Goal: Task Accomplishment & Management: Manage account settings

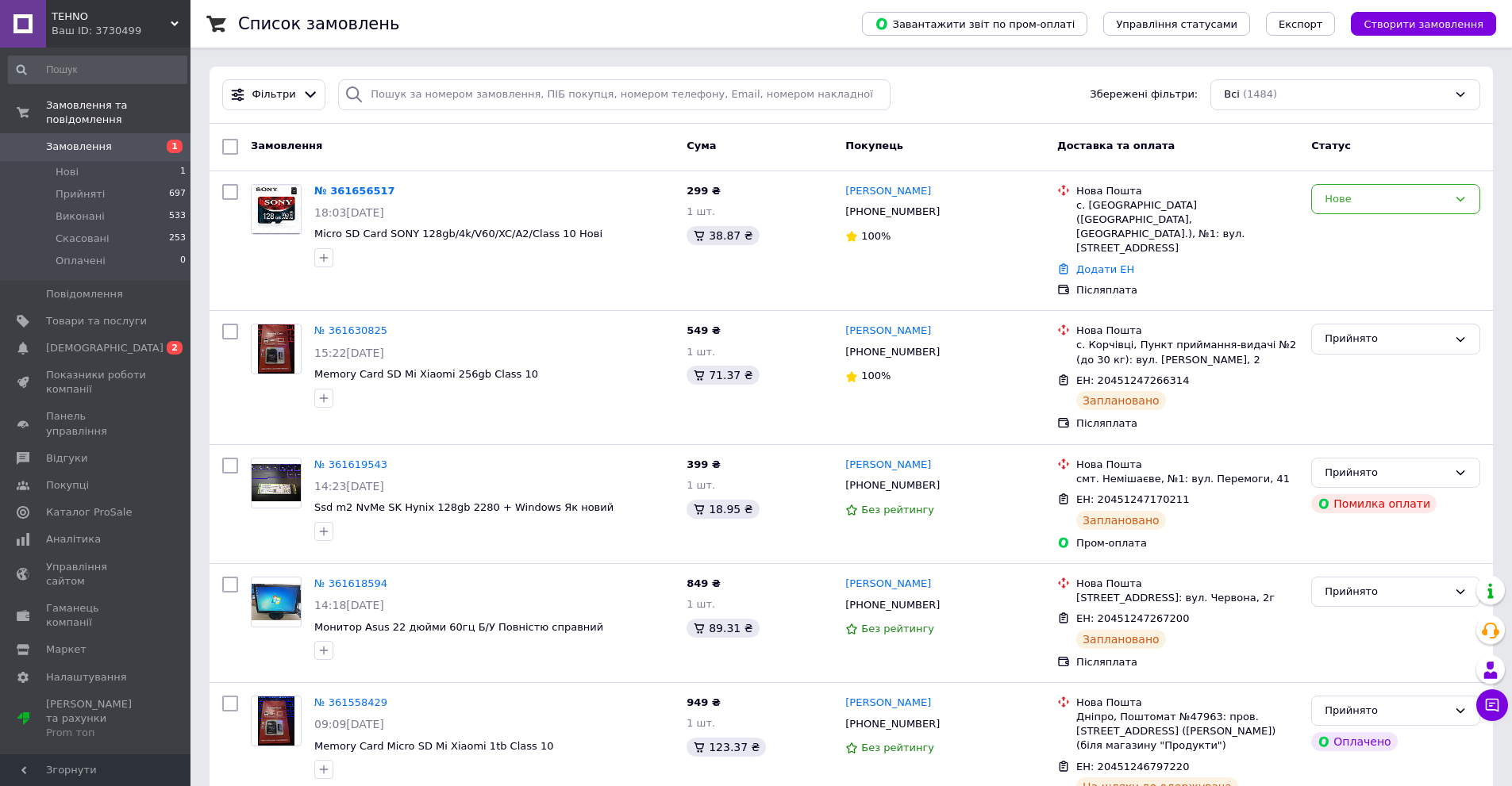
drag, startPoint x: 457, startPoint y: 143, endPoint x: 377, endPoint y: 145, distance: 80.0
click at [377, 145] on div "Замовлення" at bounding box center [461, 146] width 436 height 29
click at [1381, 193] on div "Нове" at bounding box center [1385, 199] width 123 height 17
click at [1354, 233] on li "Прийнято" at bounding box center [1396, 231] width 167 height 29
click at [343, 185] on link "№ 361656517" at bounding box center [350, 191] width 73 height 12
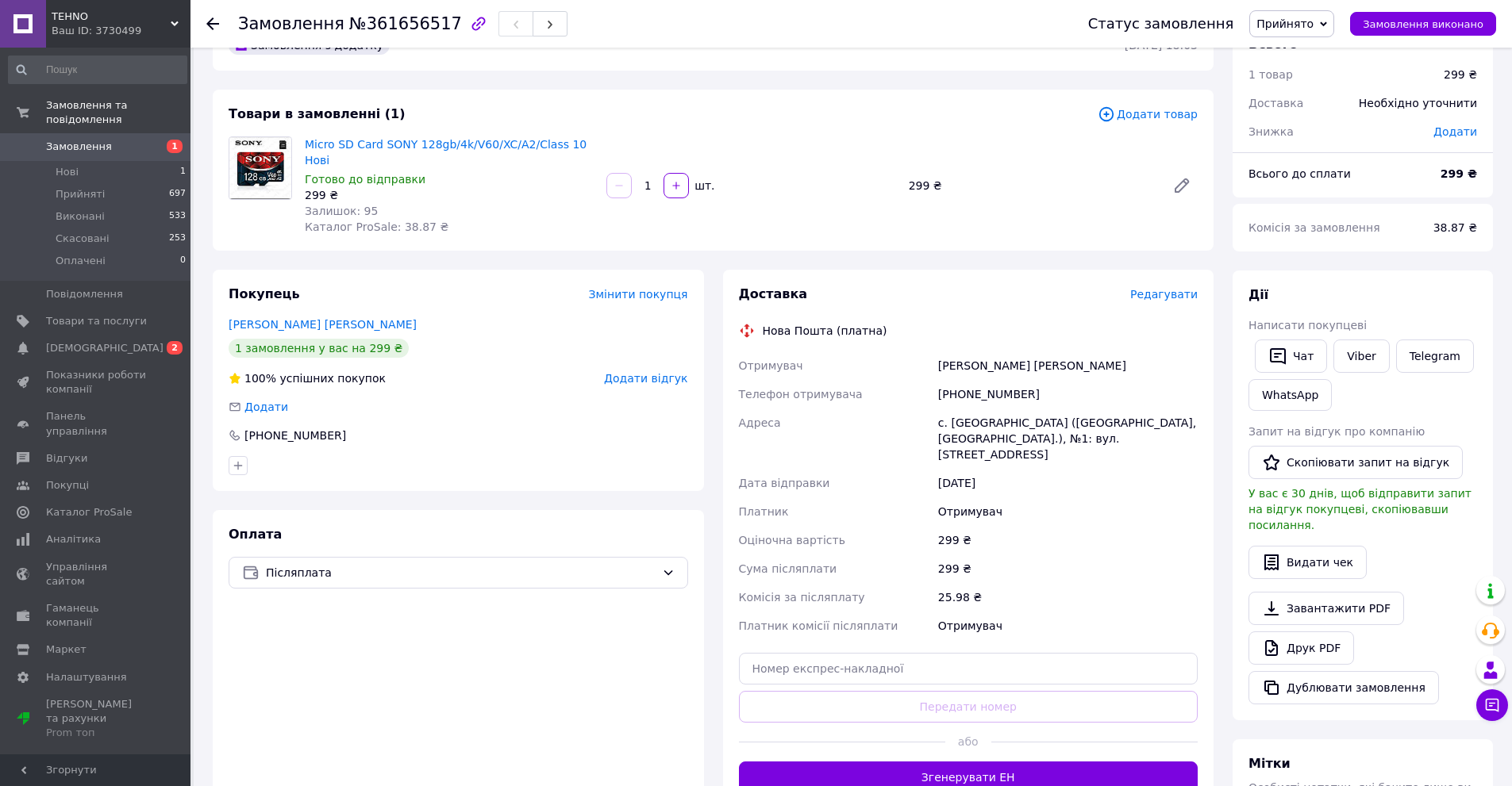
scroll to position [318, 0]
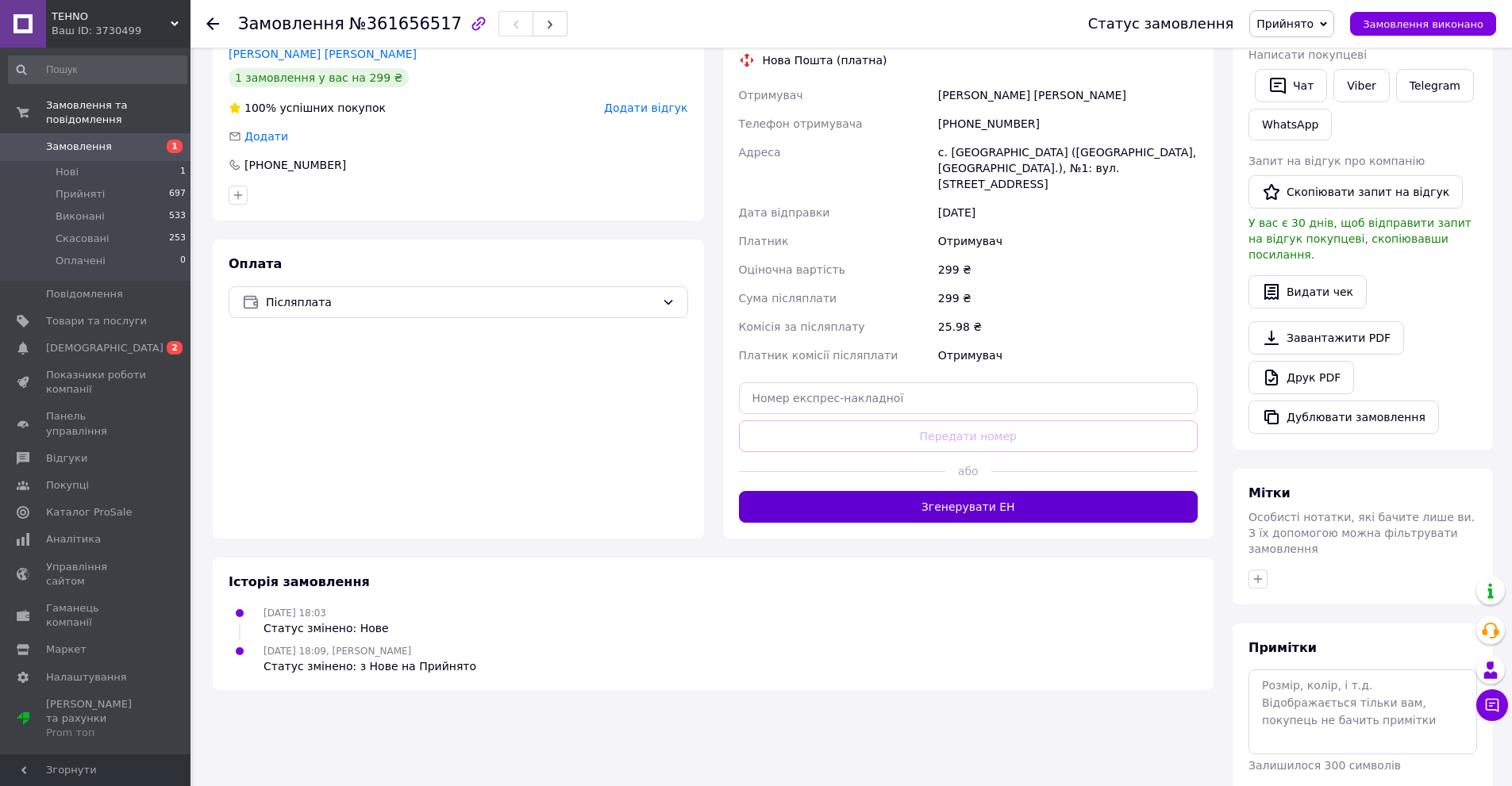
click at [936, 491] on button "Згенерувати ЕН" at bounding box center [969, 507] width 459 height 32
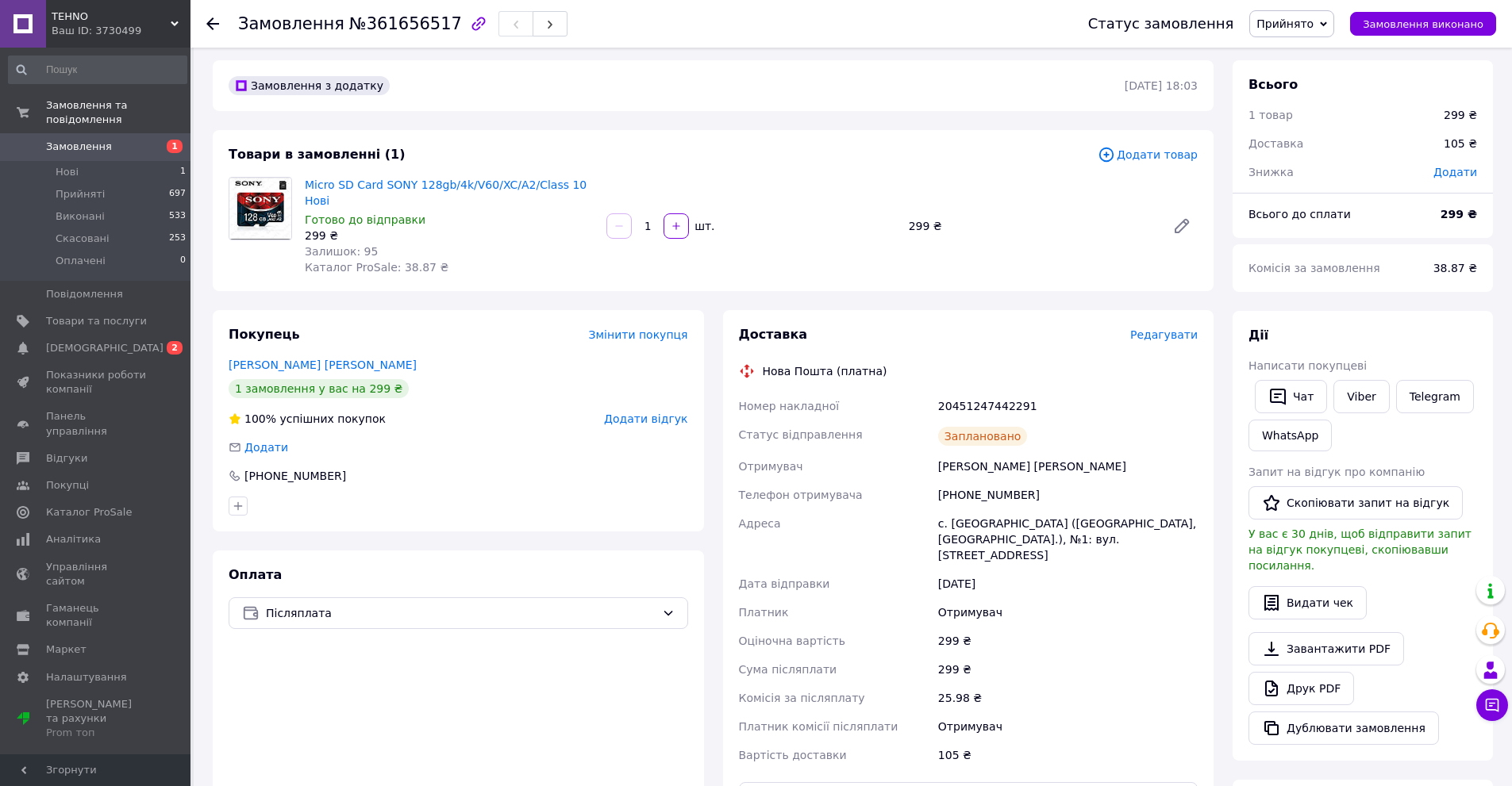
scroll to position [0, 0]
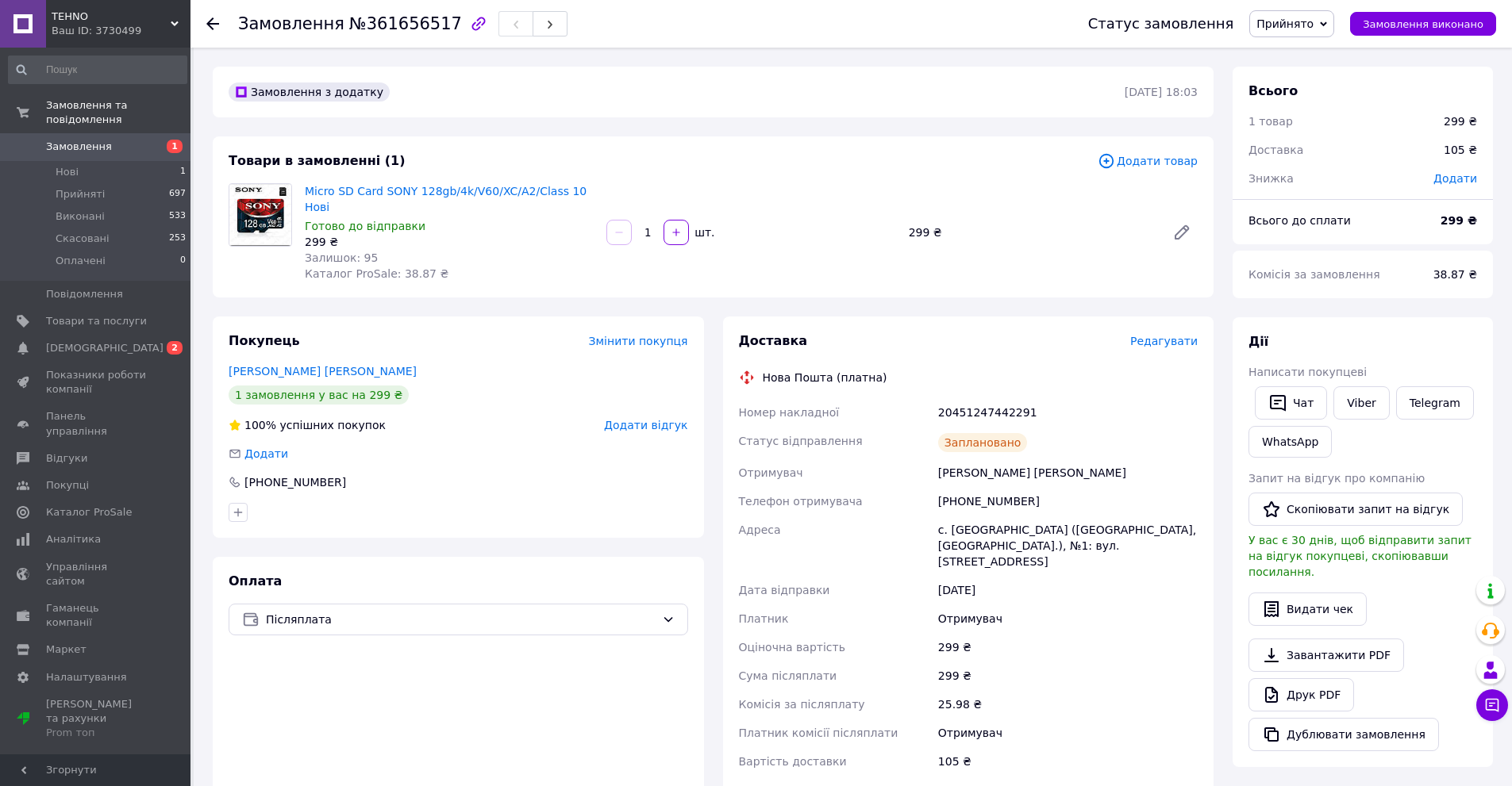
drag, startPoint x: 564, startPoint y: 84, endPoint x: 521, endPoint y: 74, distance: 44.1
click at [521, 74] on div "Замовлення з додатку 12.09.2025 | 18:03" at bounding box center [713, 92] width 1001 height 51
click at [87, 139] on span "Замовлення" at bounding box center [79, 146] width 66 height 14
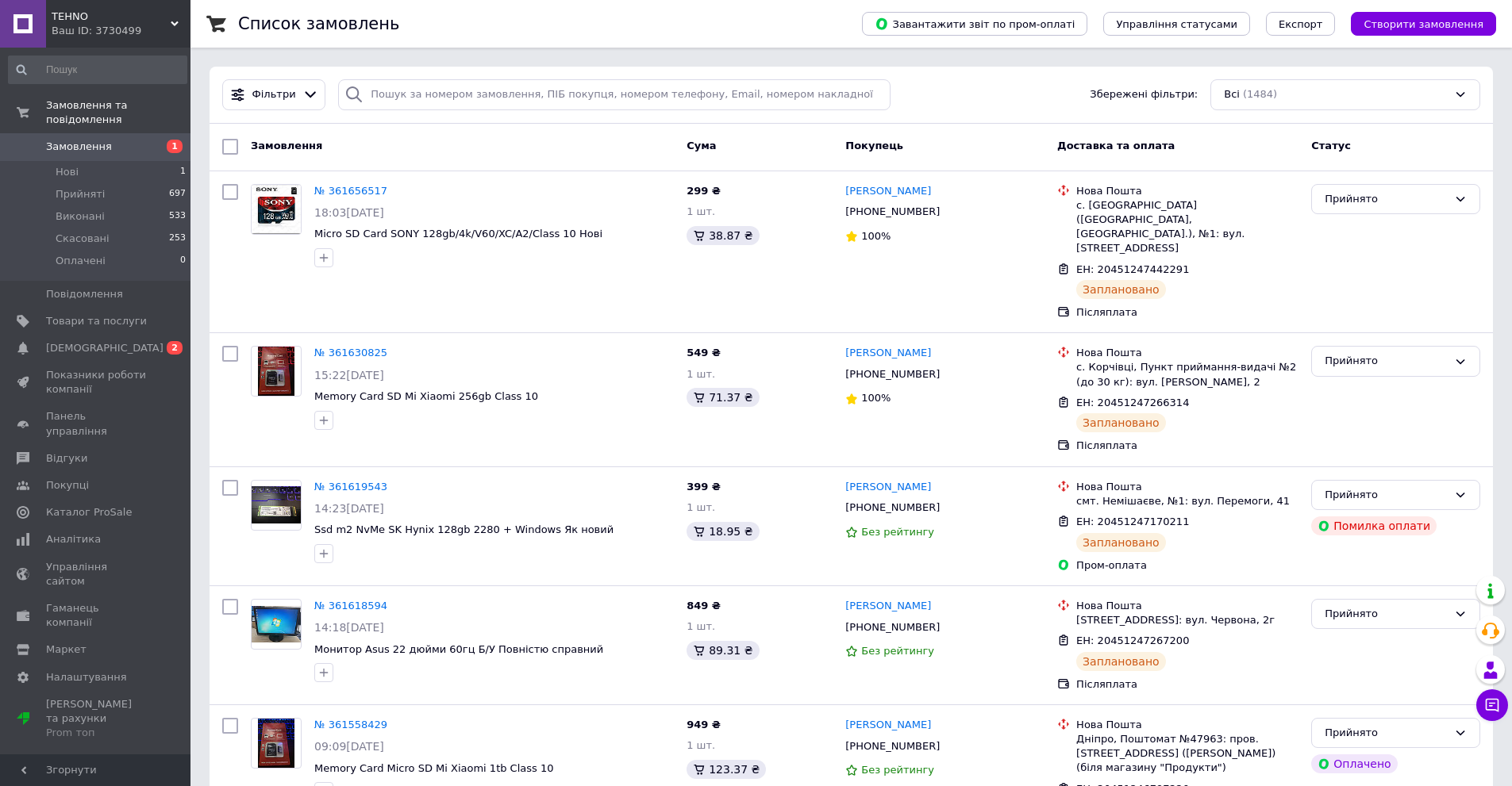
drag, startPoint x: 365, startPoint y: 131, endPoint x: 342, endPoint y: 130, distance: 23.0
click at [342, 130] on div "Замовлення Cума Покупець Доставка та оплата Статус" at bounding box center [851, 147] width 1284 height 48
drag, startPoint x: 470, startPoint y: 10, endPoint x: 447, endPoint y: 11, distance: 23.0
click at [447, 11] on div "Список замовлень" at bounding box center [534, 24] width 592 height 48
click at [89, 342] on span "[DEMOGRAPHIC_DATA]" at bounding box center [105, 349] width 118 height 14
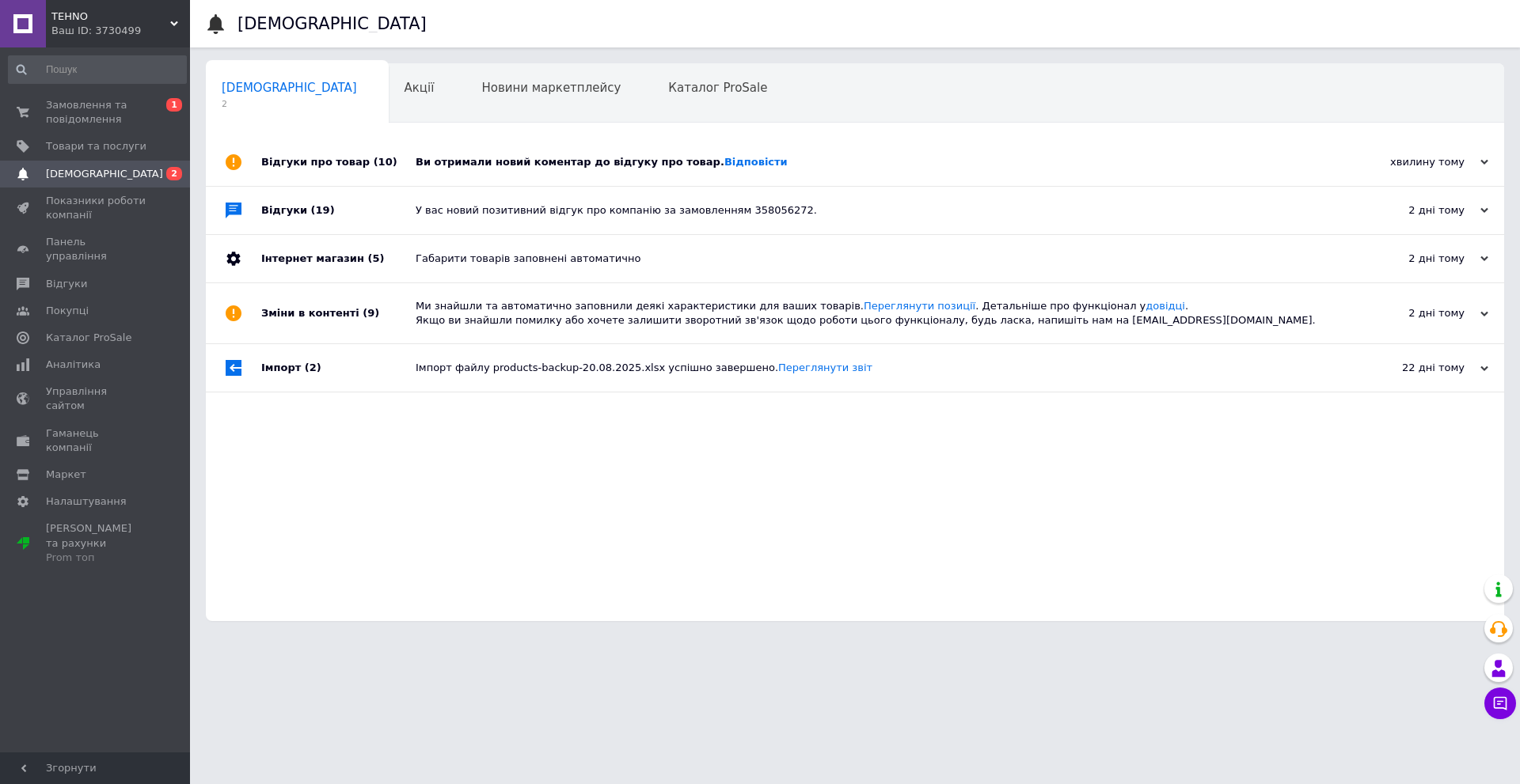
click at [527, 158] on div "Ви отримали новий коментар до відгуку про товар. Відповісти" at bounding box center [873, 162] width 915 height 14
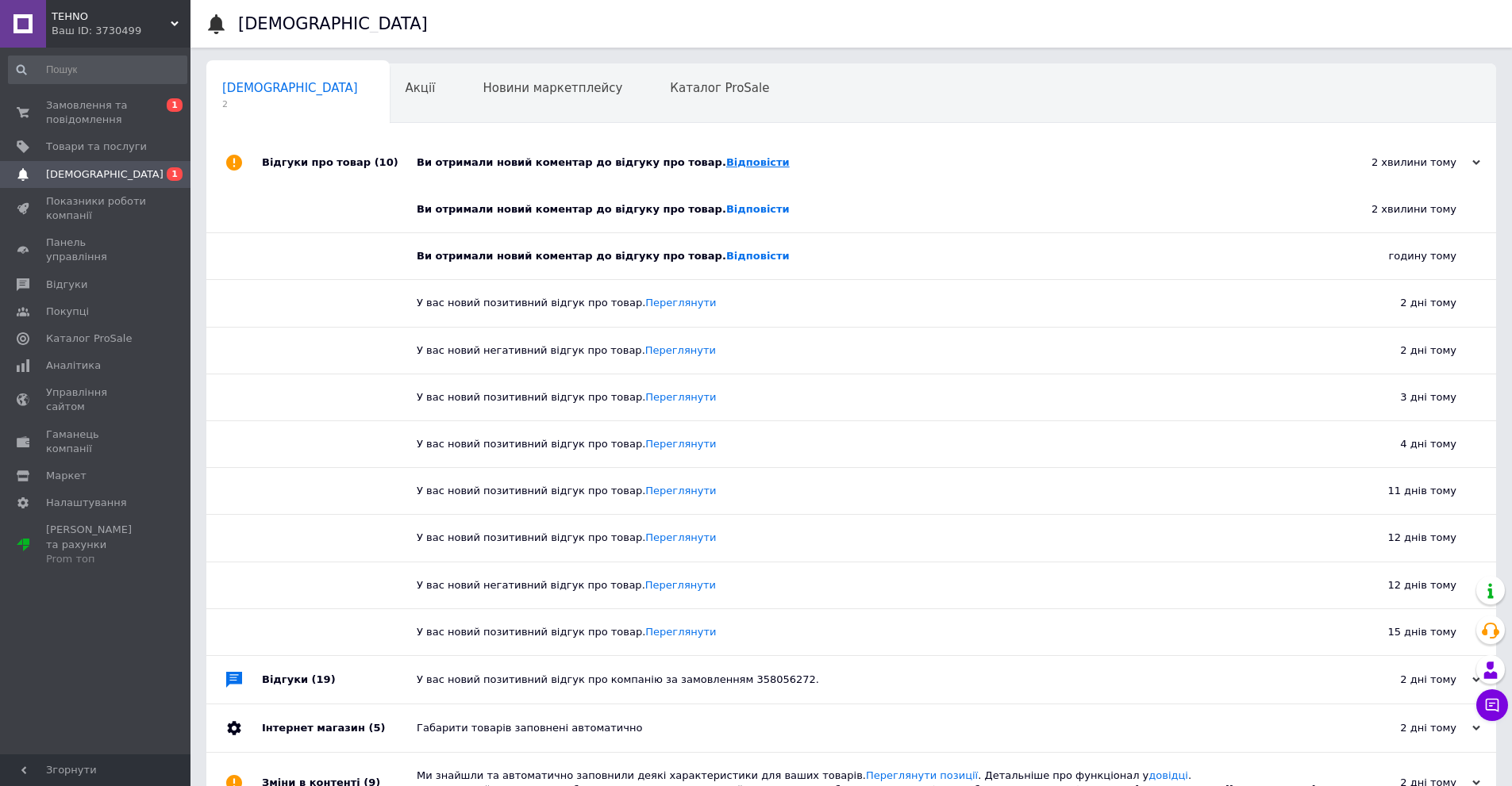
click at [727, 161] on link "Відповісти" at bounding box center [758, 162] width 64 height 12
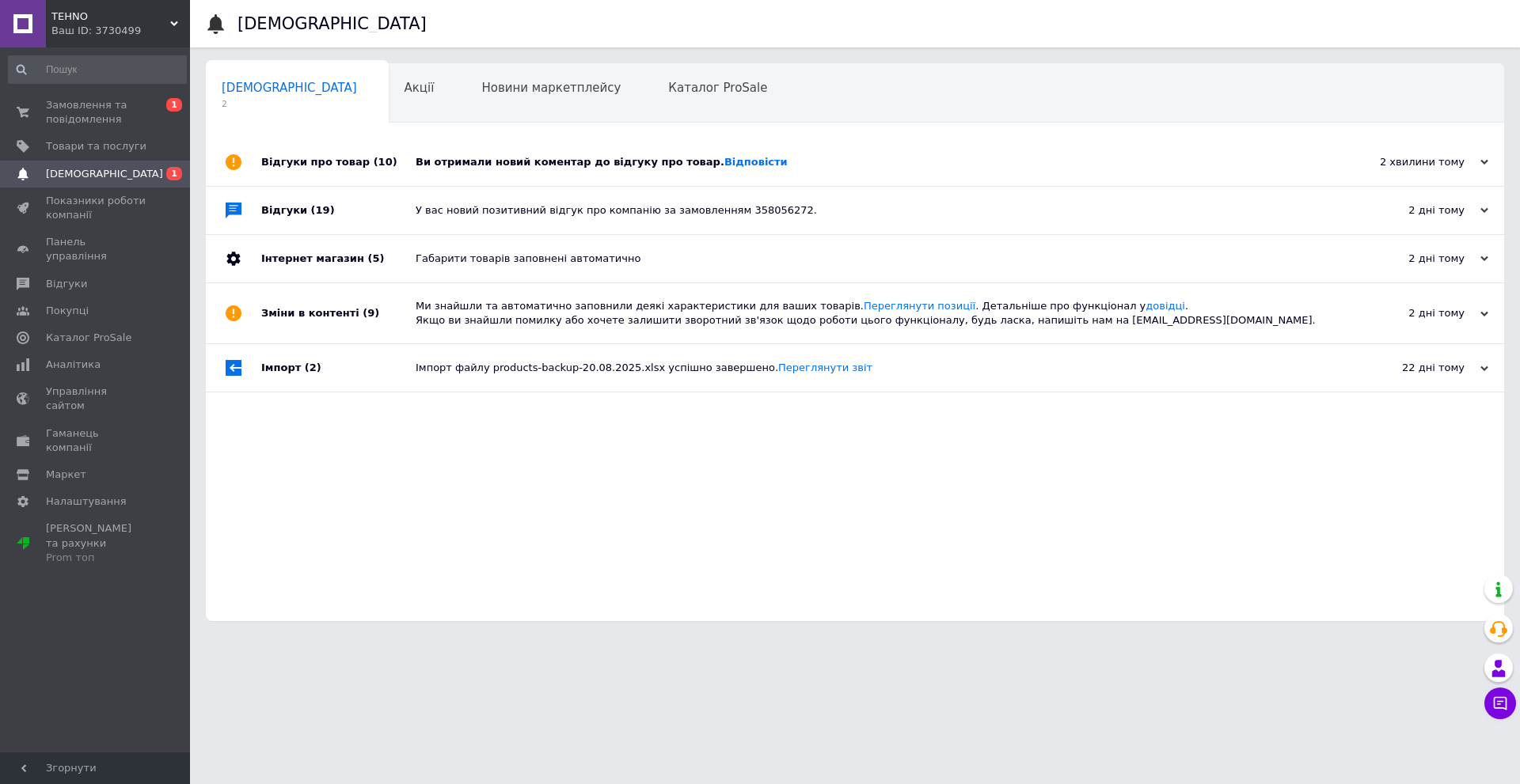
click at [582, 159] on div "Ви отримали новий коментар до відгуку про товар. Відповісти" at bounding box center [873, 162] width 915 height 14
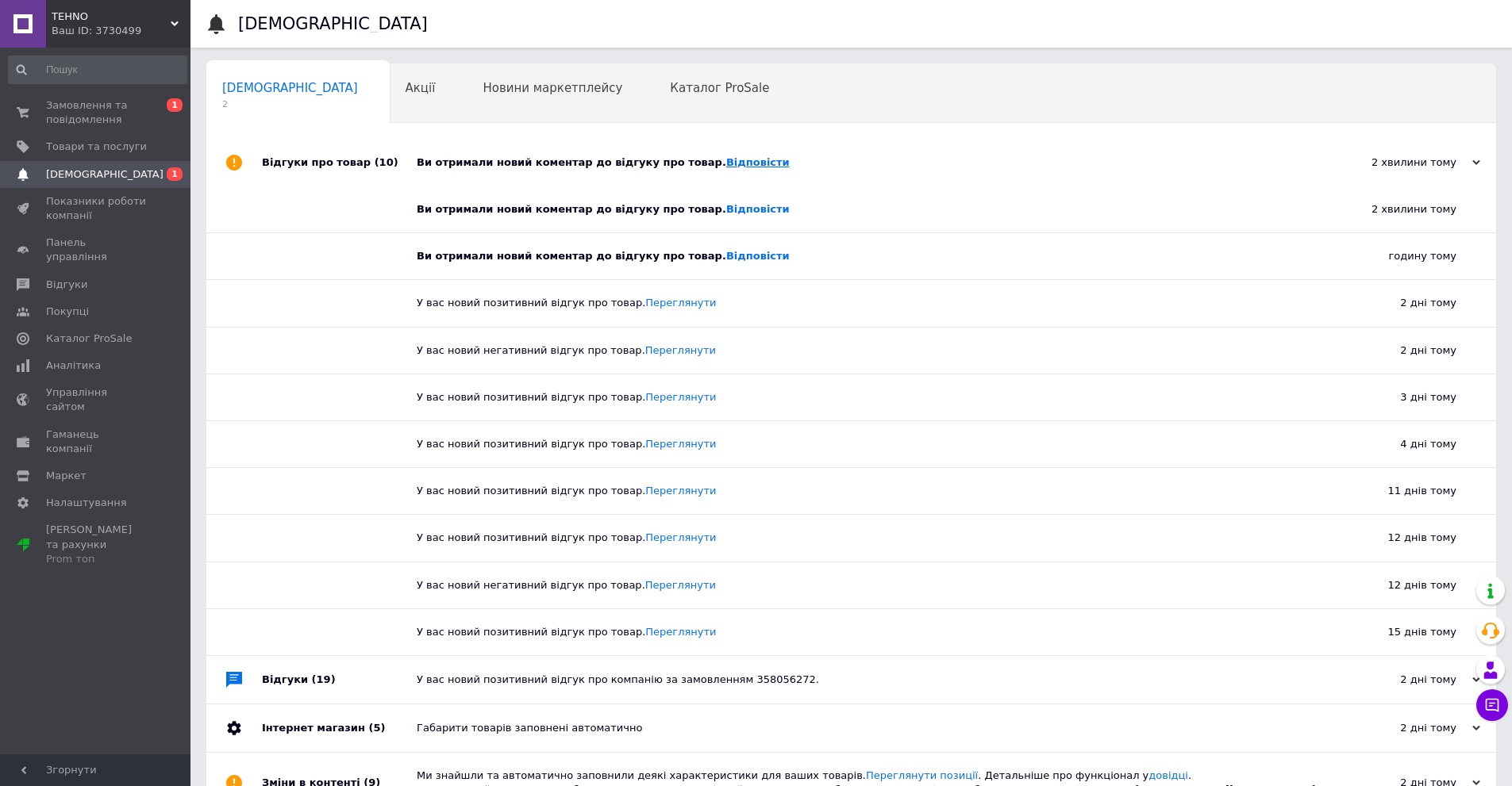
click at [727, 161] on link "Відповісти" at bounding box center [758, 162] width 64 height 12
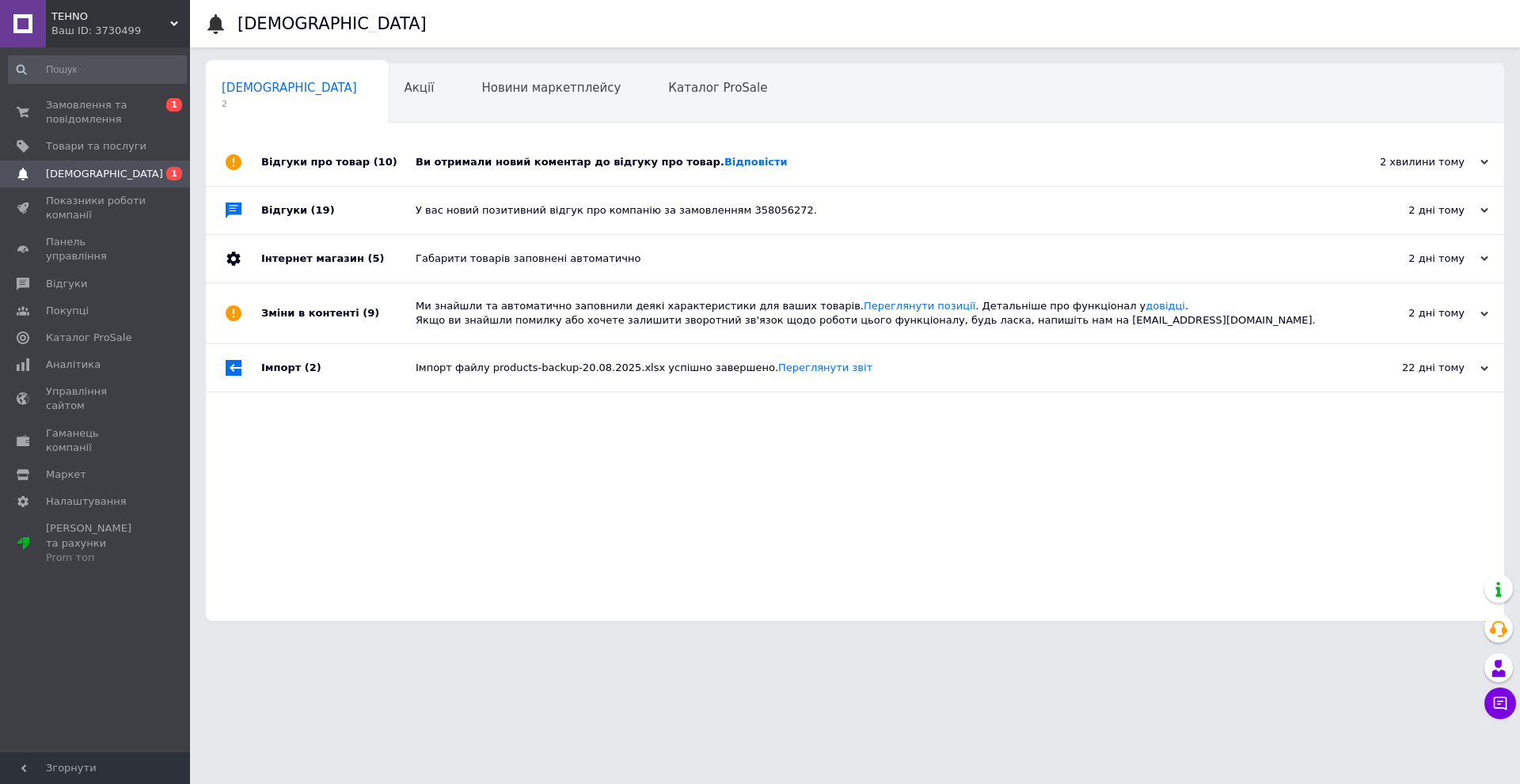
click at [518, 158] on div "Ви отримали новий коментар до відгуку про товар. Відповісти" at bounding box center [873, 162] width 915 height 14
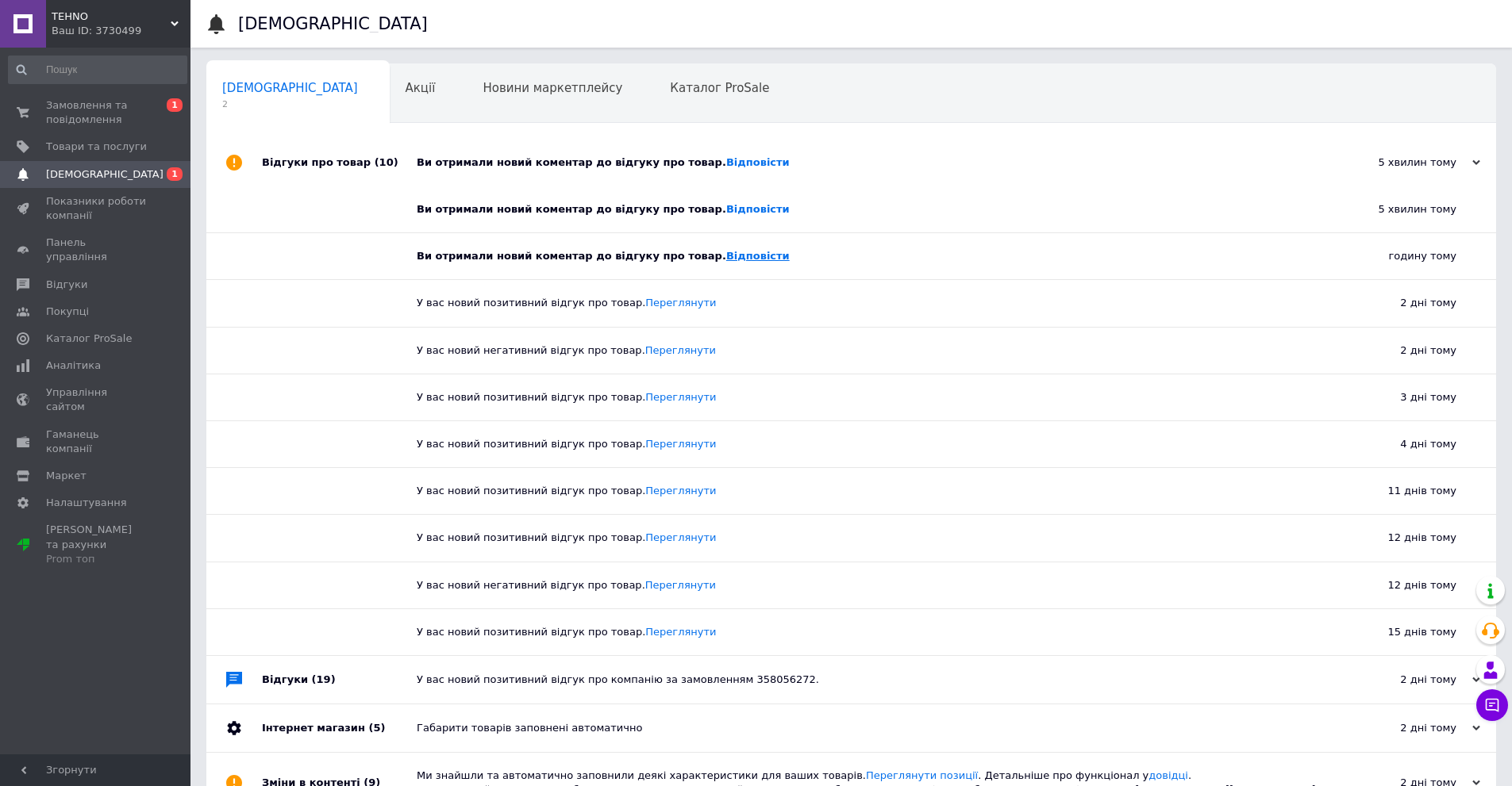
click at [727, 250] on link "Відповісти" at bounding box center [758, 256] width 64 height 12
click at [109, 116] on span "Замовлення та повідомлення" at bounding box center [96, 113] width 101 height 29
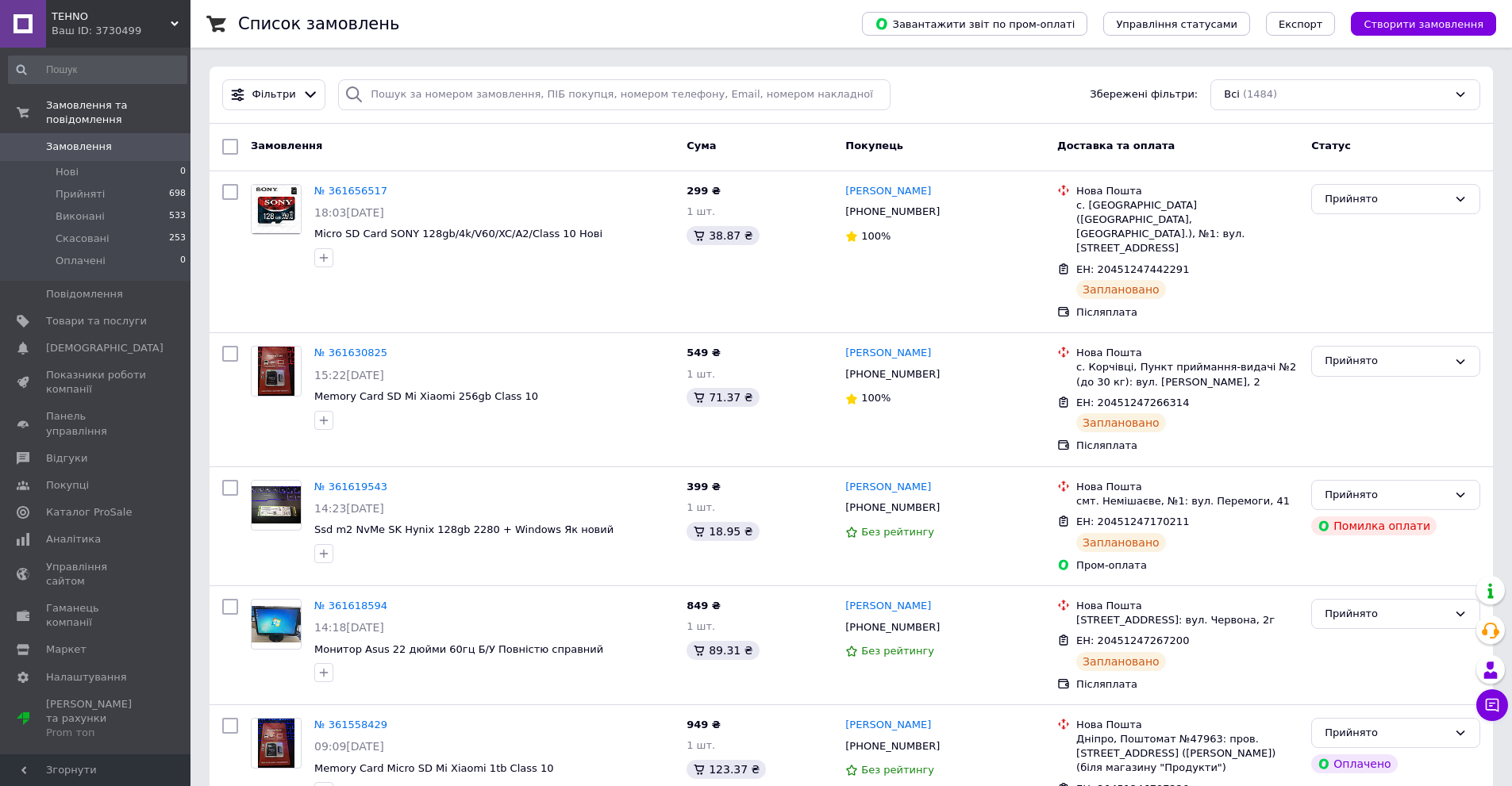
drag, startPoint x: 262, startPoint y: 50, endPoint x: 443, endPoint y: 13, distance: 184.7
click at [443, 13] on div "Список замовлень" at bounding box center [534, 24] width 592 height 48
drag, startPoint x: 471, startPoint y: 29, endPoint x: 453, endPoint y: 16, distance: 22.2
click at [453, 16] on div "Список замовлень" at bounding box center [534, 24] width 592 height 48
click at [77, 664] on link "Налаштування" at bounding box center [98, 677] width 195 height 27
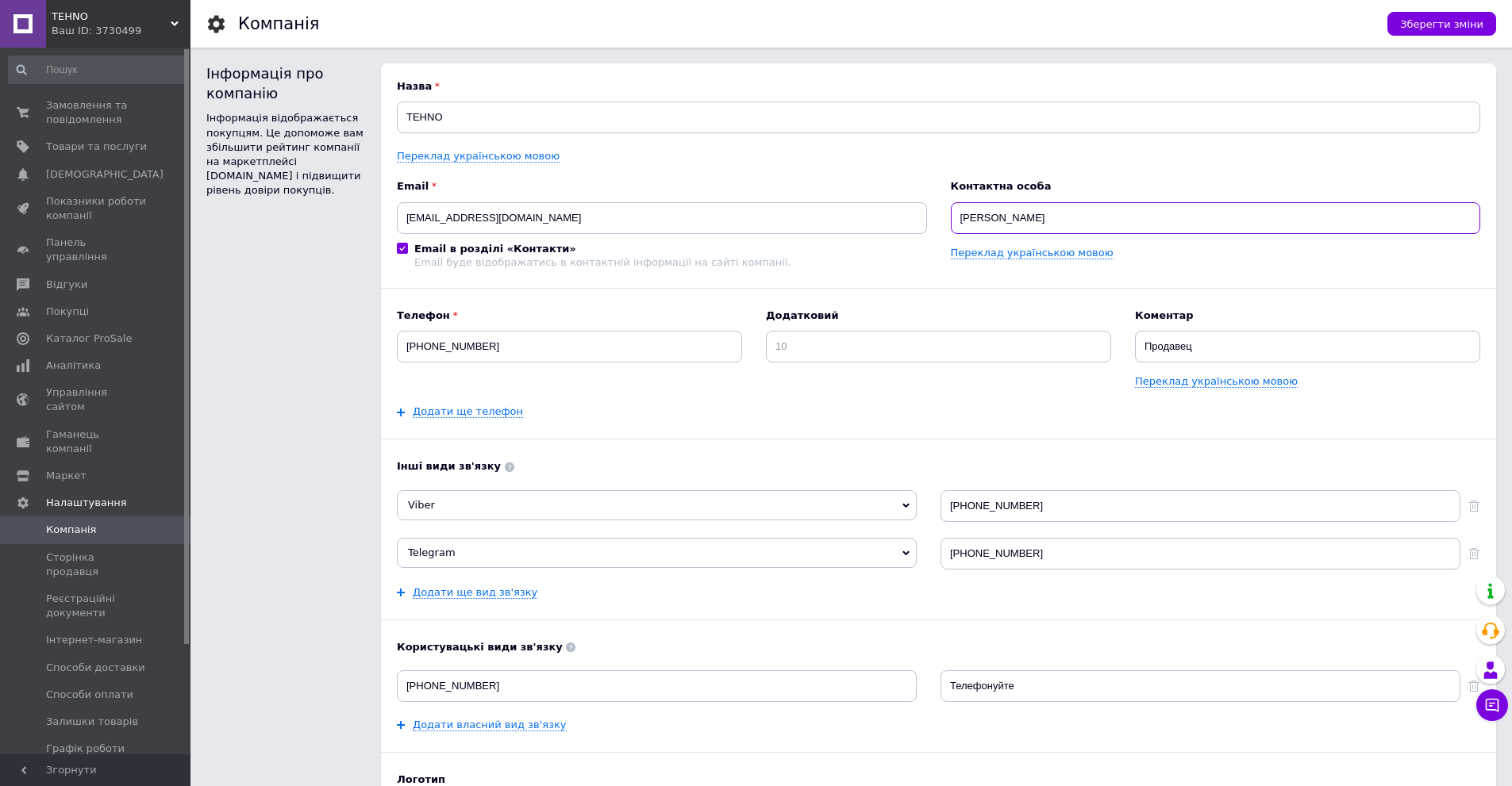
click at [1001, 220] on input "Андрій" at bounding box center [1216, 218] width 530 height 32
type input "А"
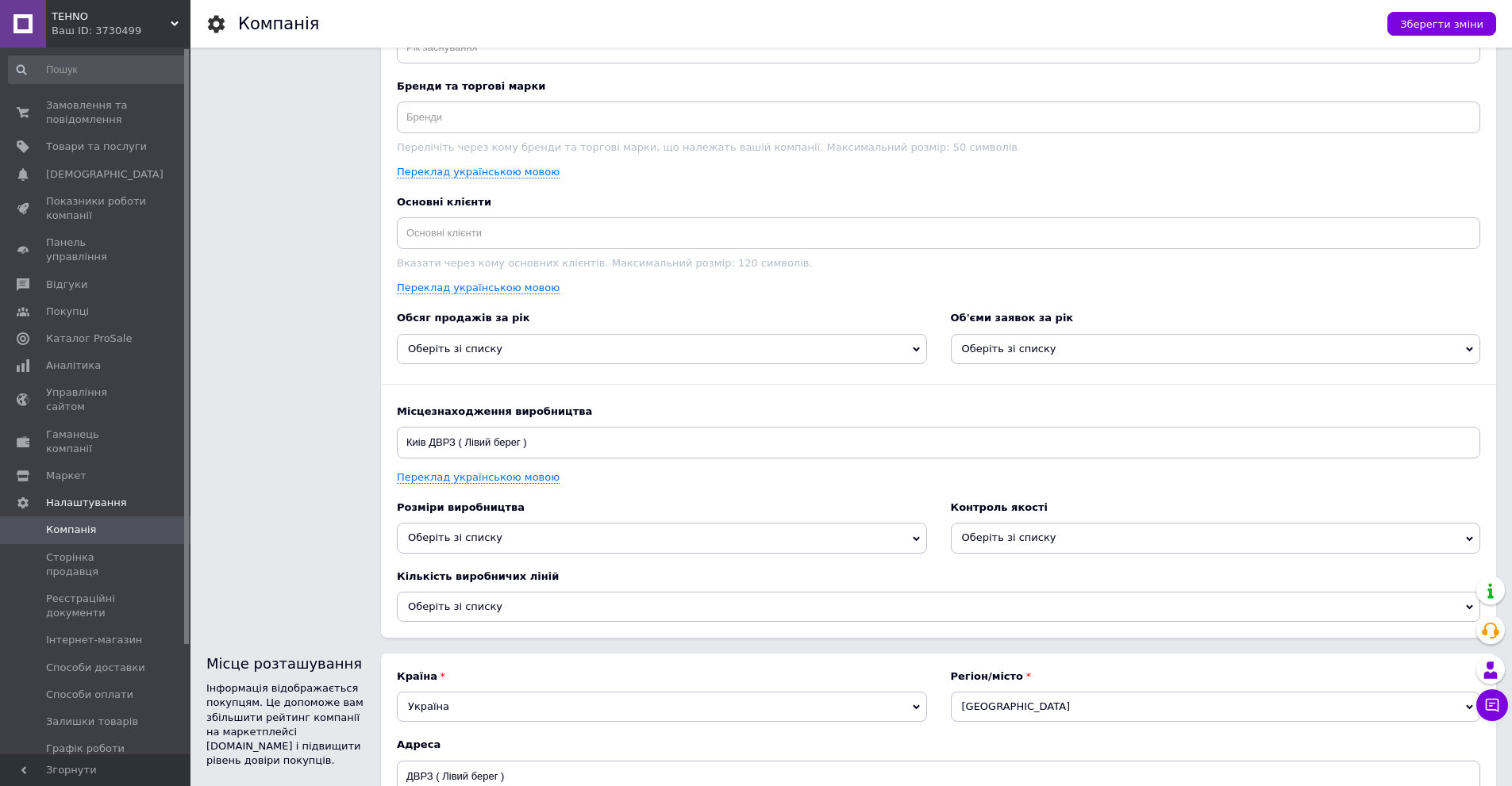
scroll to position [1859, 0]
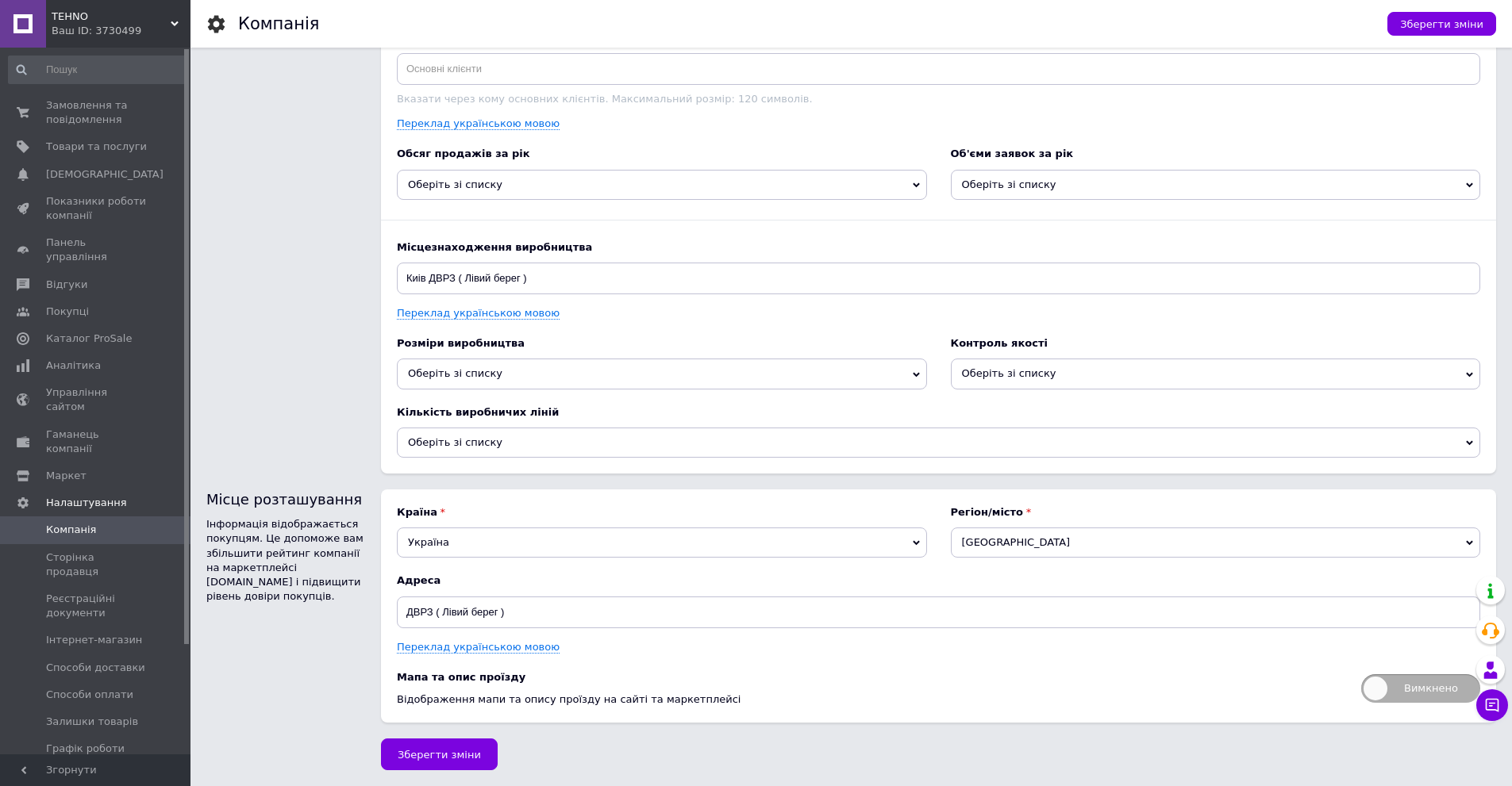
type input "Олена"
click at [534, 279] on input "Киiв ДВРЗ ( Лiвий берег )" at bounding box center [938, 279] width 1083 height 32
type input "К"
click at [450, 750] on span "Зберегти зміни" at bounding box center [440, 755] width 84 height 12
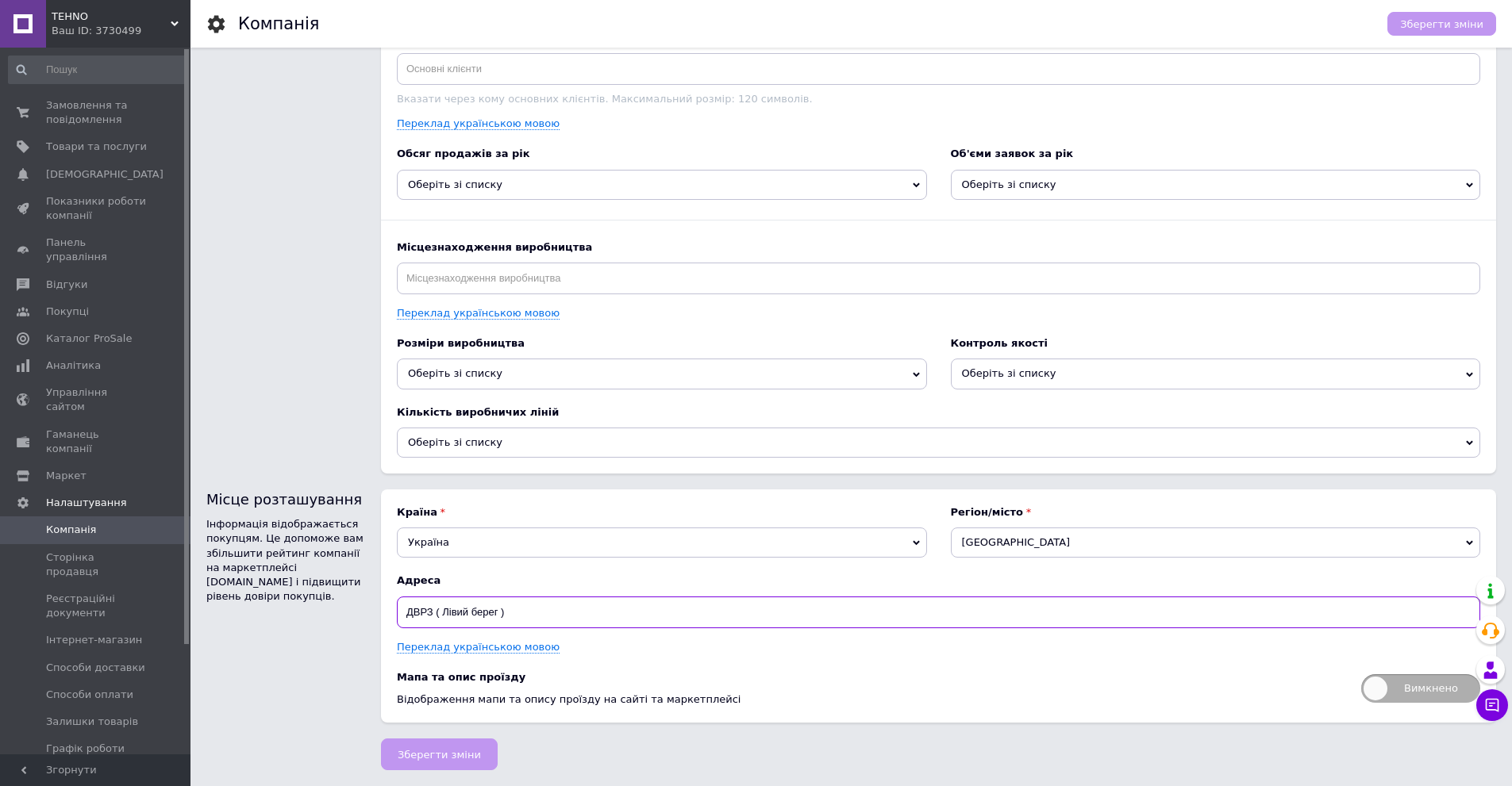
click at [533, 614] on input "ДВРЗ ( Лiвий берег )" at bounding box center [938, 613] width 1083 height 32
type input "Д"
click at [1054, 544] on span "Київ" at bounding box center [1216, 543] width 530 height 30
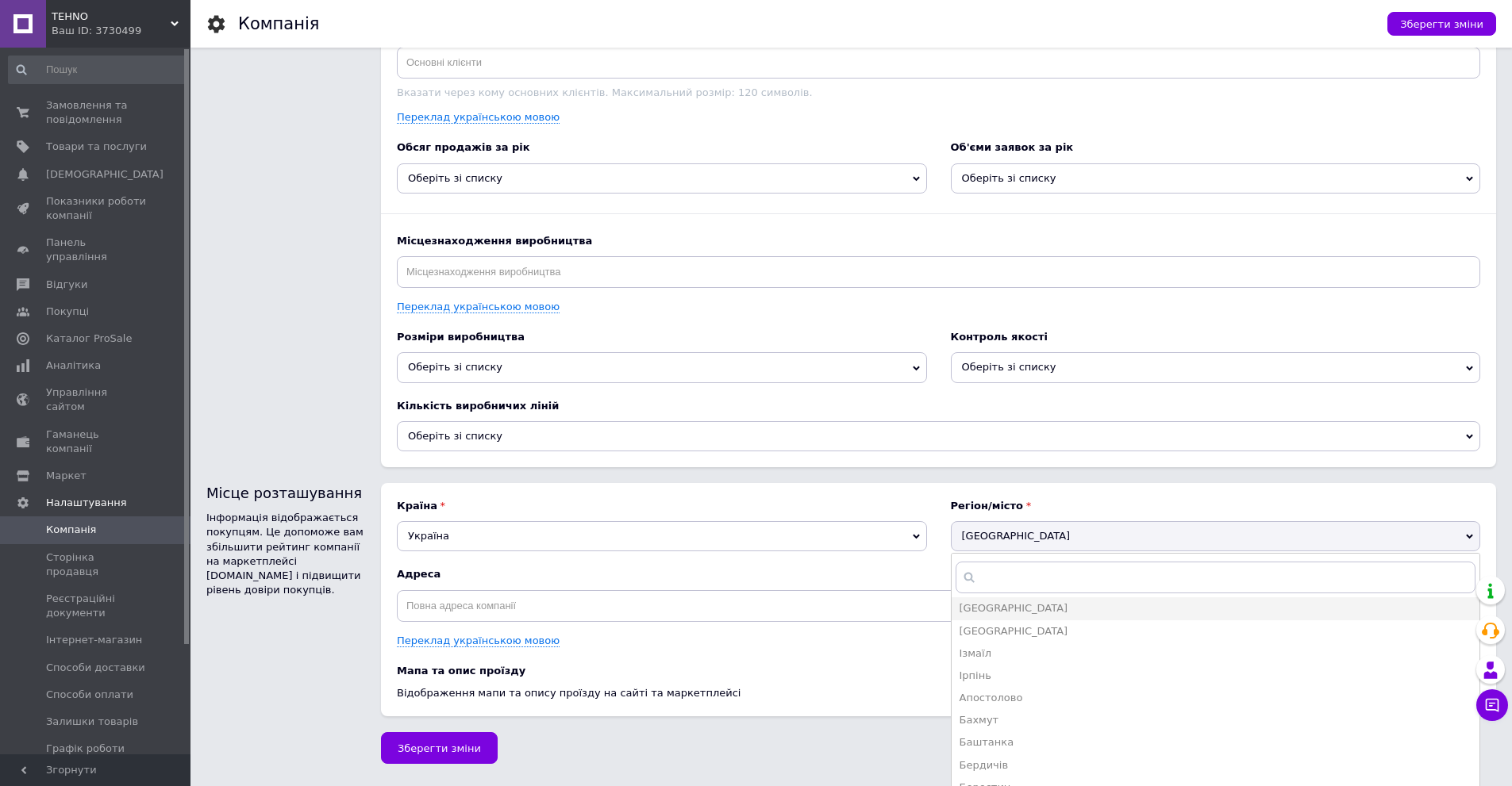
click at [860, 505] on b "Країна" at bounding box center [662, 506] width 530 height 14
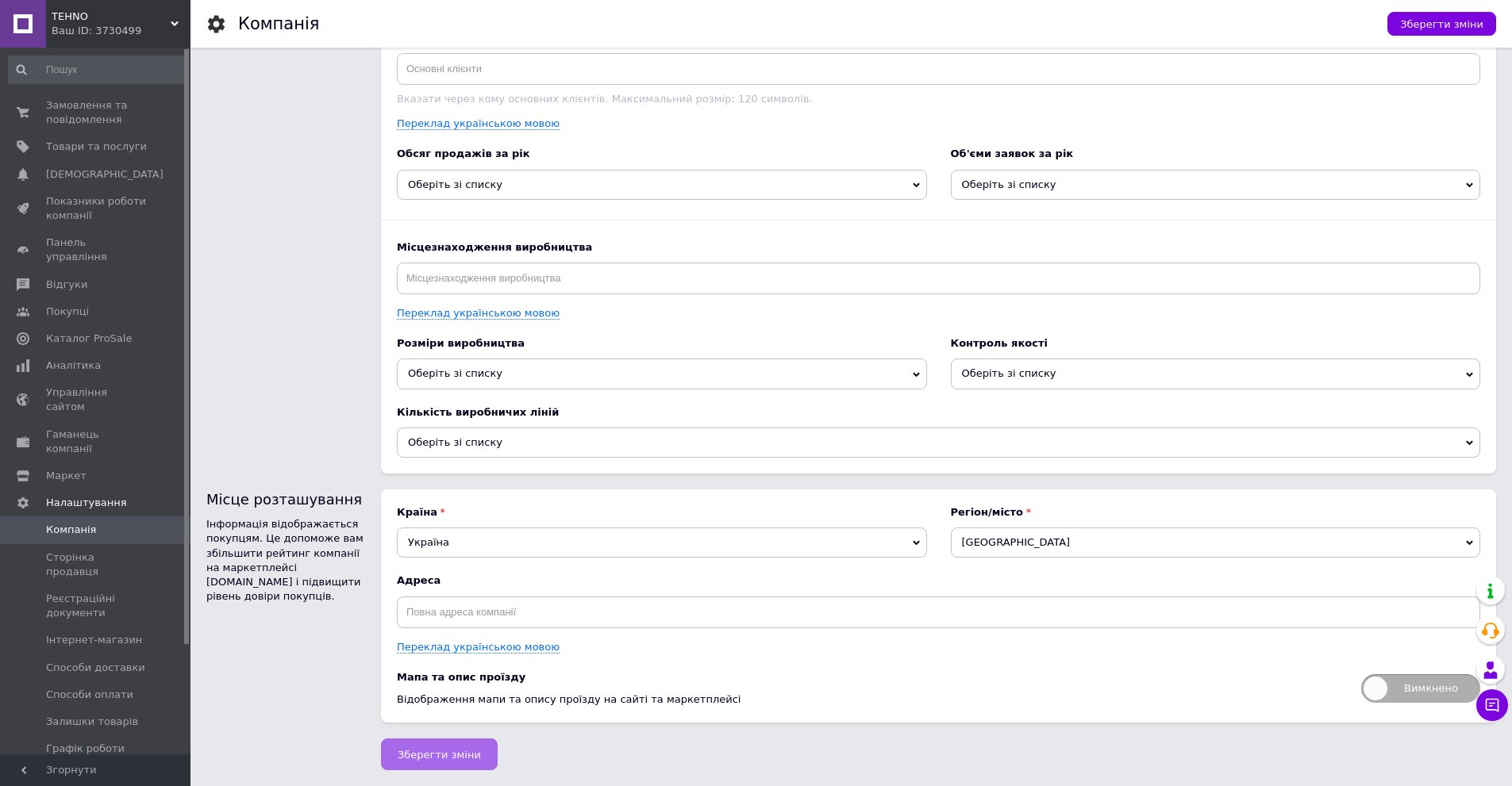
click at [421, 749] on span "Зберегти зміни" at bounding box center [440, 755] width 84 height 12
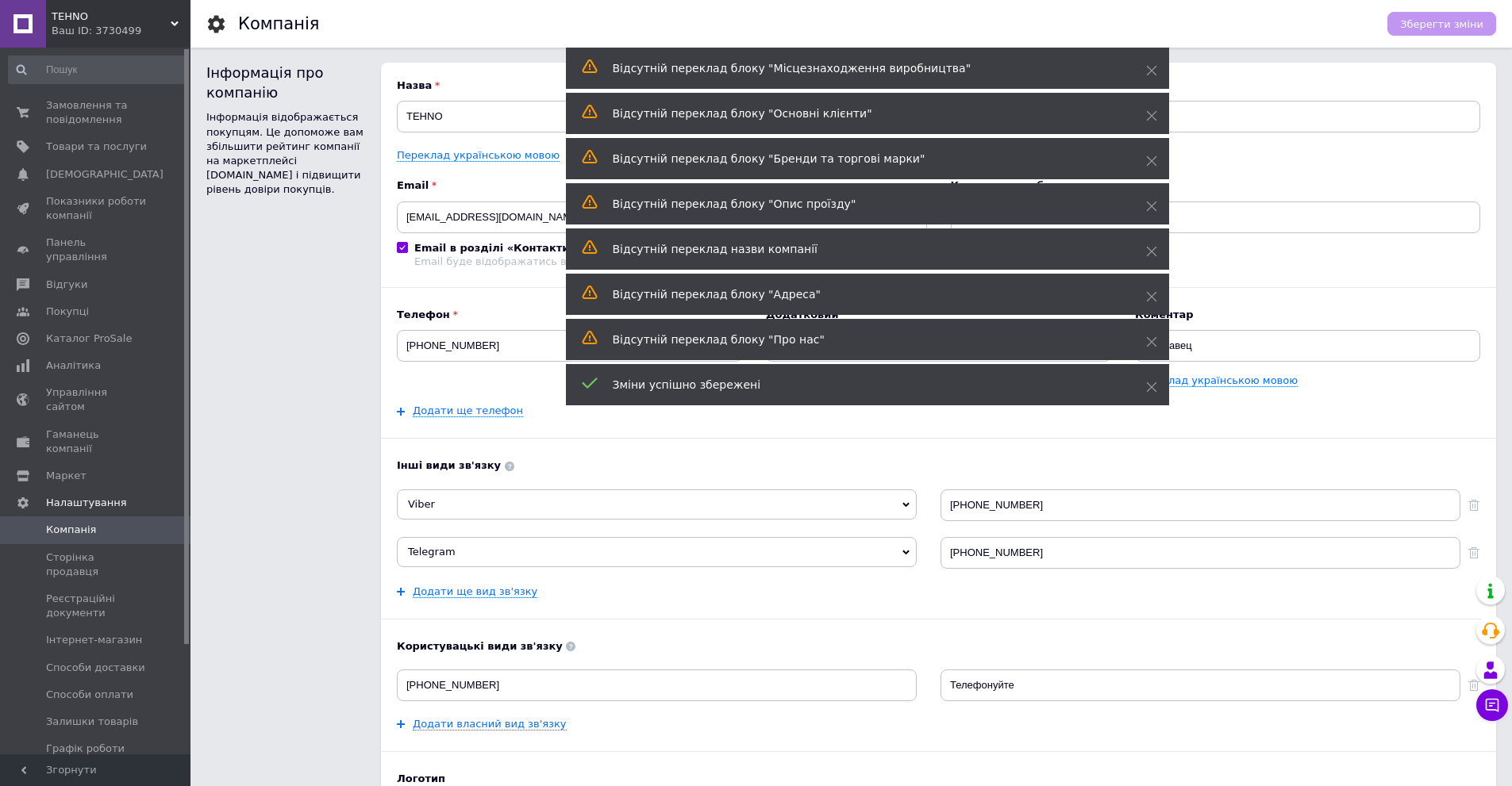
scroll to position [0, 0]
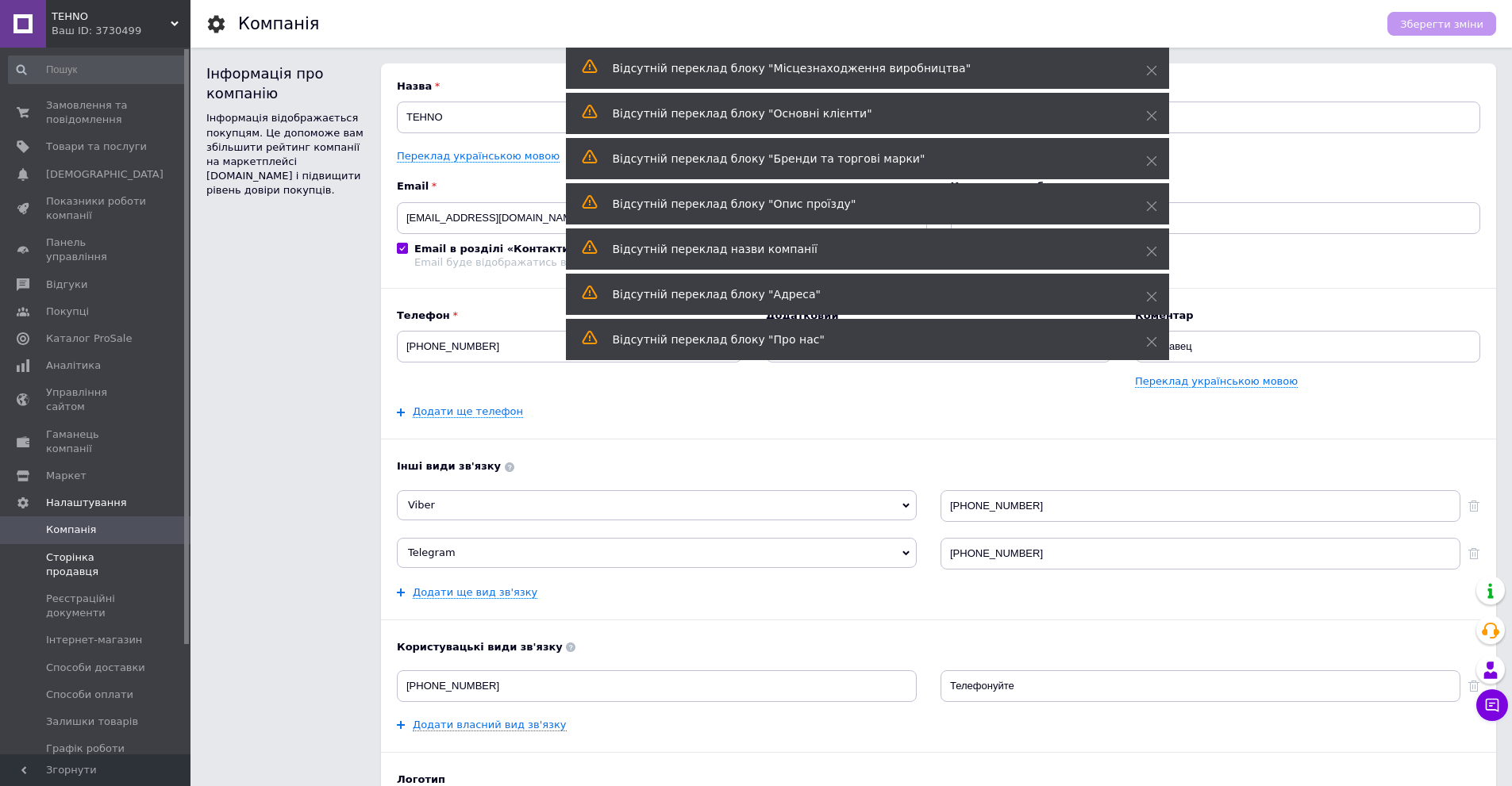
click at [66, 551] on span "Сторінка продавця" at bounding box center [96, 565] width 101 height 29
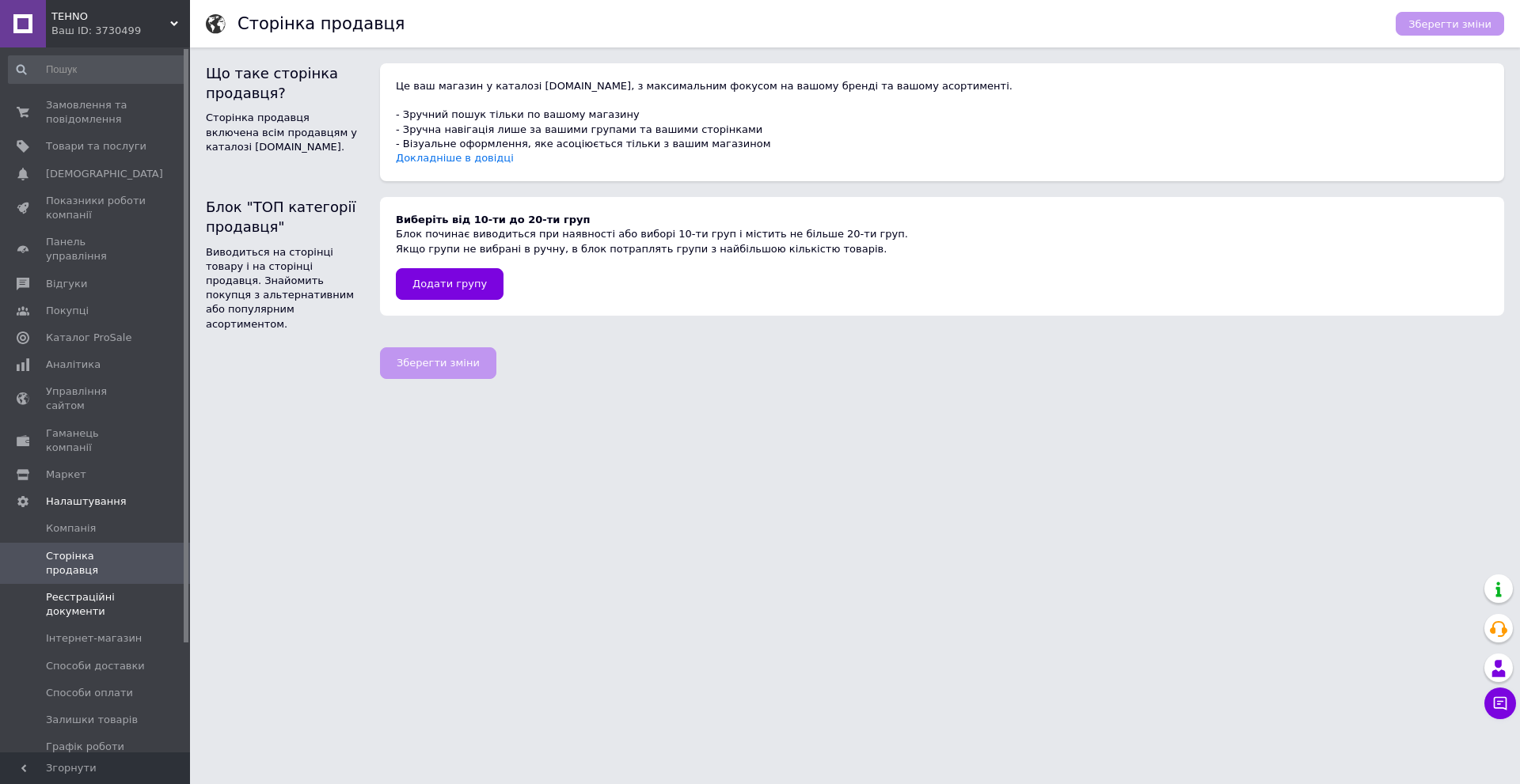
click at [76, 590] on span "Реєстраційні документи" at bounding box center [95, 604] width 100 height 29
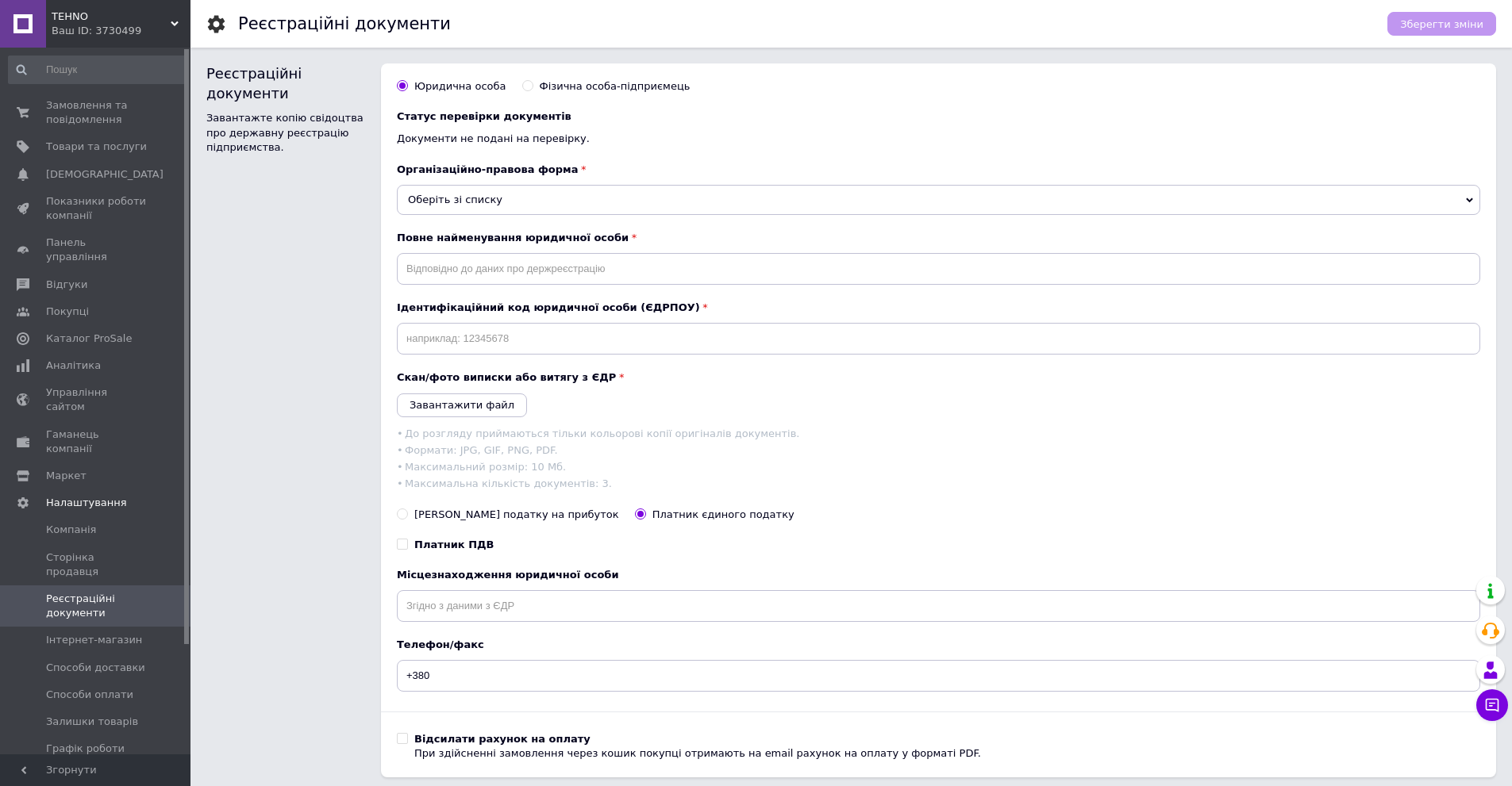
click at [522, 84] on input "Фізична особа-підприємець" at bounding box center [527, 85] width 10 height 10
radio input "true"
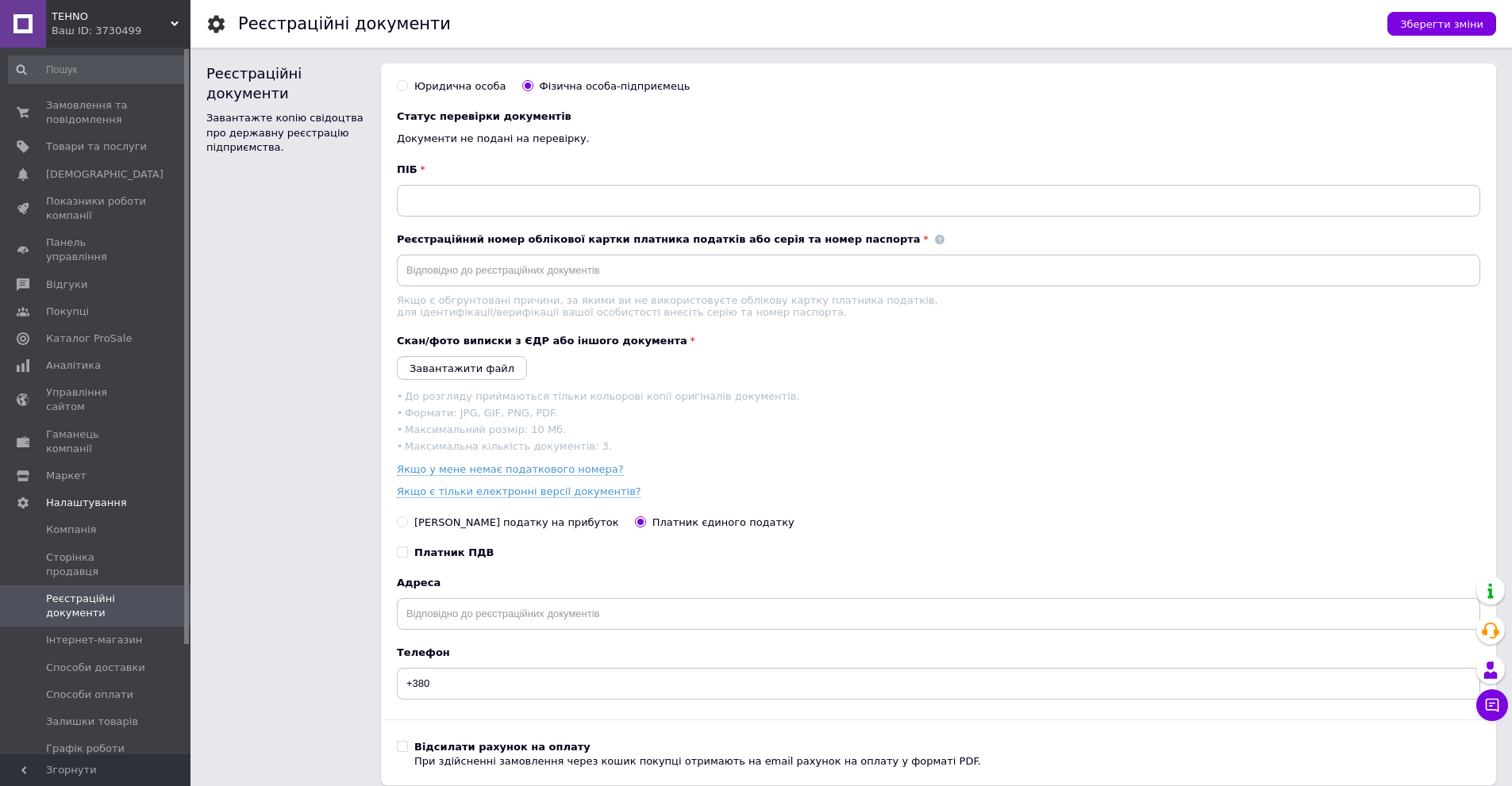
click at [401, 86] on input "Юридична особа" at bounding box center [402, 85] width 10 height 10
radio input "true"
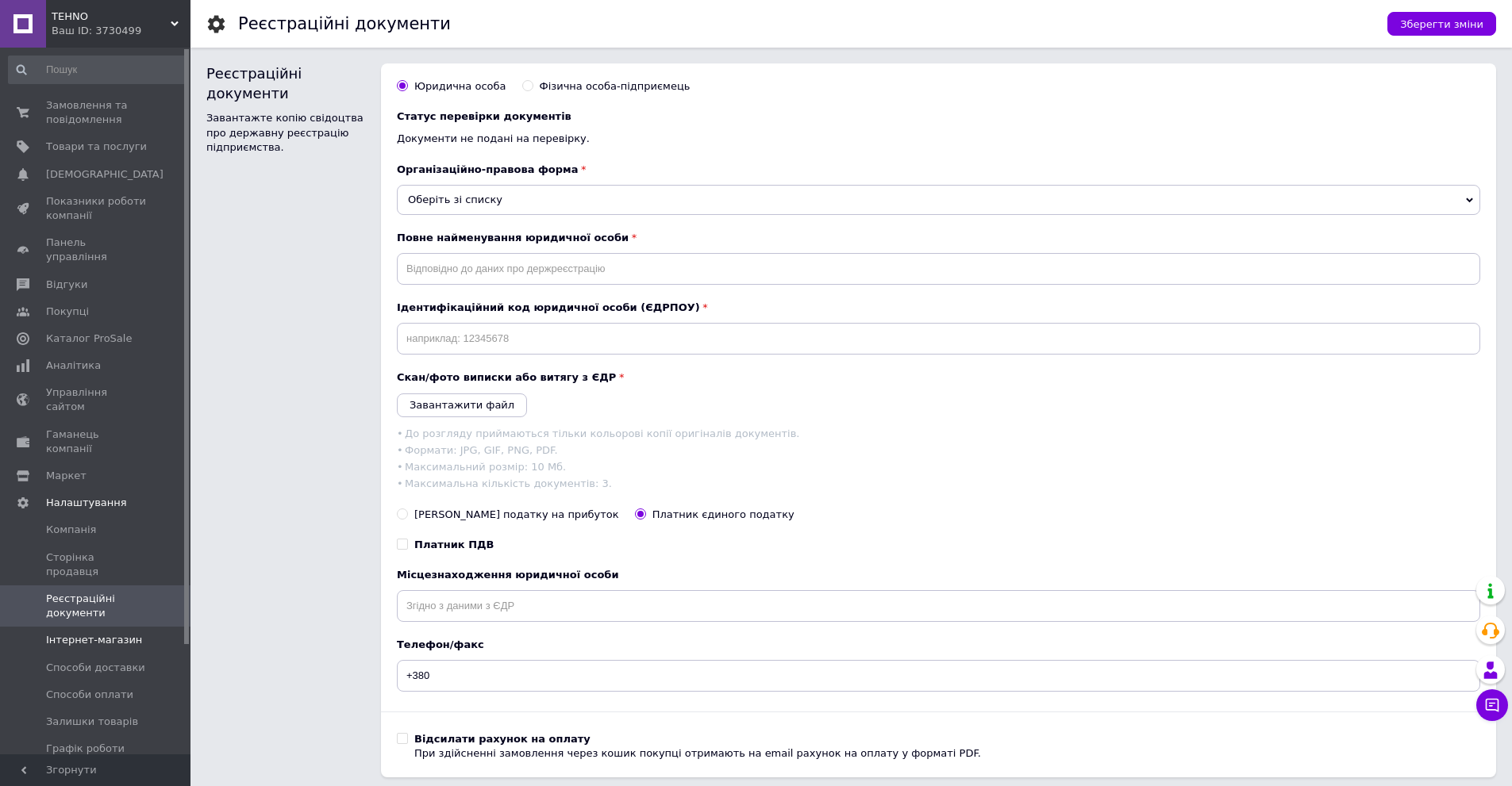
click at [86, 634] on span "Інтернет-магазин" at bounding box center [94, 641] width 96 height 14
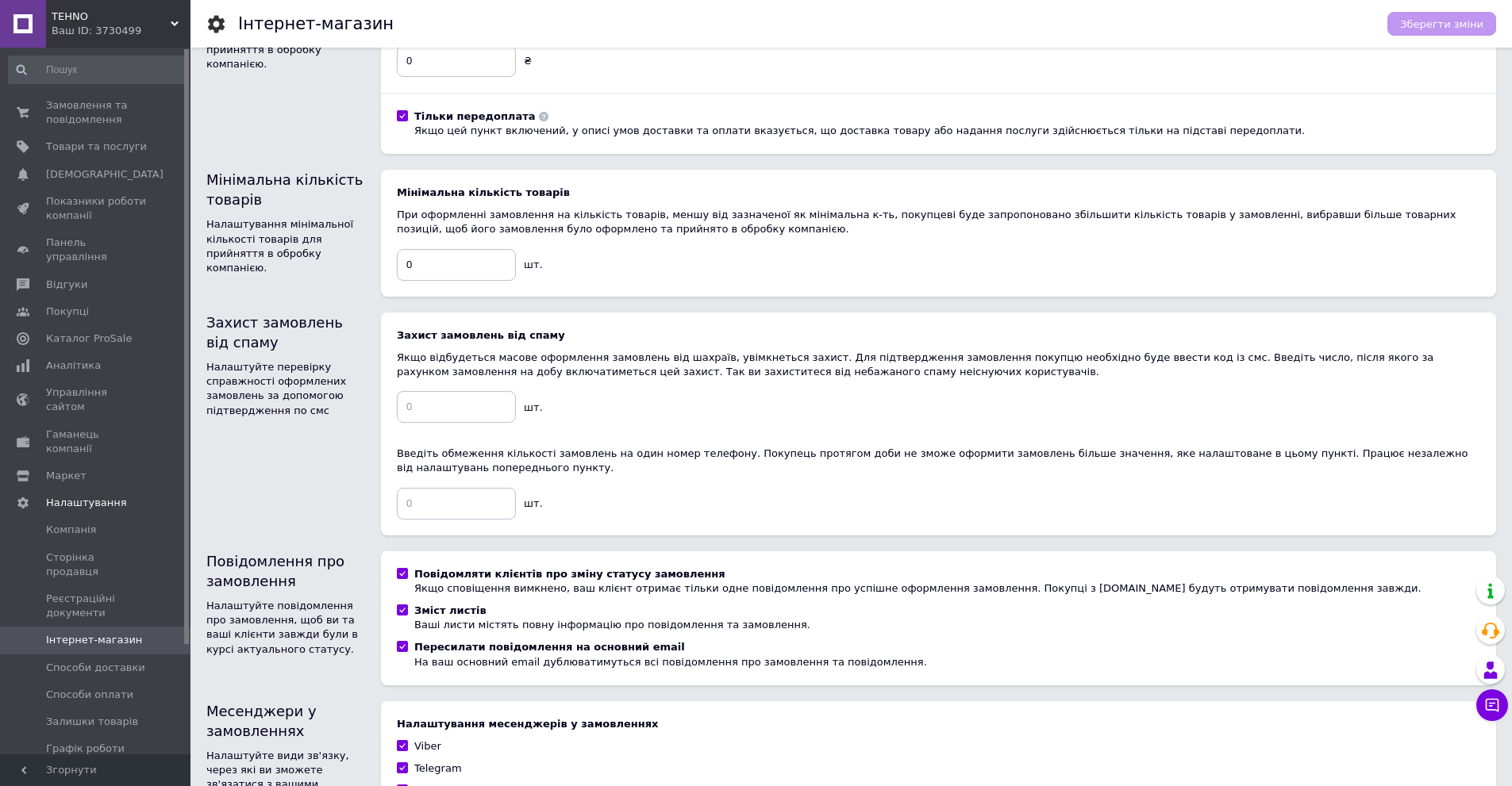
scroll to position [476, 0]
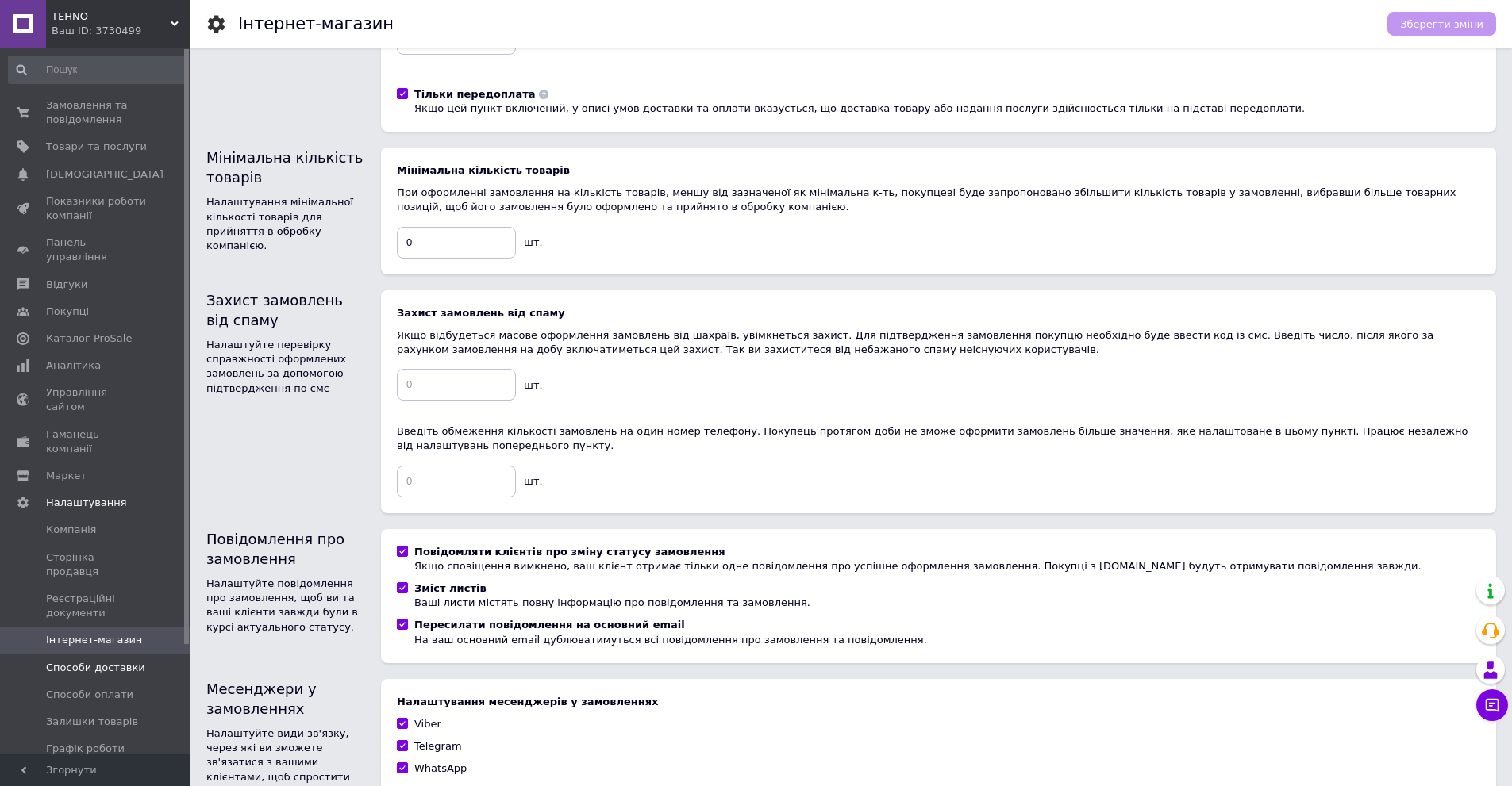
click at [77, 661] on span "Способи доставки" at bounding box center [96, 668] width 100 height 14
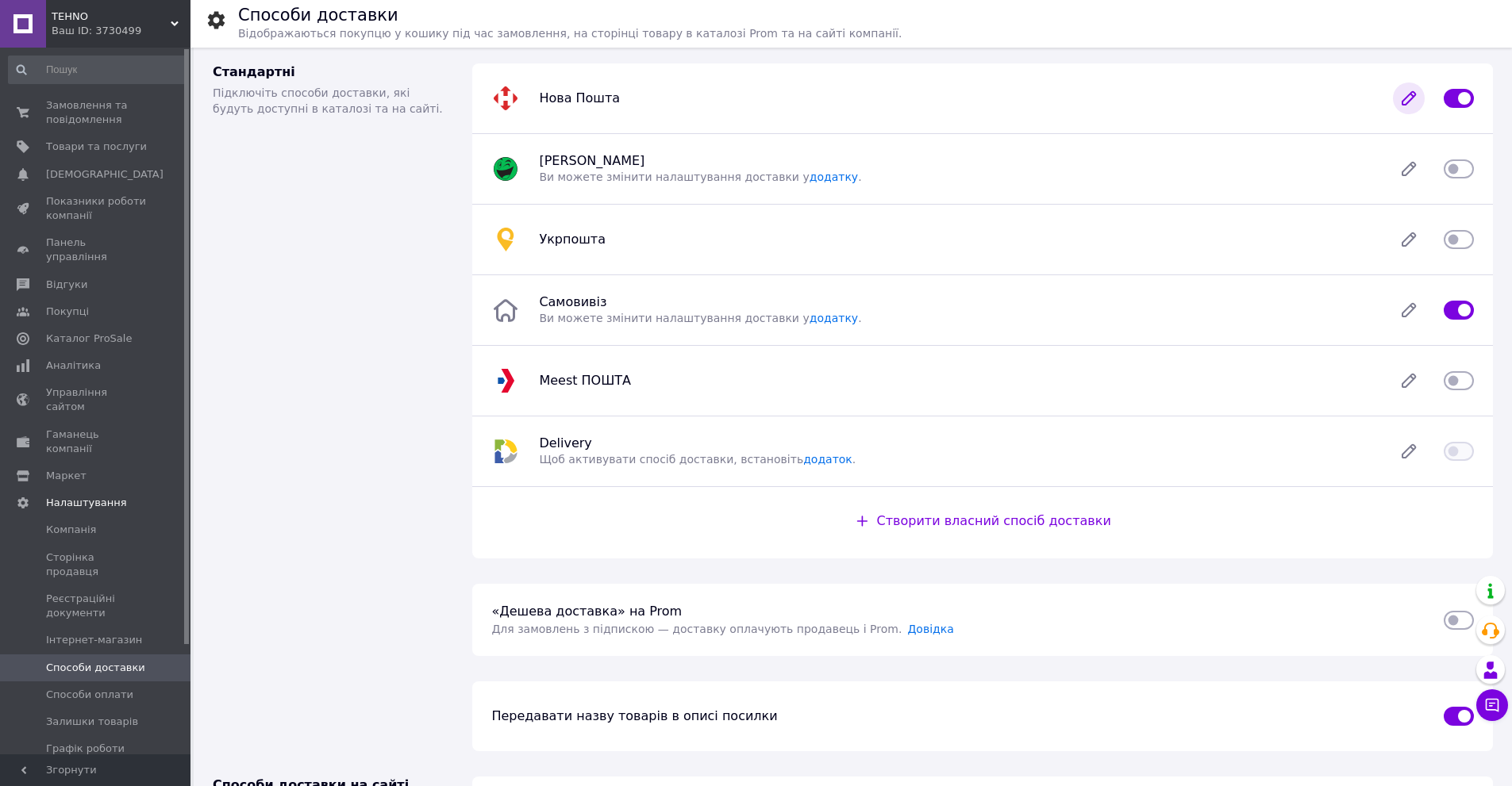
click at [1409, 100] on icon at bounding box center [1409, 98] width 13 height 13
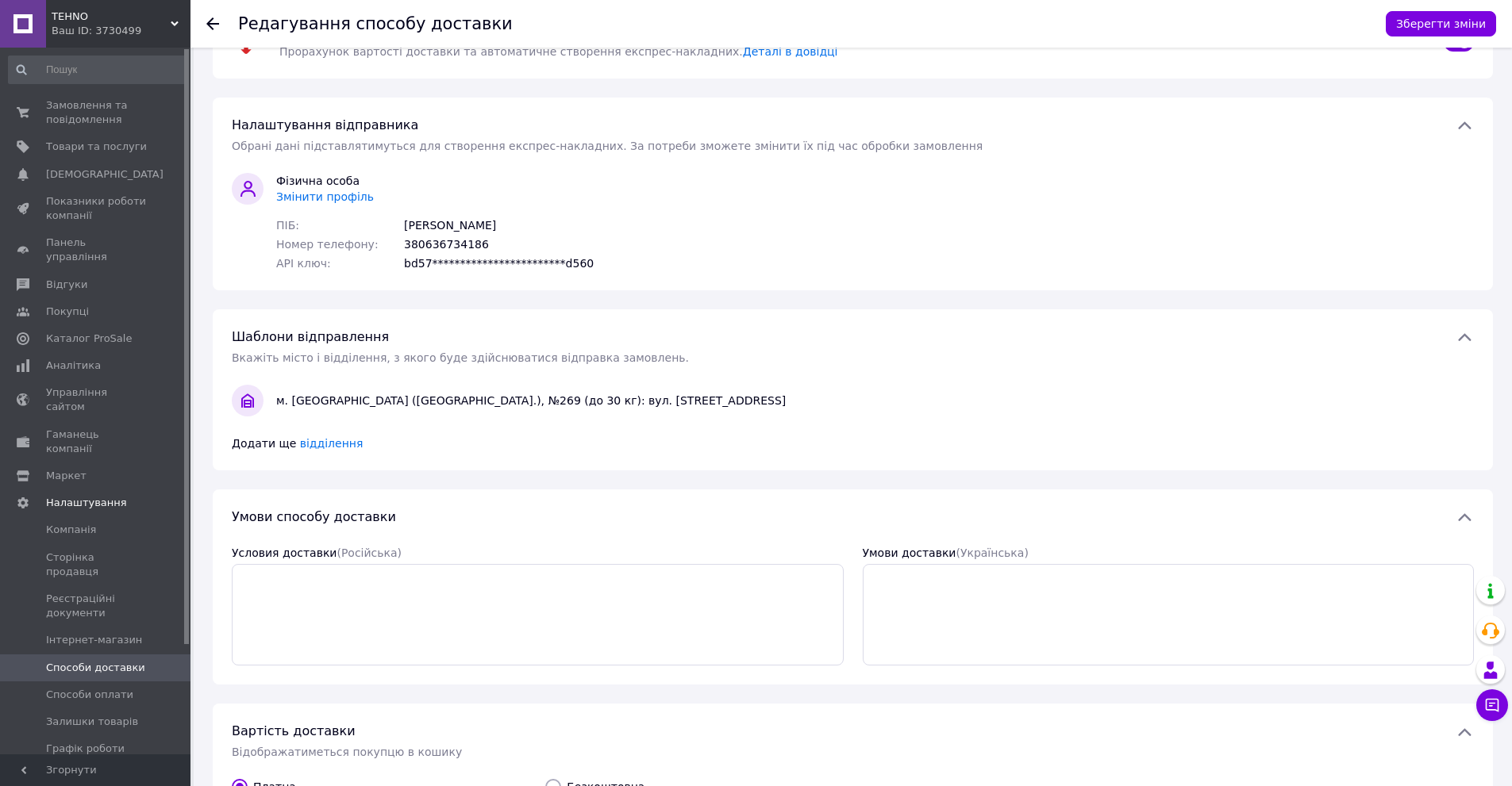
scroll to position [38, 0]
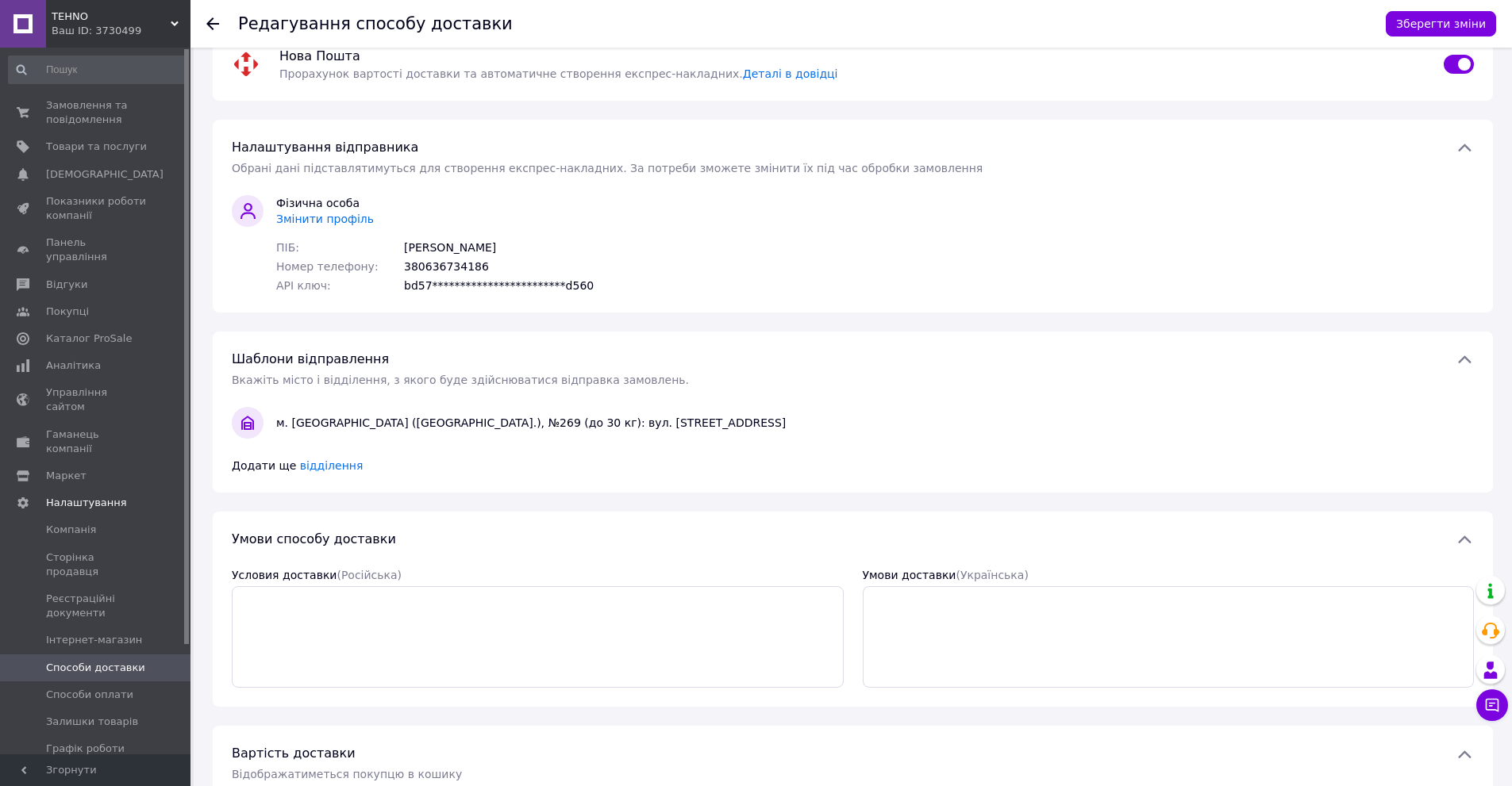
click at [609, 427] on div "м. Київ (Київська обл.), №269 (до 30 кг): вул. Алматинська, 37-Б" at bounding box center [875, 423] width 1211 height 16
click at [529, 427] on div "м. Київ (Київська обл.), №269 (до 30 кг): вул. Алматинська, 37-Б" at bounding box center [875, 423] width 1211 height 16
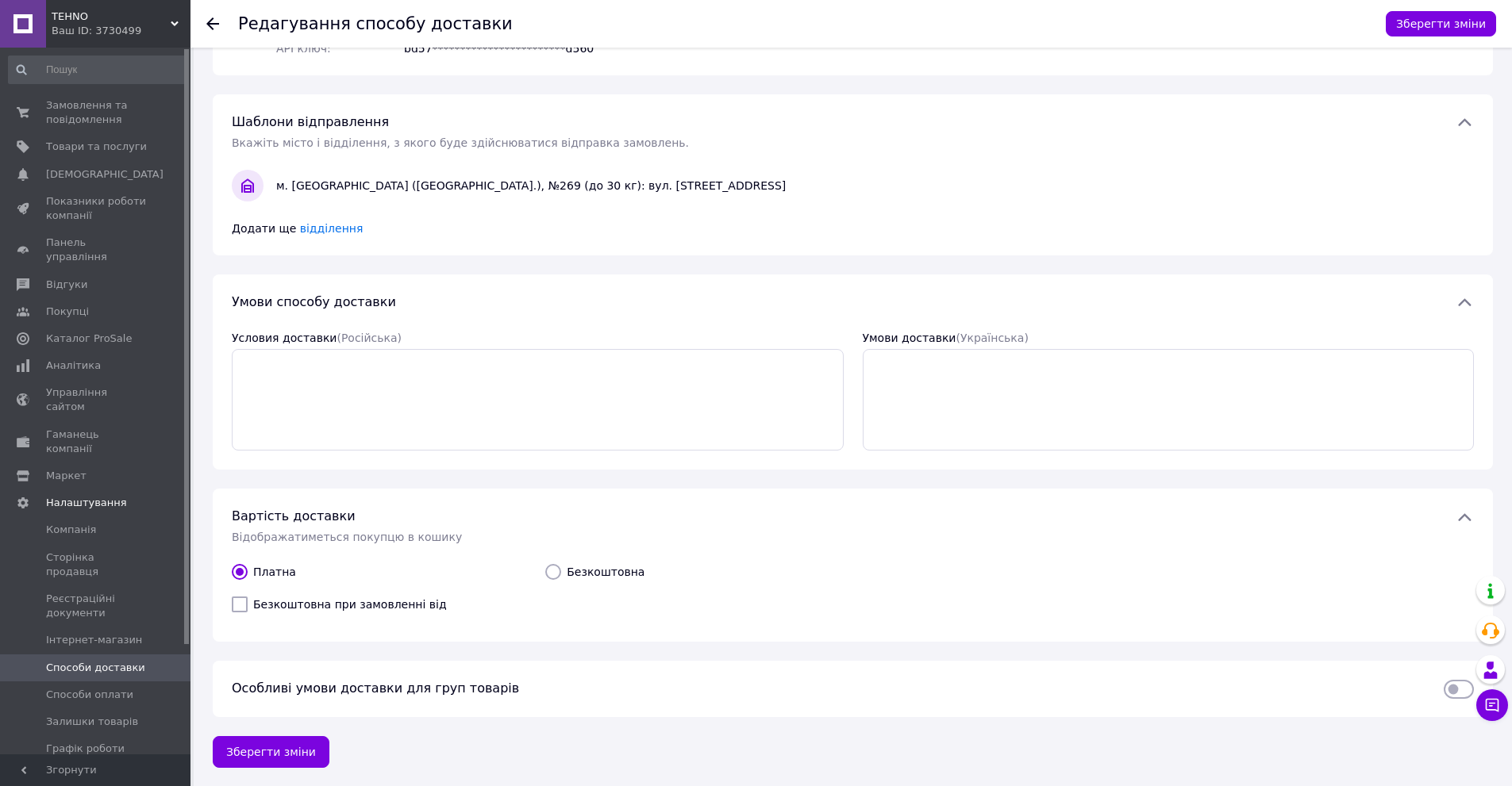
scroll to position [276, 0]
drag, startPoint x: 779, startPoint y: 169, endPoint x: 719, endPoint y: 131, distance: 71.0
click at [719, 131] on div "Шаблони відправлення" at bounding box center [834, 122] width 1224 height 18
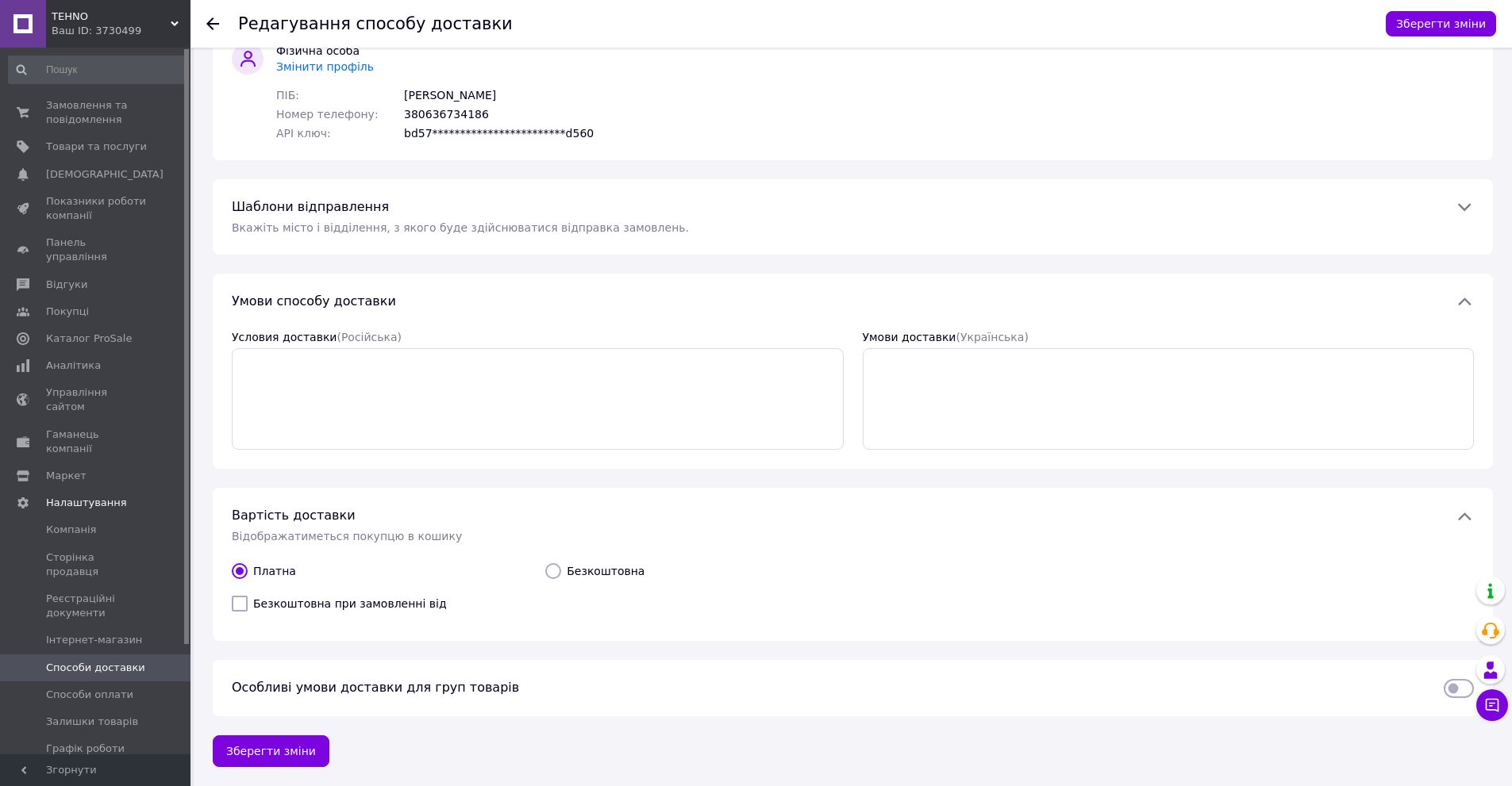
click at [716, 109] on div "**********" at bounding box center [852, 92] width 1255 height 99
click at [689, 217] on div "Шаблони відправлення Вкажіть місто і відділення, з якого буде здійснюватися від…" at bounding box center [853, 216] width 1243 height 37
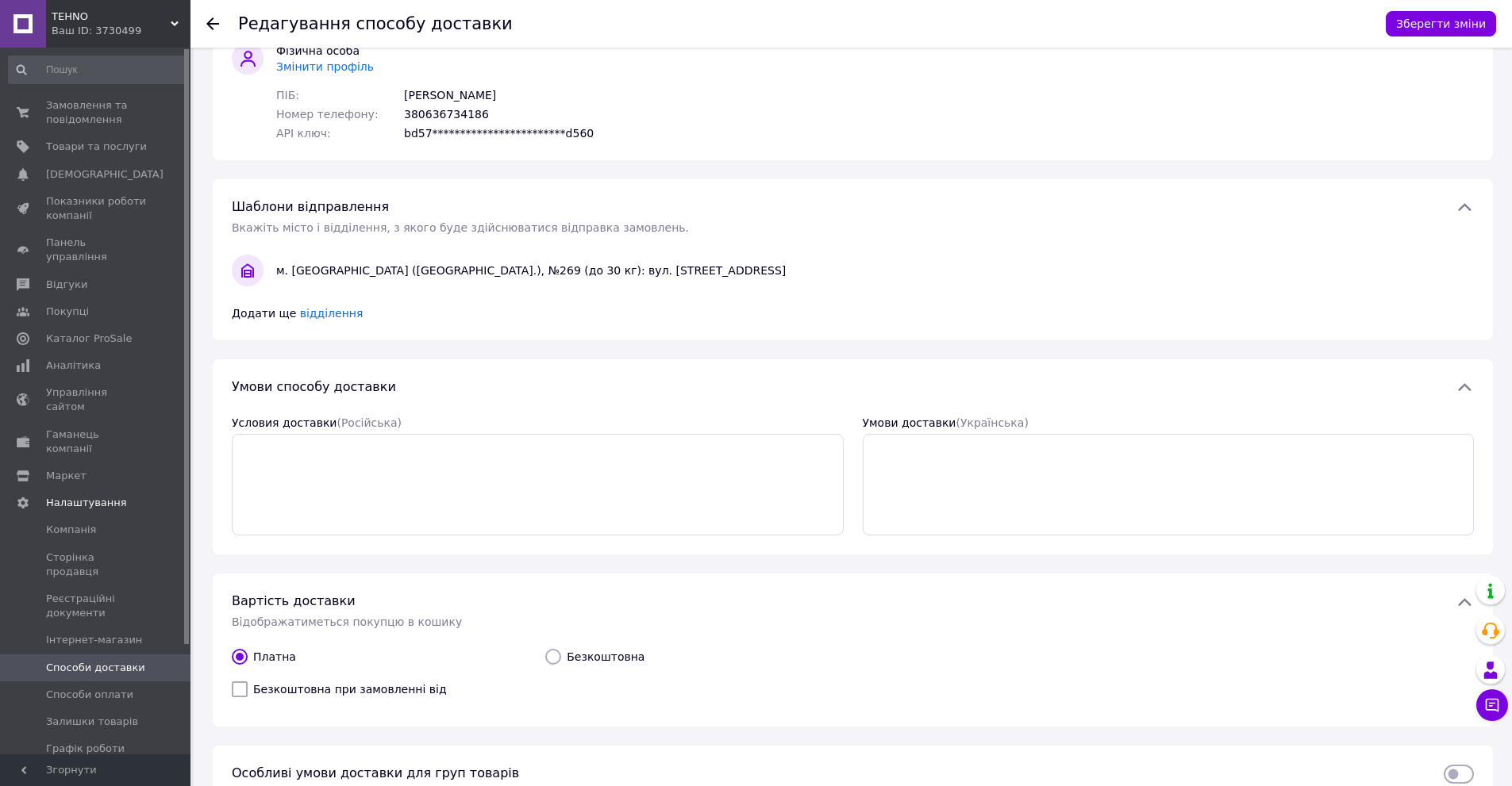
scroll to position [276, 0]
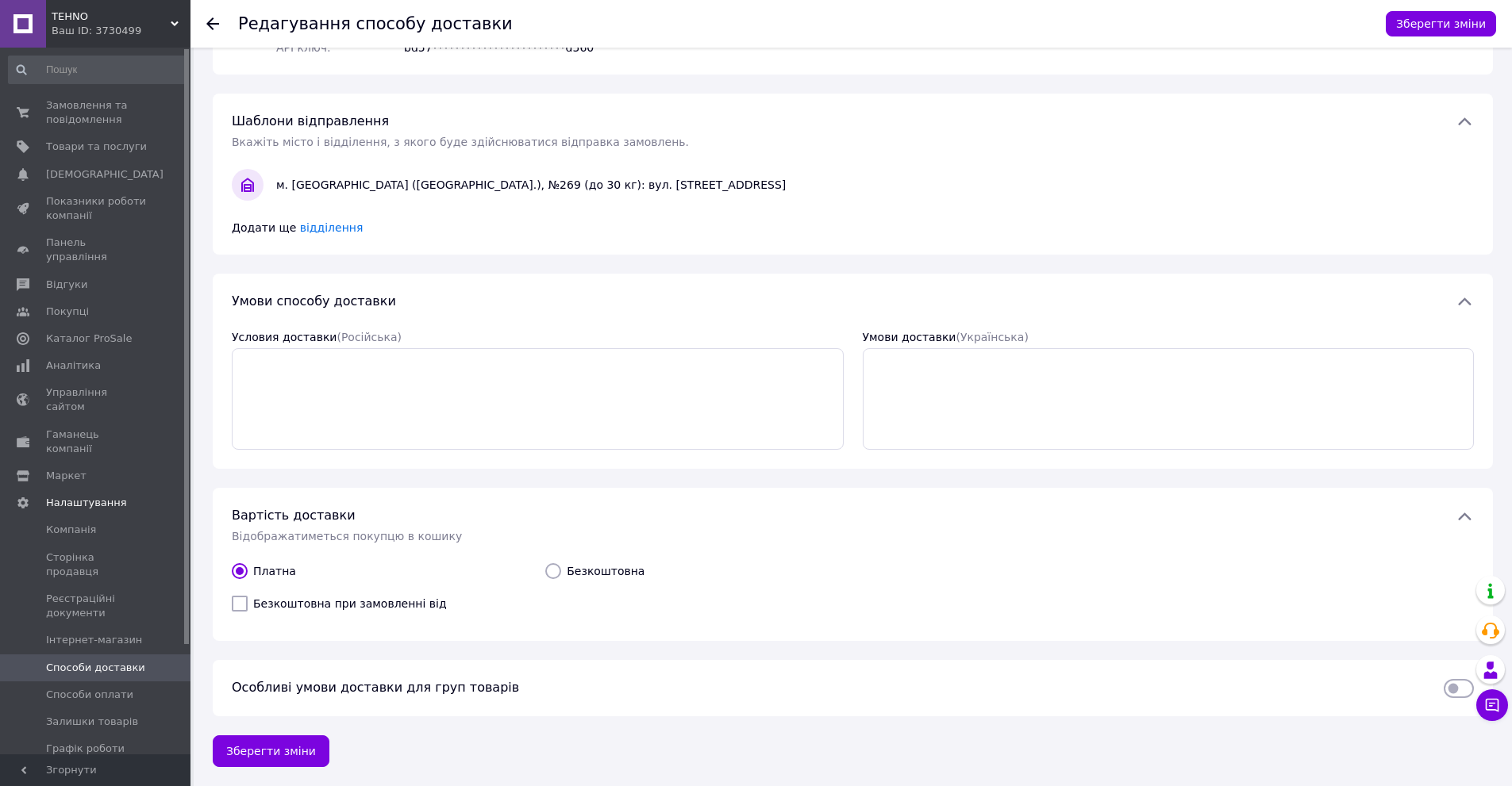
click at [747, 191] on div "м. Київ (Київська обл.), №269 (до 30 кг): вул. Алматинська, 37-Б" at bounding box center [875, 185] width 1211 height 16
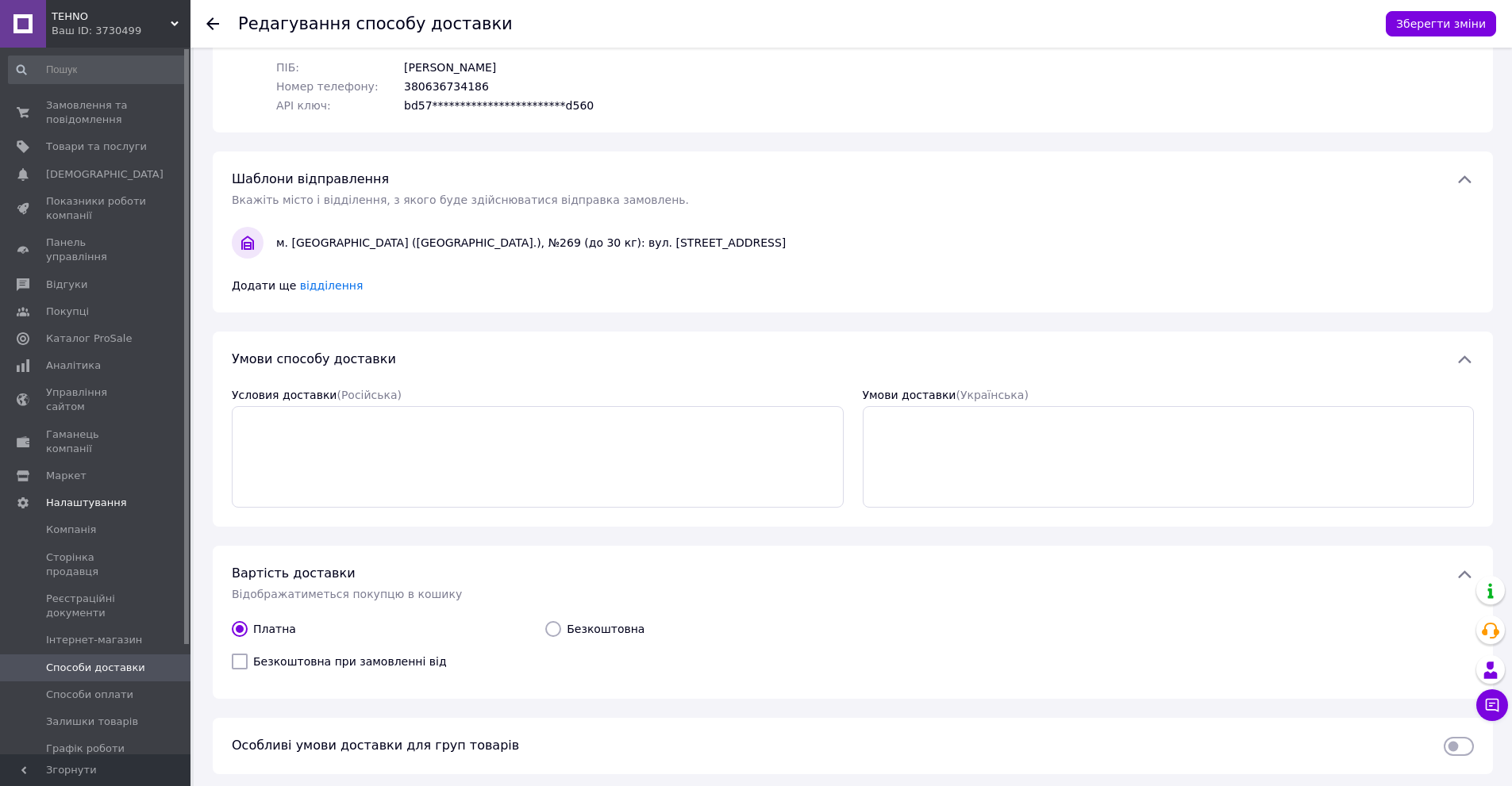
scroll to position [38, 0]
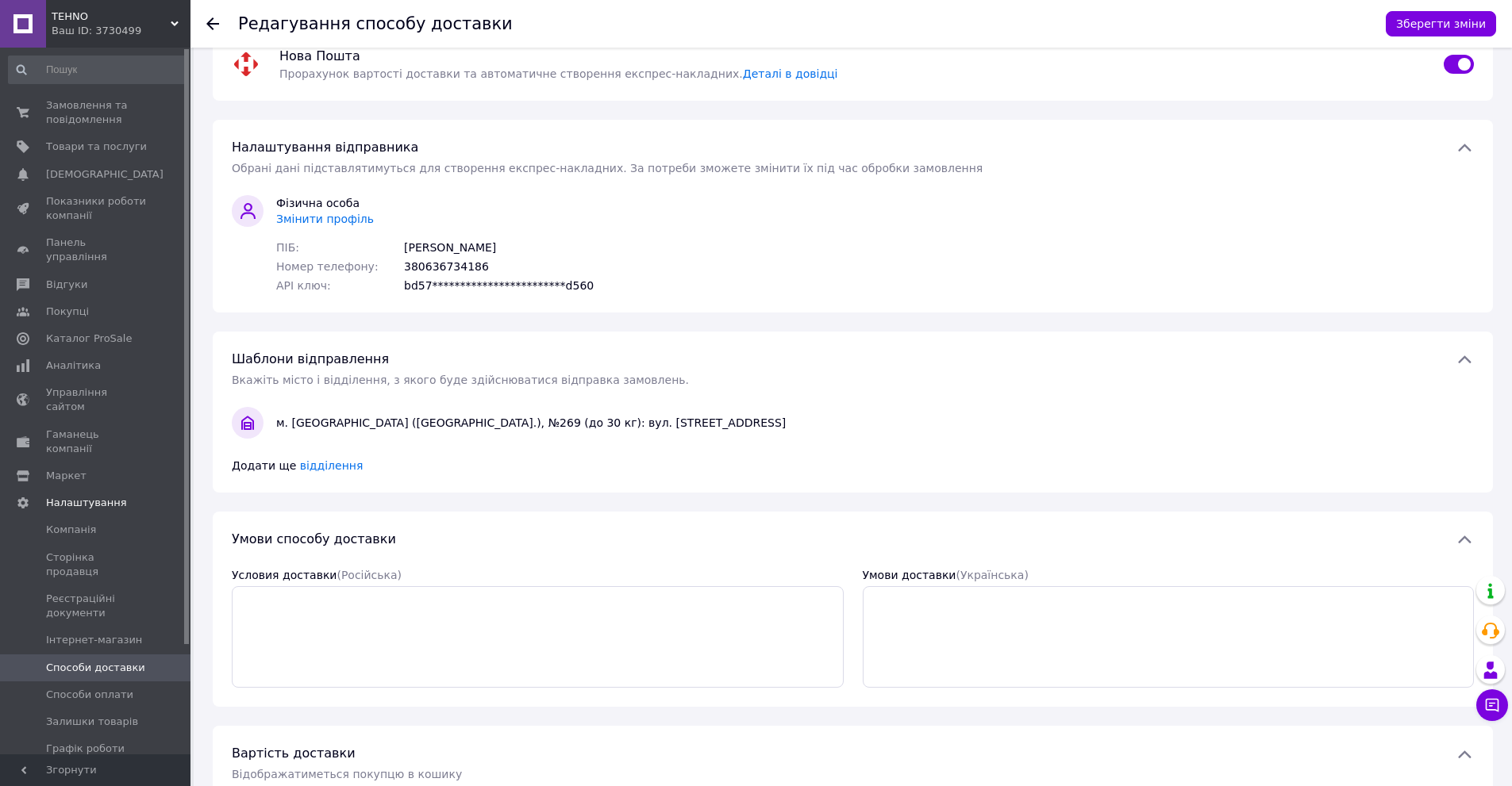
click at [750, 248] on div "**********" at bounding box center [852, 244] width 1255 height 99
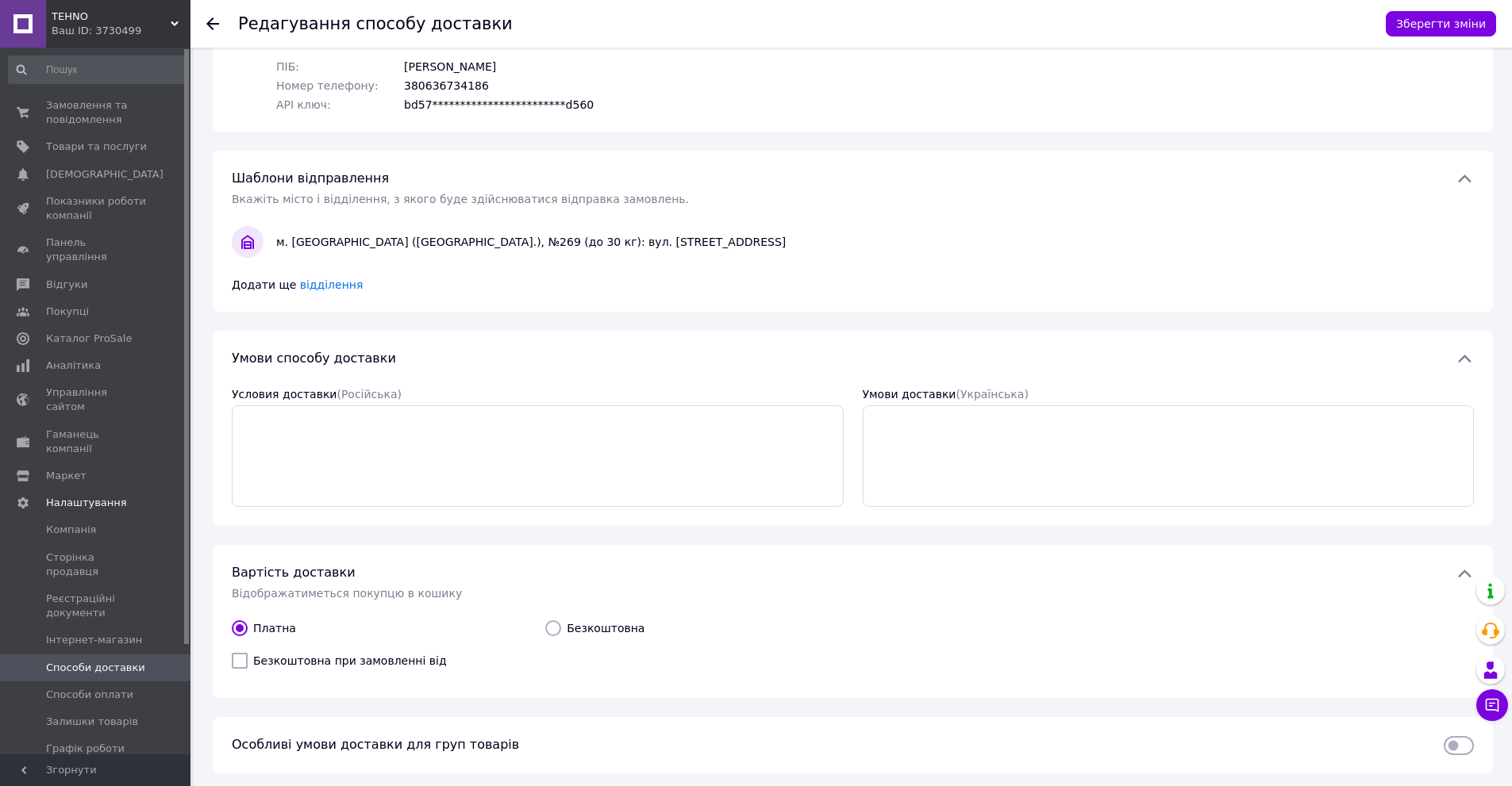
scroll to position [276, 0]
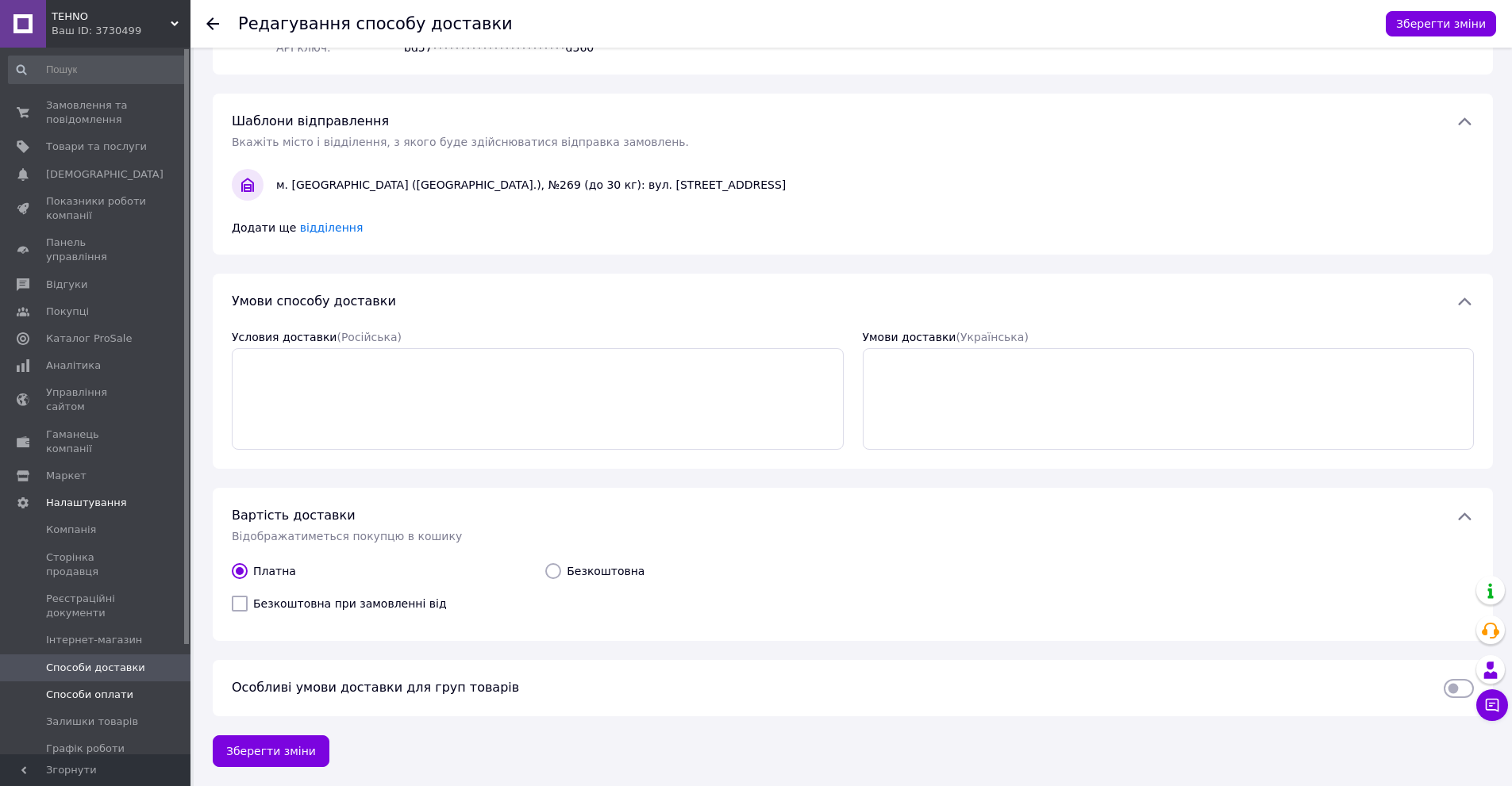
click at [97, 688] on span "Способи оплати" at bounding box center [90, 695] width 88 height 14
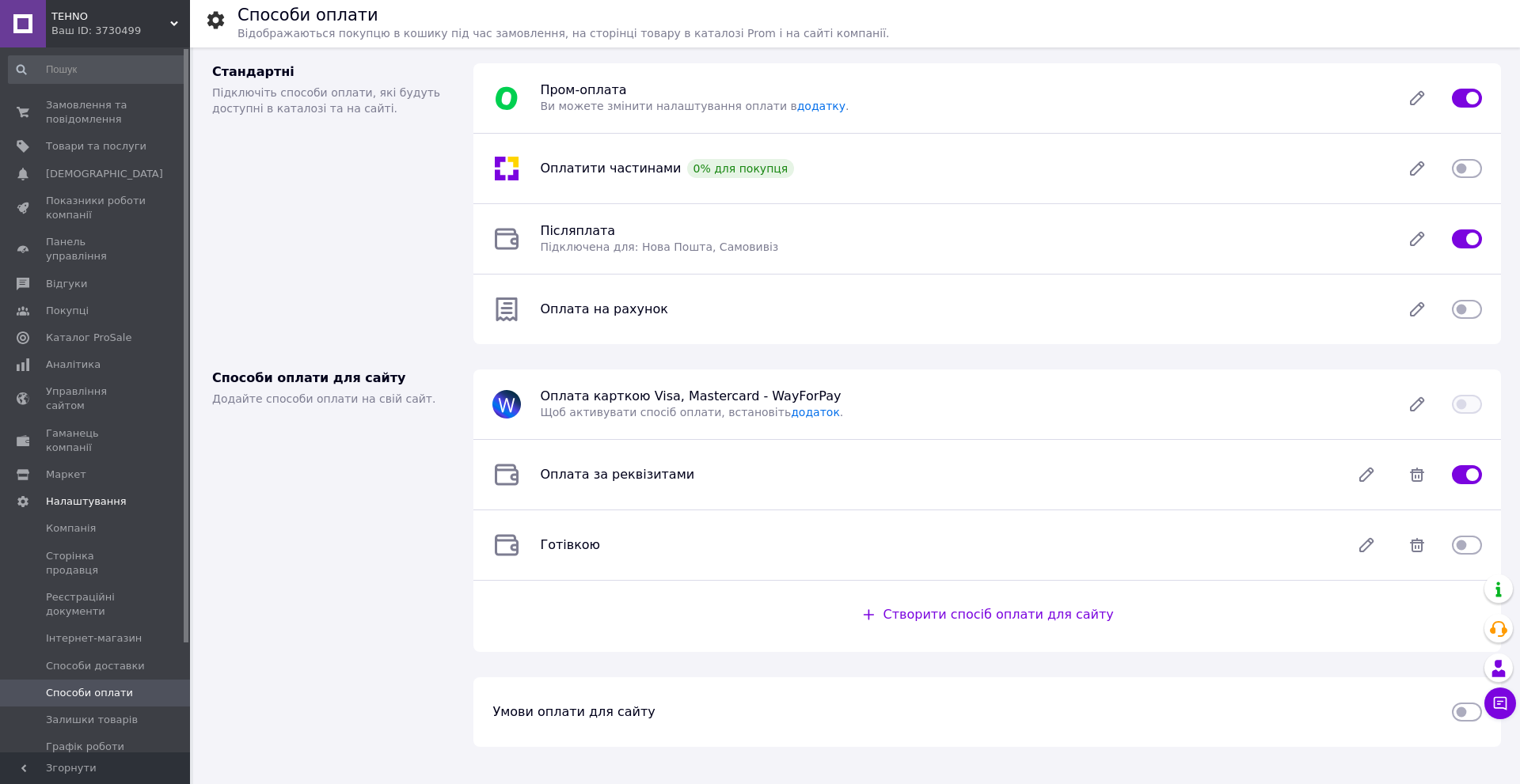
click at [1474, 167] on input "checkbox" at bounding box center [1467, 169] width 30 height 16
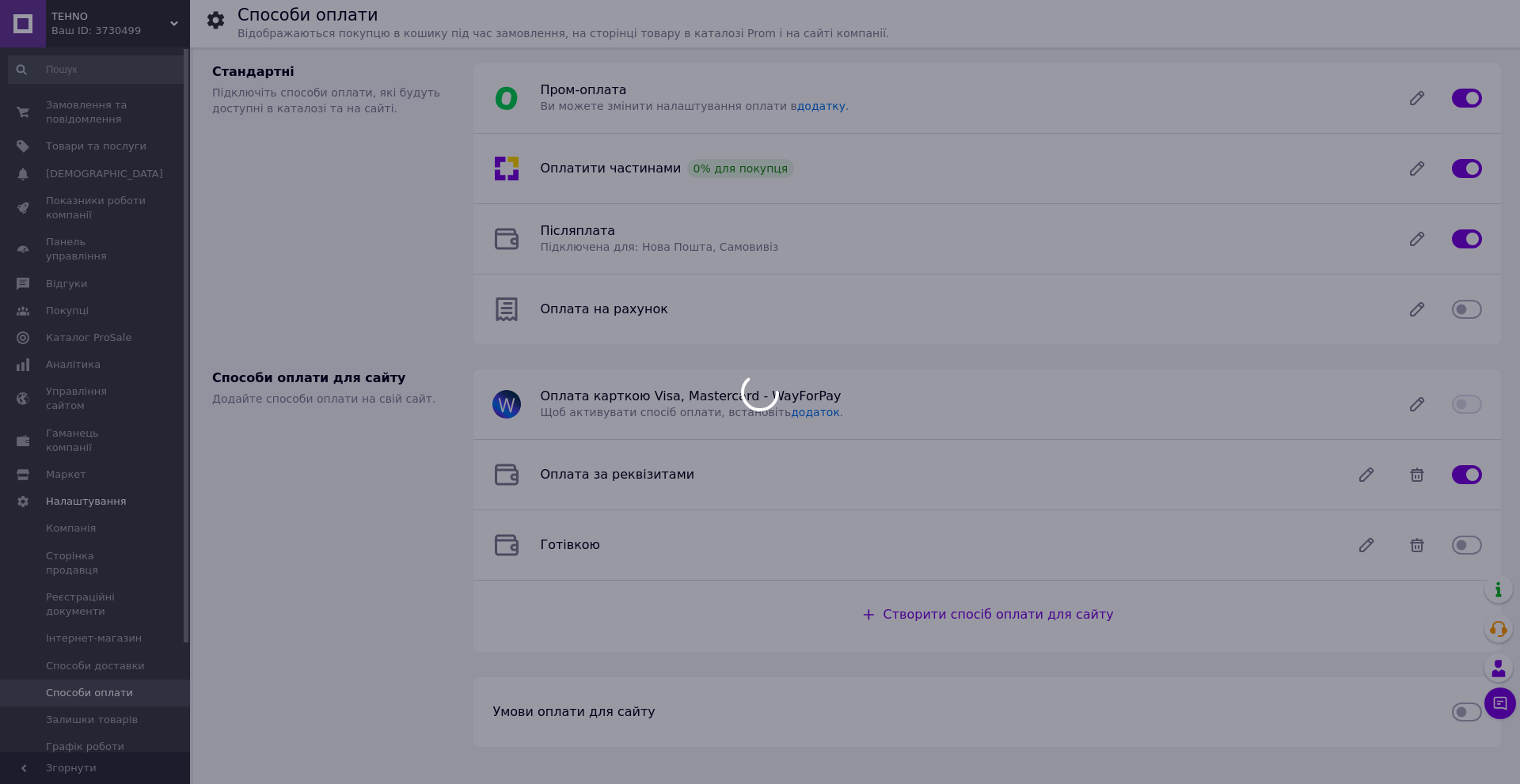
checkbox input "false"
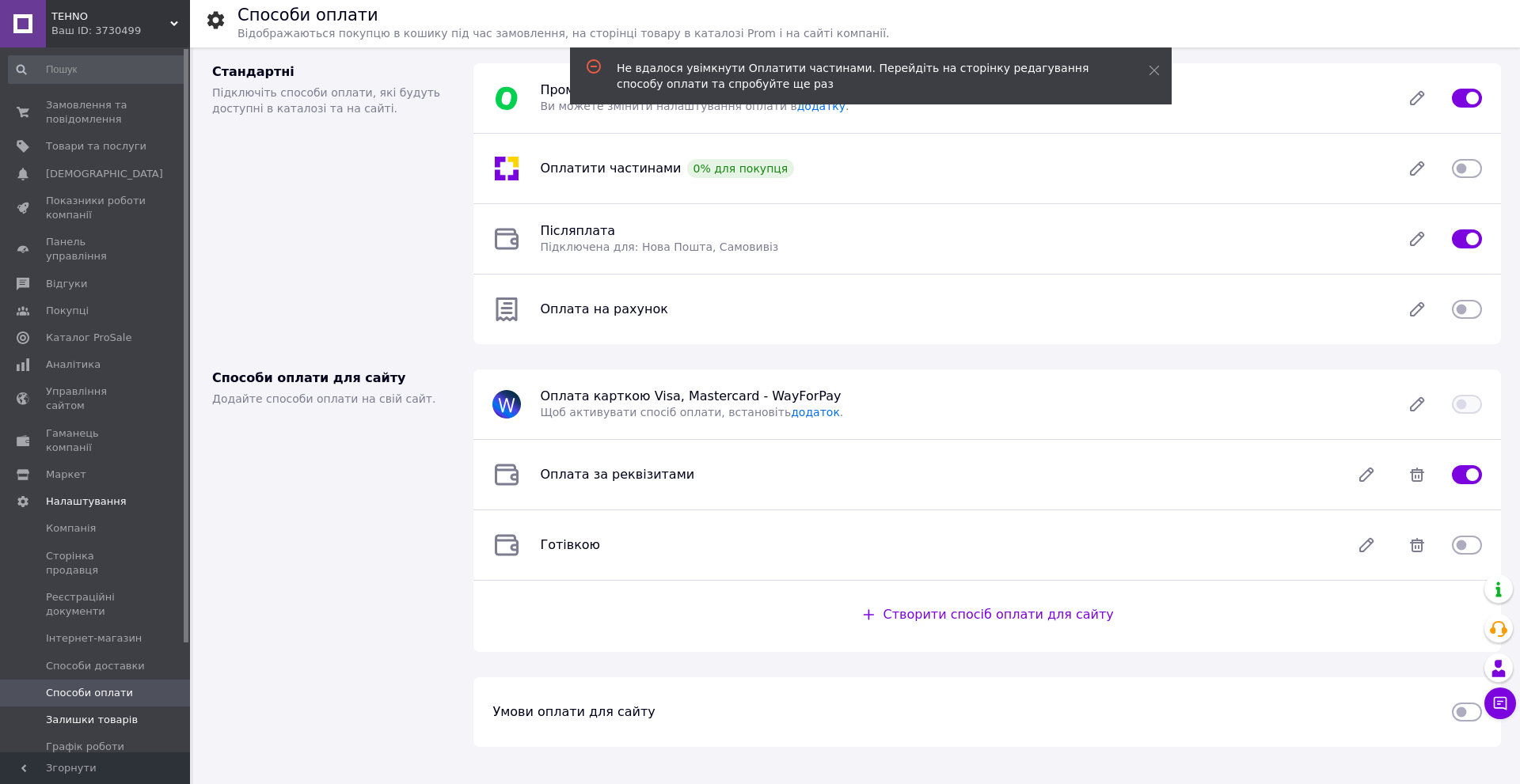
click at [84, 706] on link "Залишки товарів" at bounding box center [97, 719] width 195 height 27
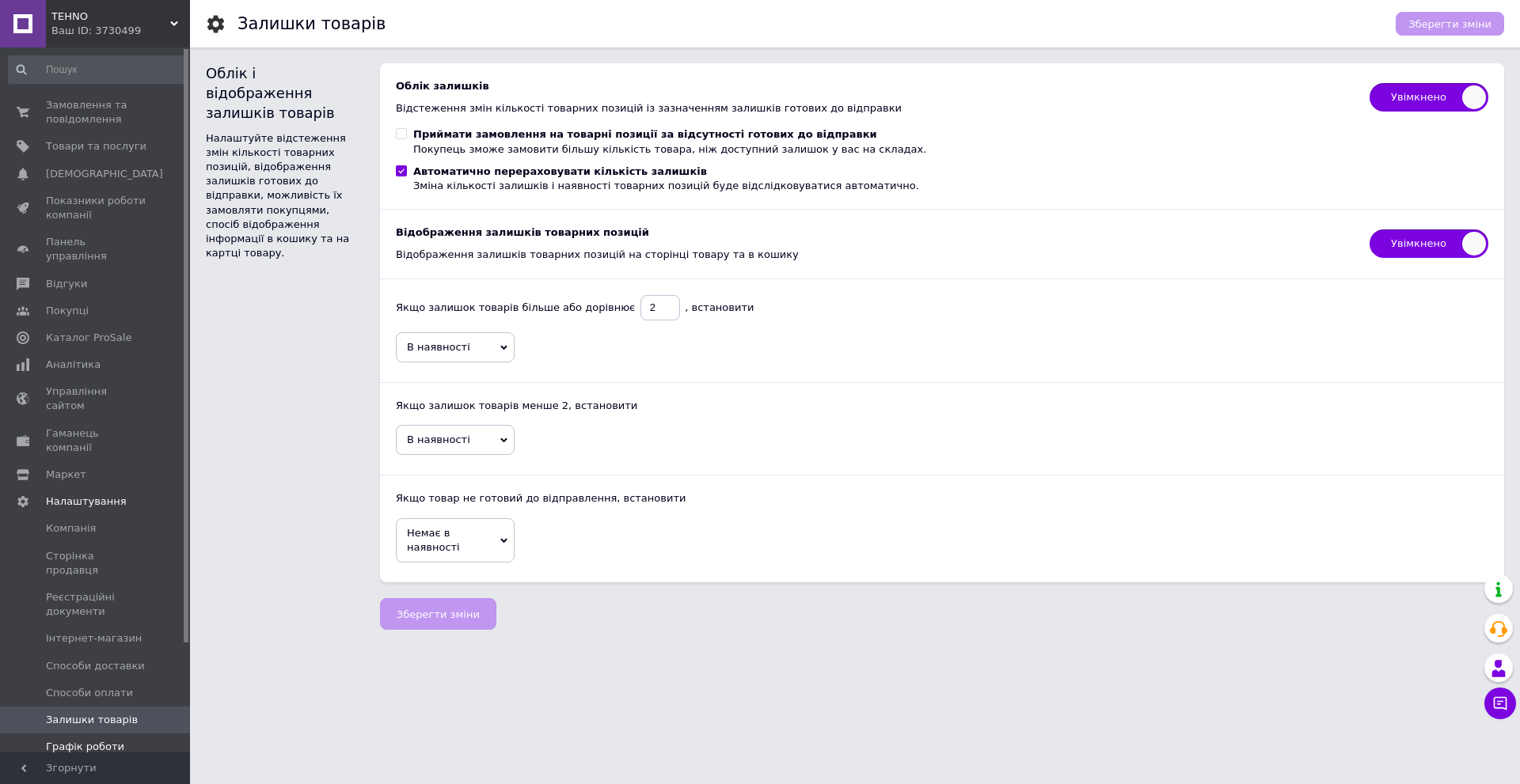
click at [87, 740] on span "Графік роботи" at bounding box center [84, 747] width 79 height 14
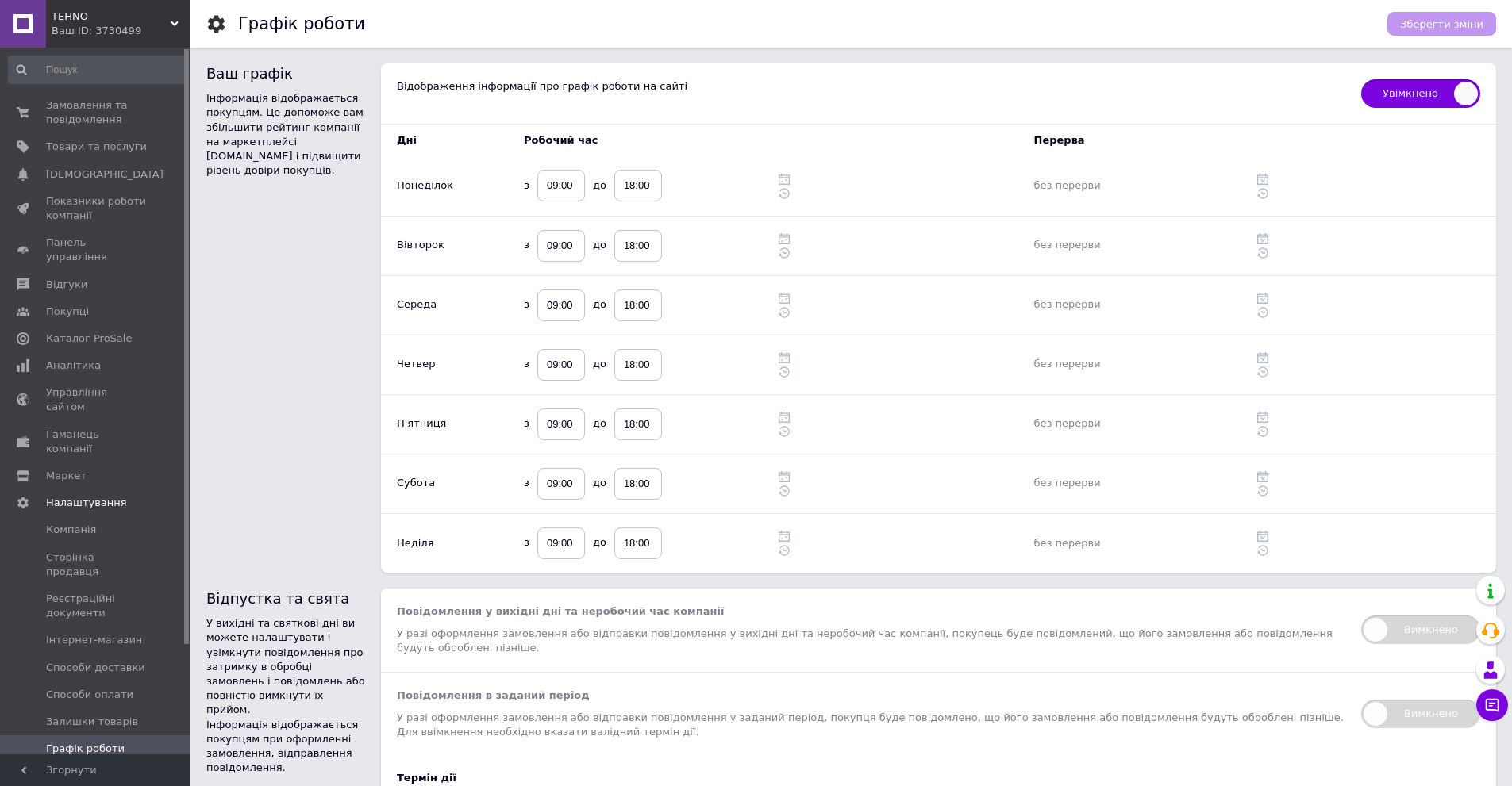
drag, startPoint x: 243, startPoint y: 284, endPoint x: 240, endPoint y: 247, distance: 37.1
click at [240, 247] on div "Ваш графік Інформація відображається покупцям. Це допоможе вам збільшити рейтин…" at bounding box center [293, 318] width 174 height 509
click at [71, 271] on link "Відгуки" at bounding box center [98, 284] width 195 height 27
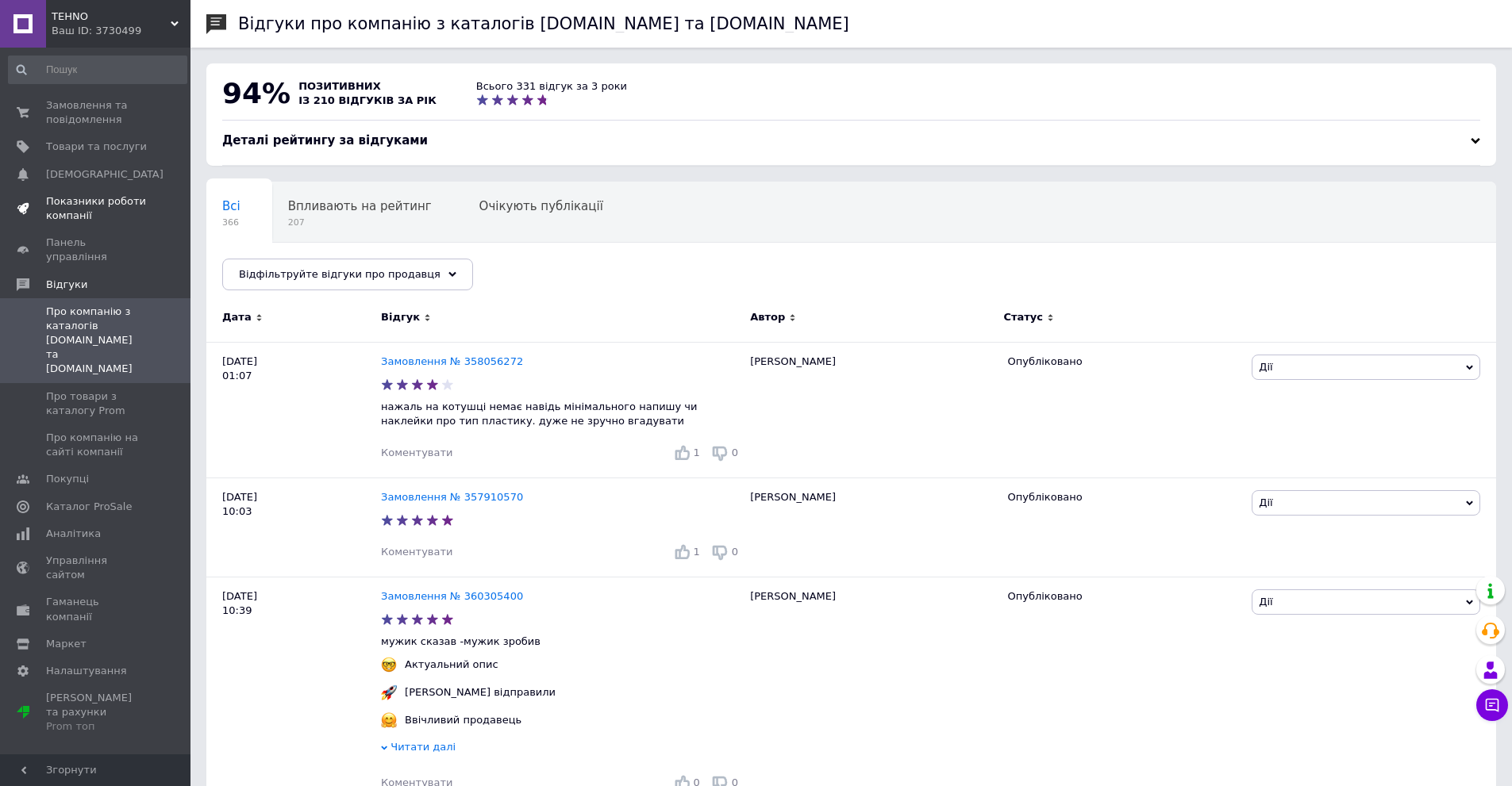
click at [104, 197] on span "Показники роботи компанії" at bounding box center [96, 208] width 101 height 29
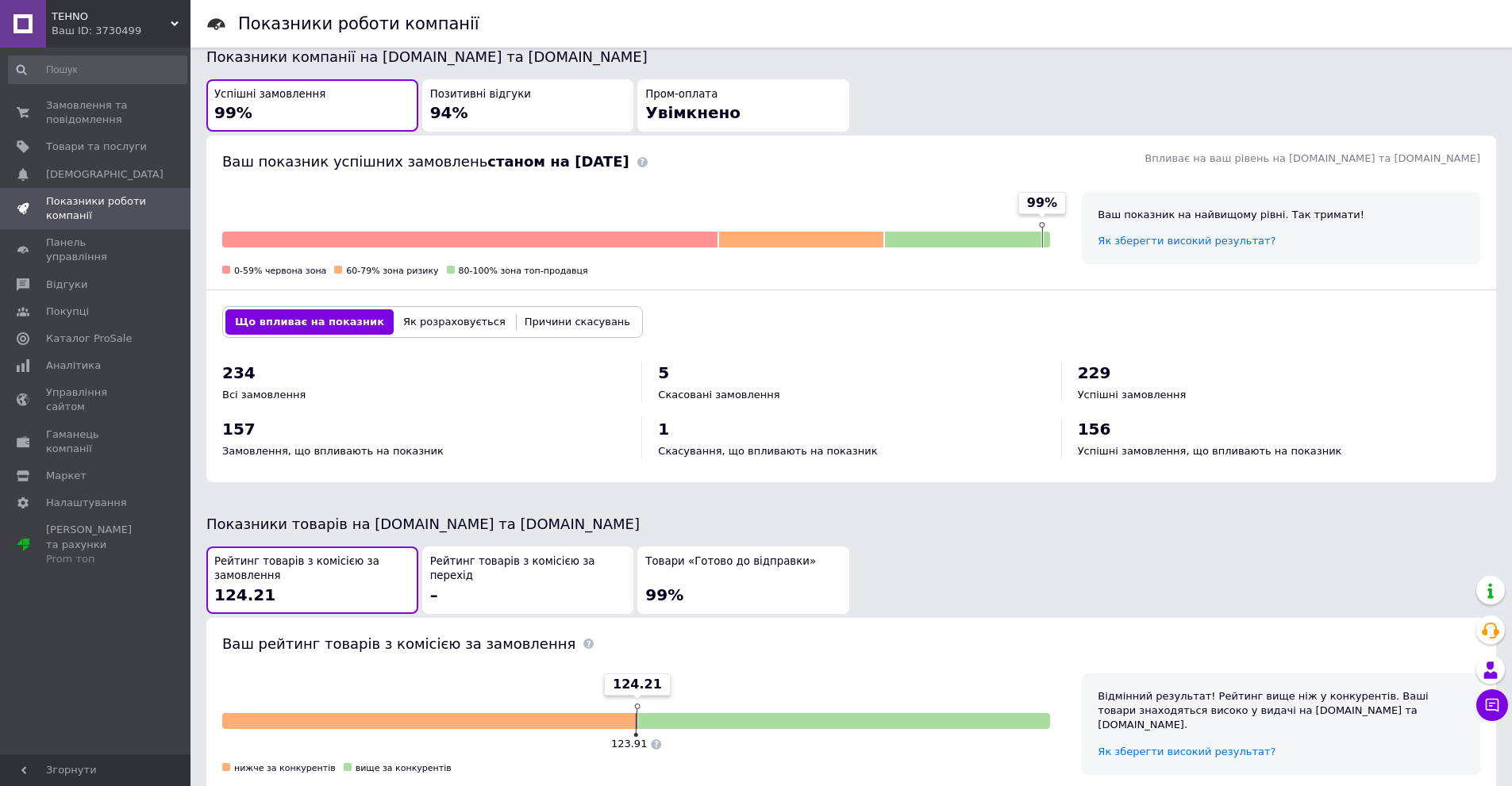
scroll to position [396, 0]
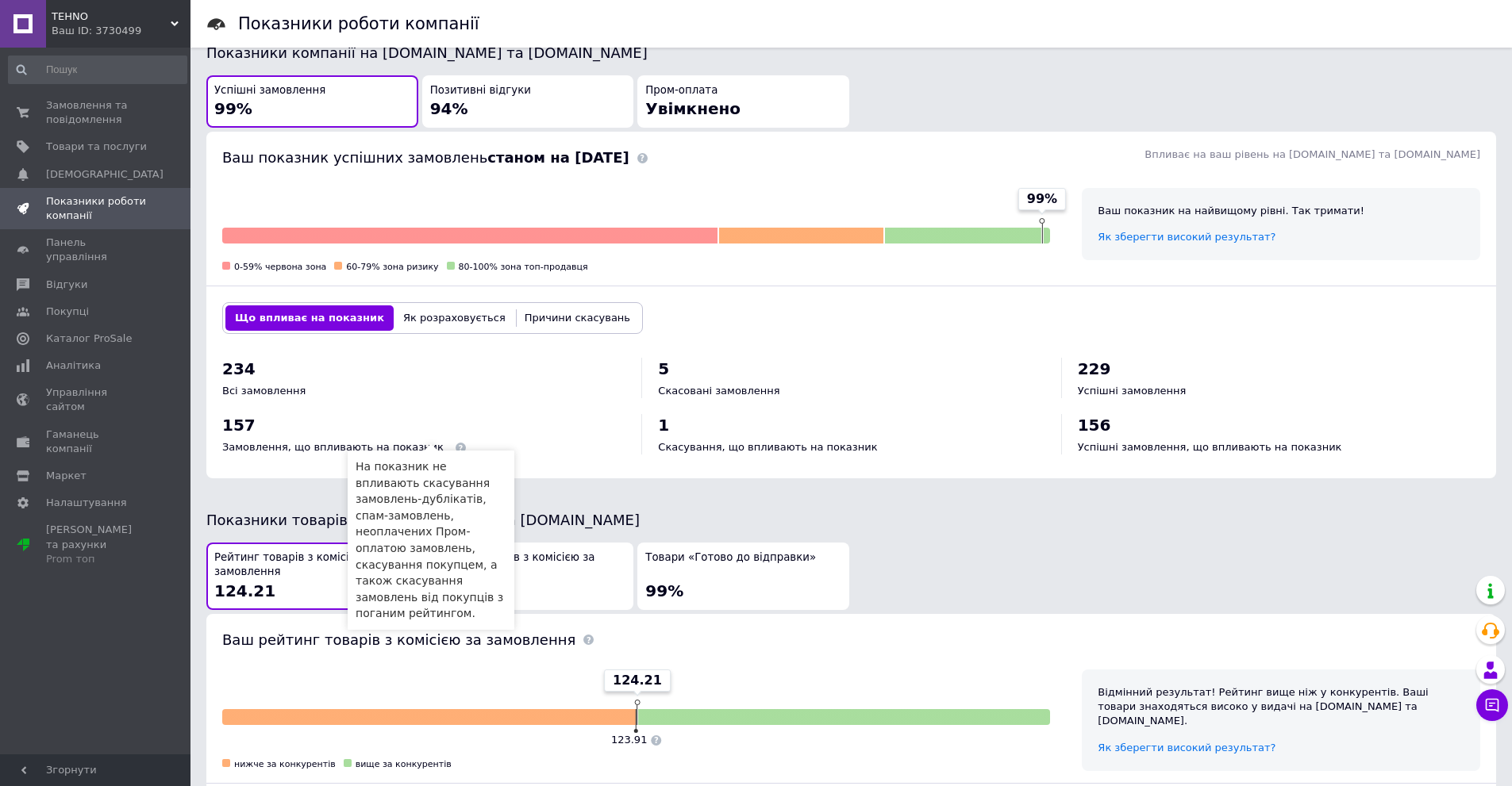
click at [455, 442] on span at bounding box center [460, 447] width 10 height 10
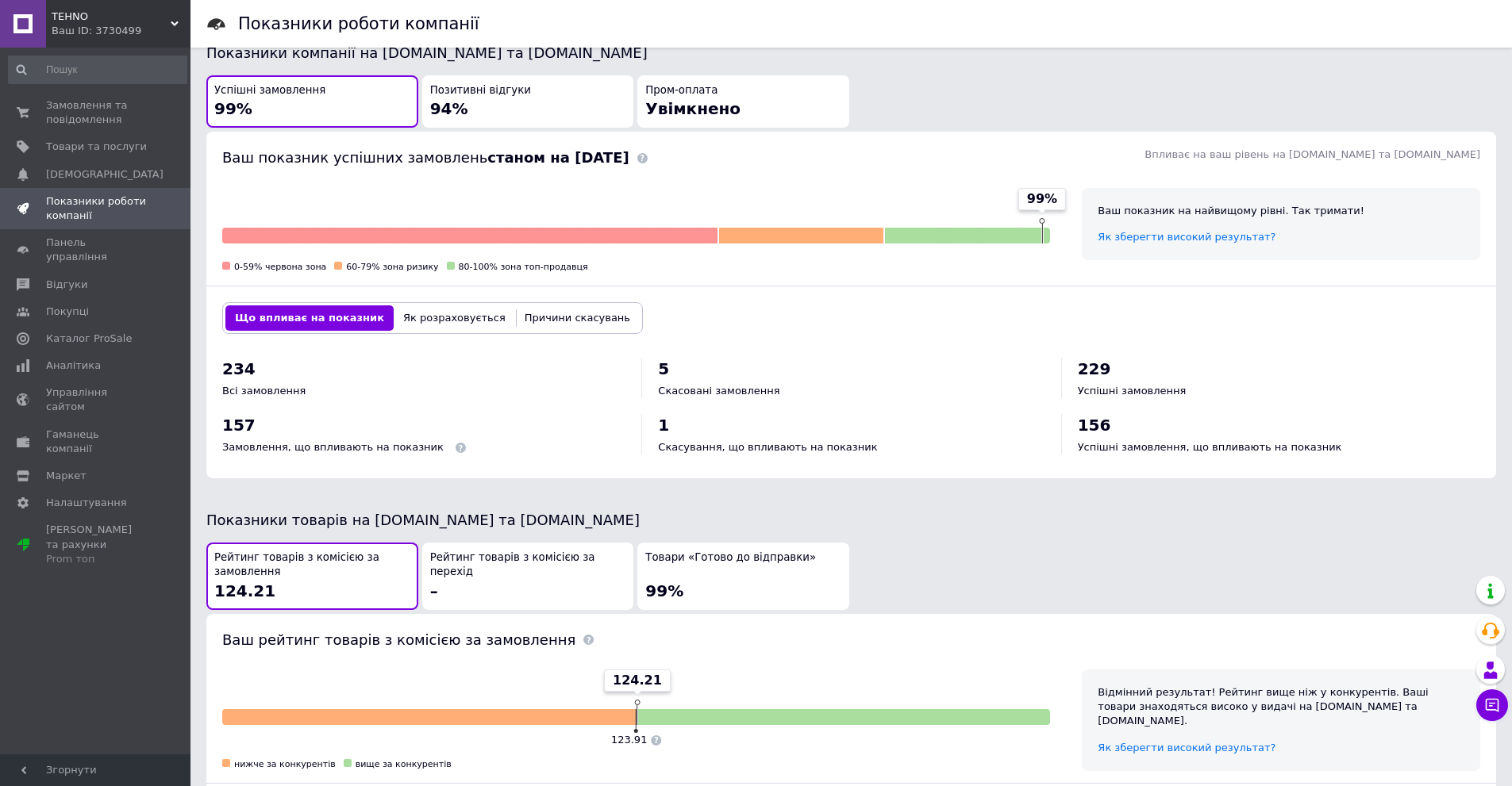
click at [478, 419] on div "157 Замовлення, що впливають на показник" at bounding box center [424, 434] width 404 height 41
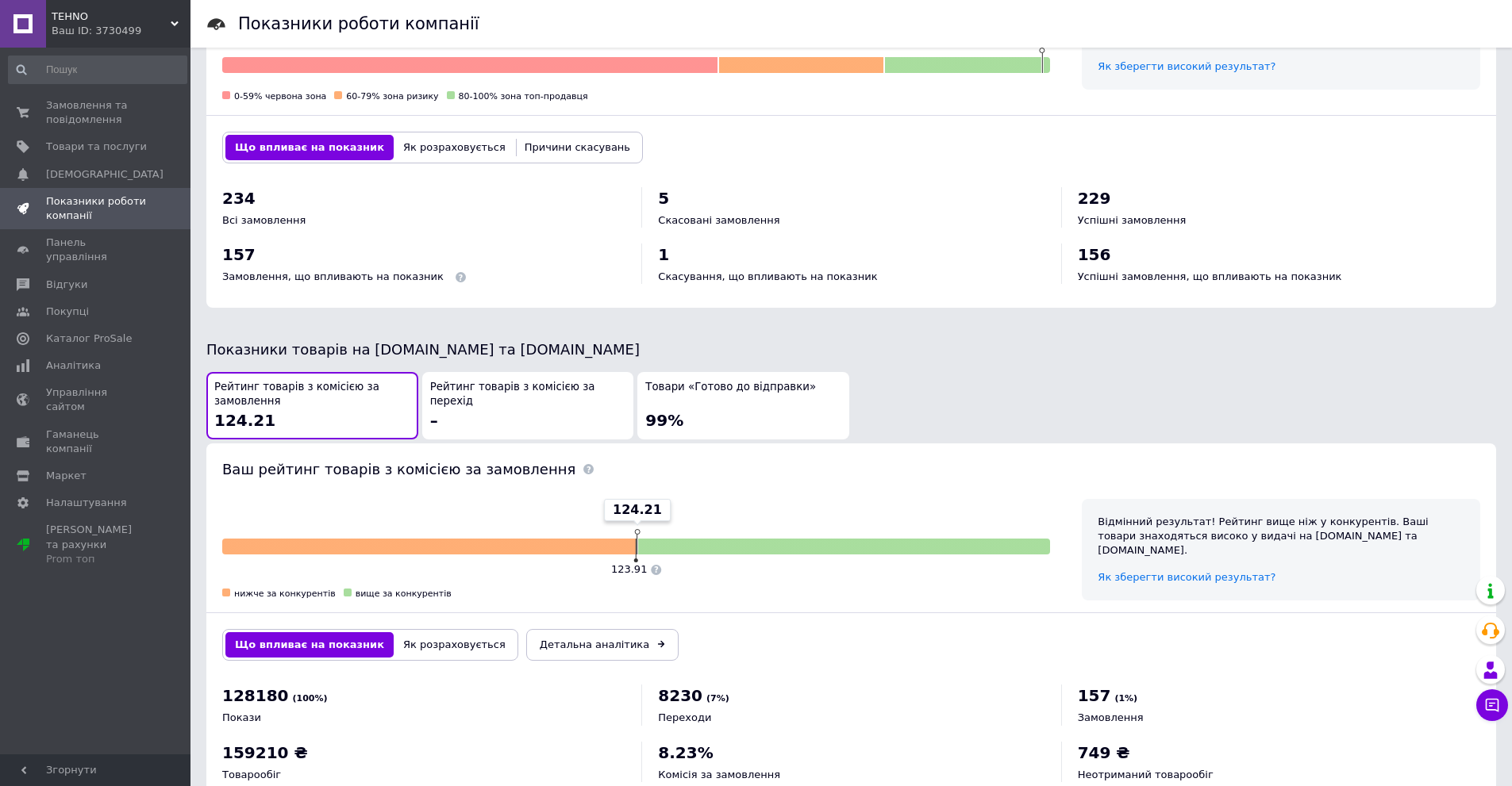
scroll to position [606, 0]
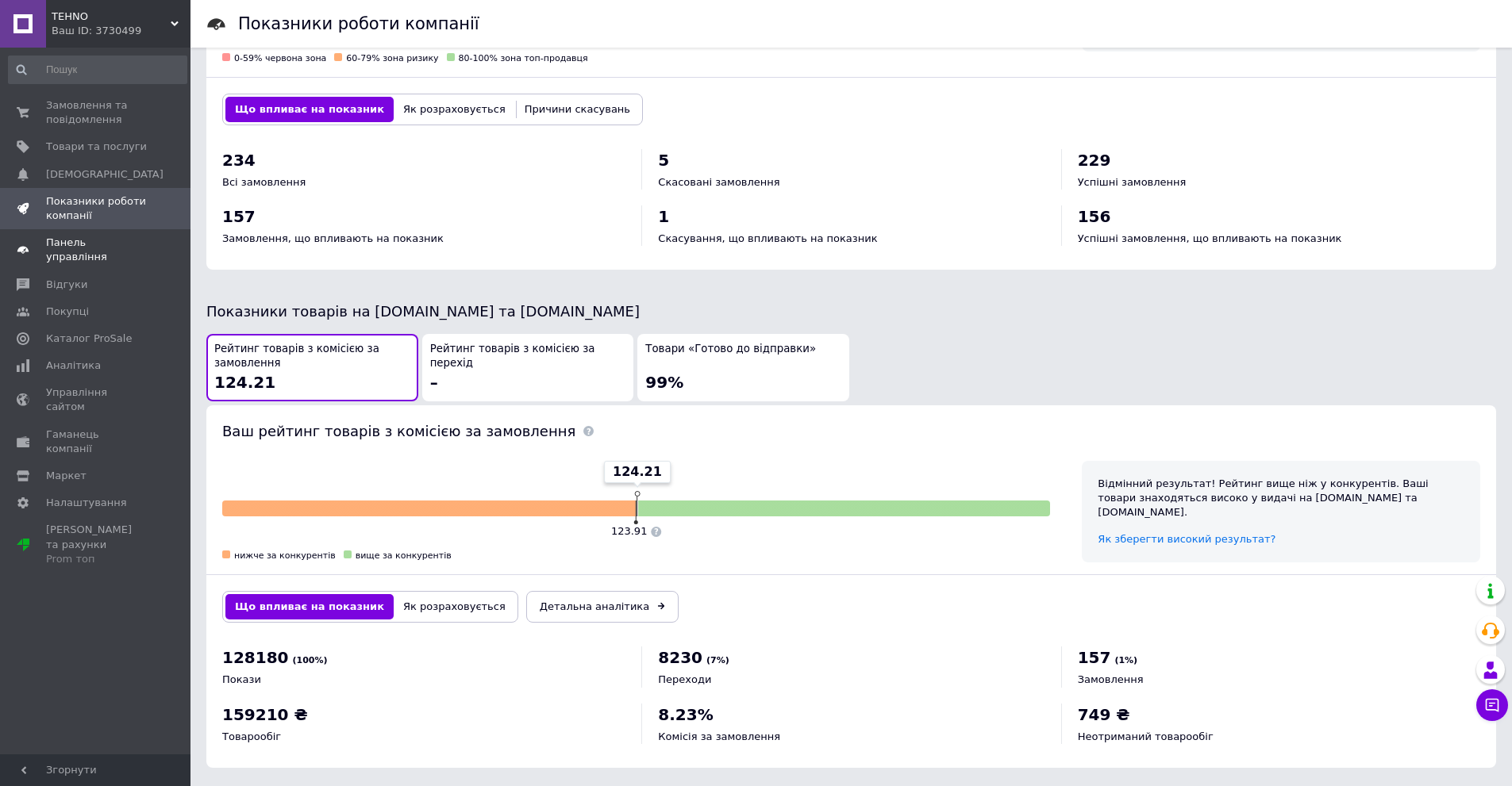
click at [99, 243] on span "Панель управління" at bounding box center [96, 250] width 101 height 29
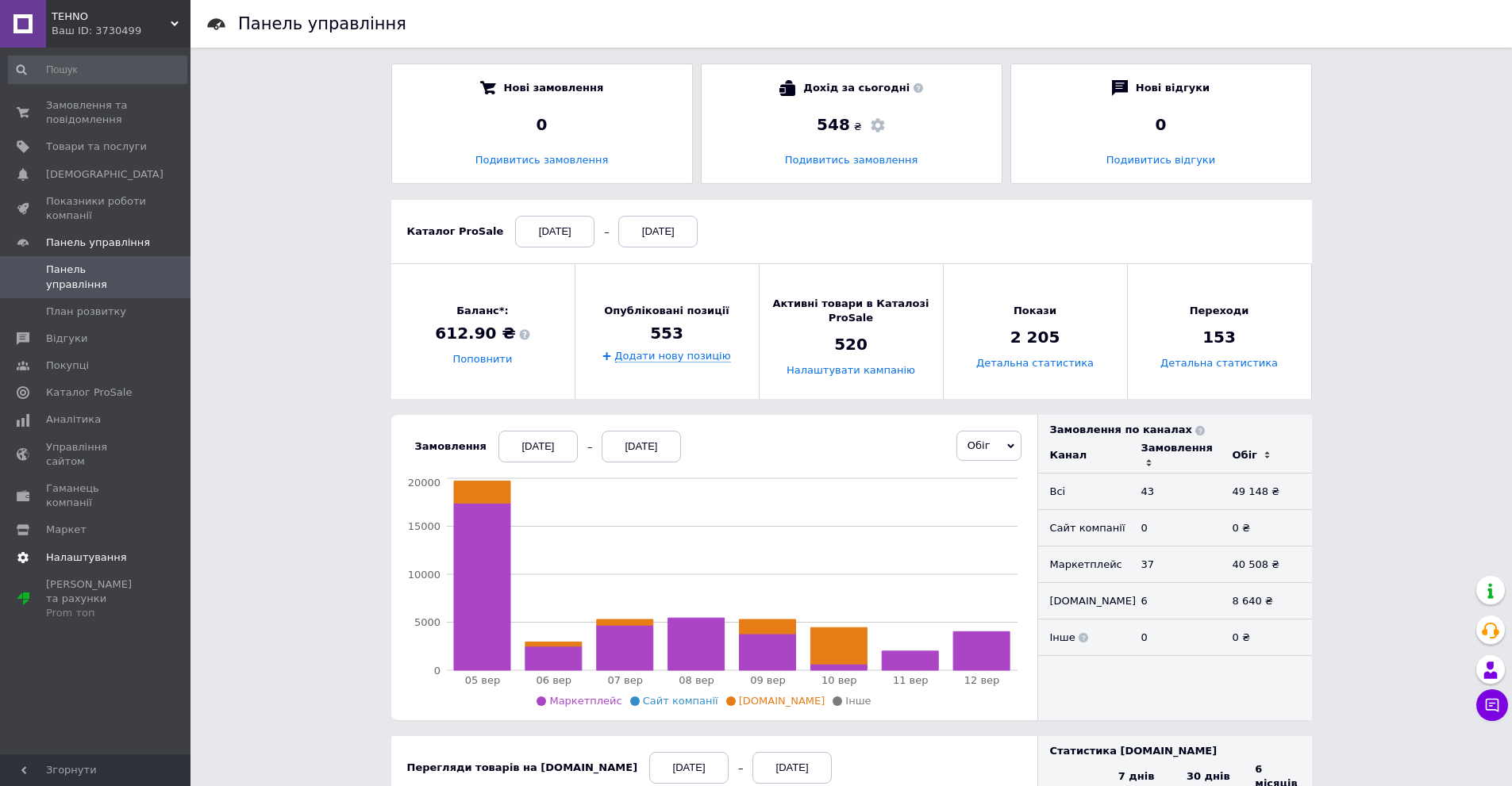
click at [77, 544] on link "Налаштування" at bounding box center [98, 557] width 195 height 27
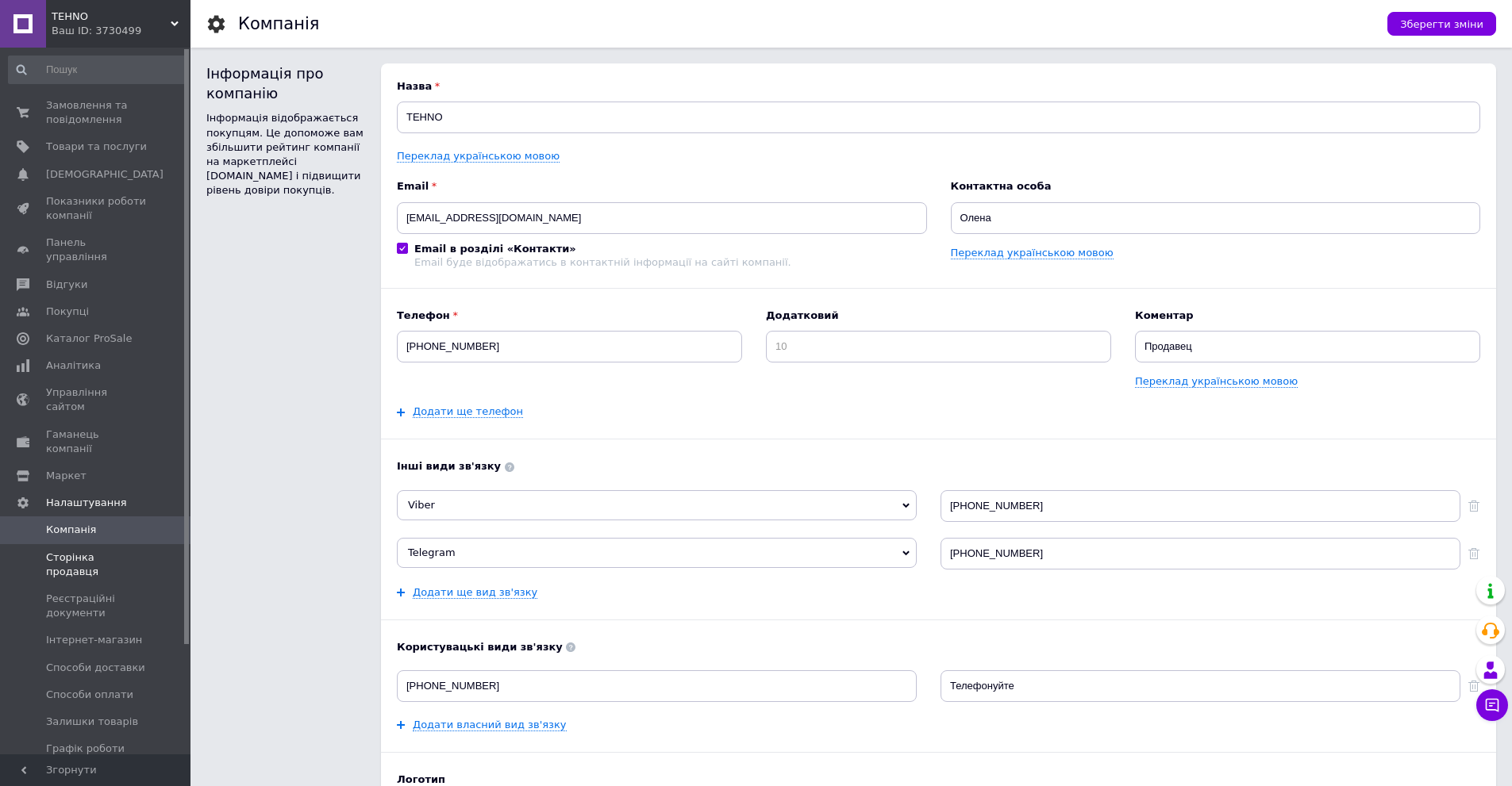
click at [100, 551] on span "Сторінка продавця" at bounding box center [96, 565] width 101 height 29
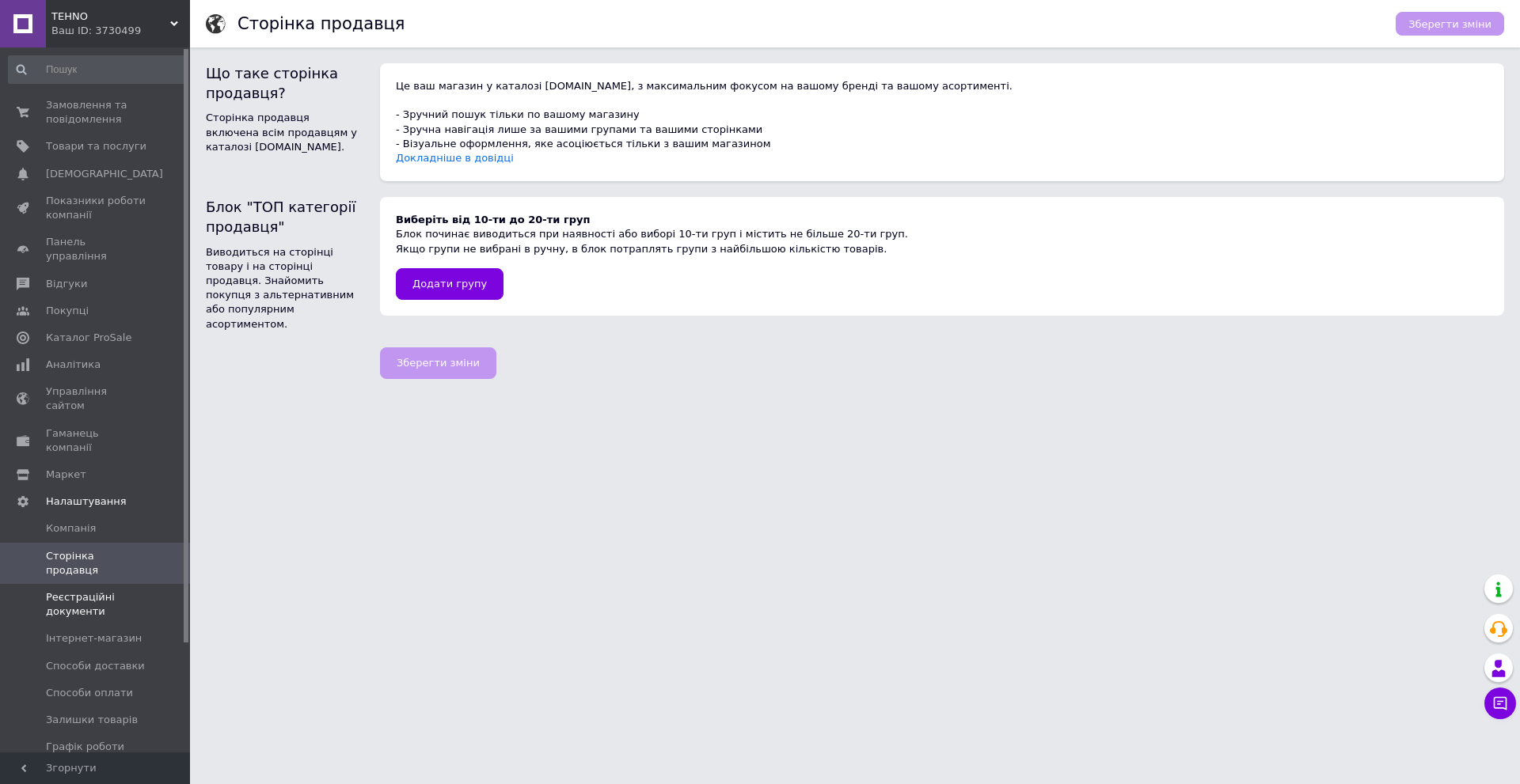
click at [89, 590] on span "Реєстраційні документи" at bounding box center [95, 604] width 100 height 29
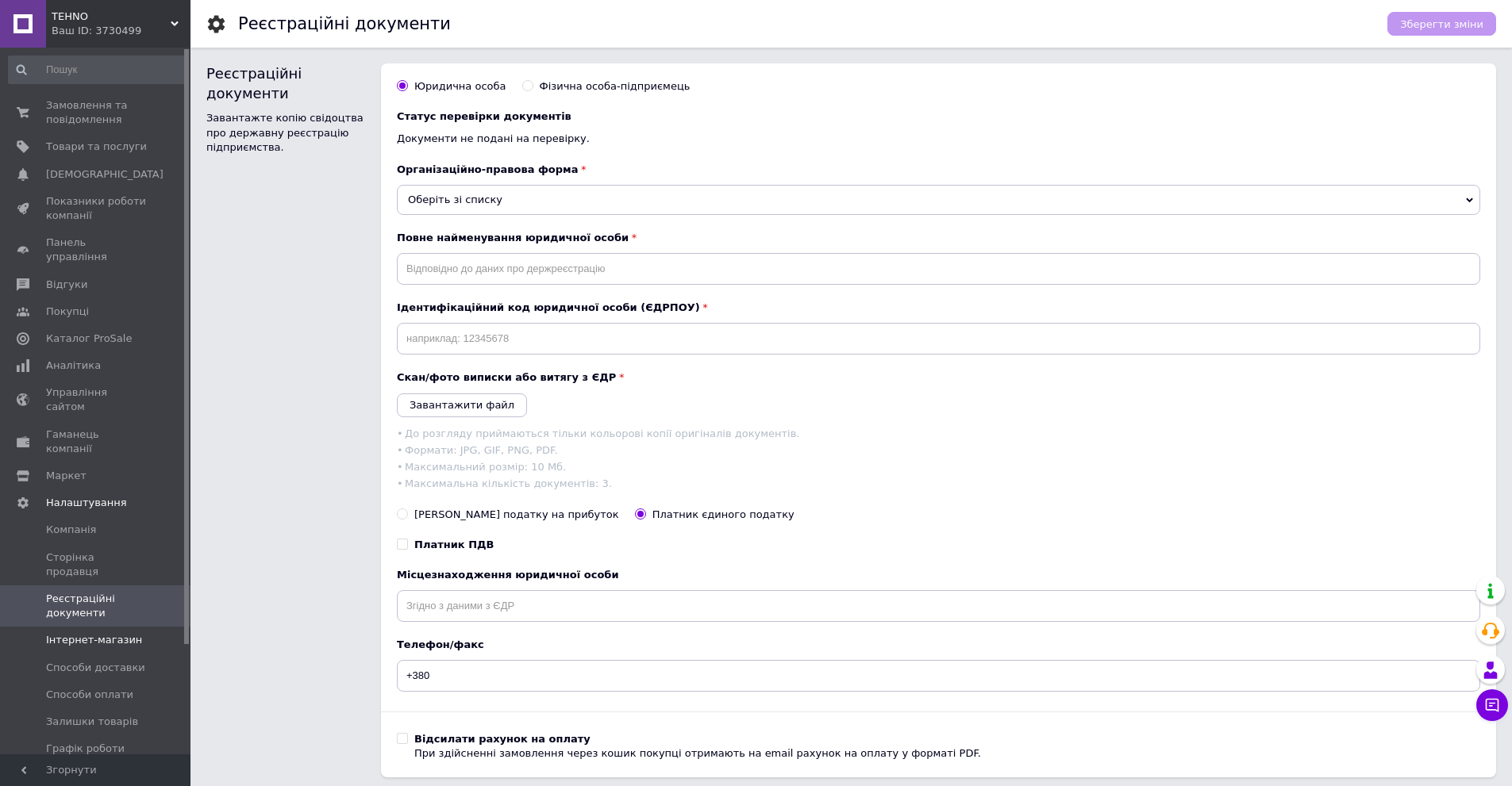
click at [96, 634] on span "Інтернет-магазин" at bounding box center [94, 641] width 96 height 14
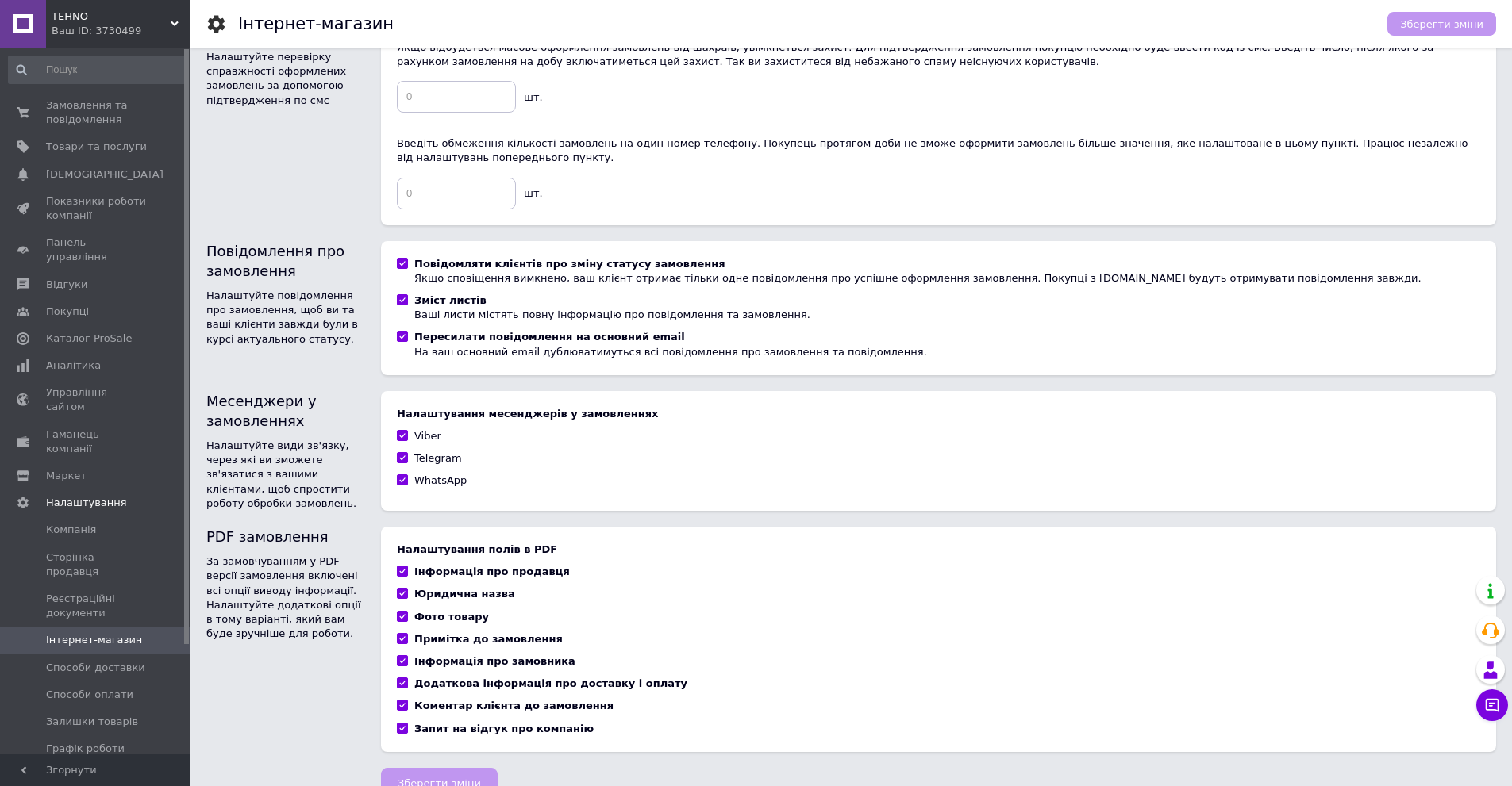
scroll to position [794, 0]
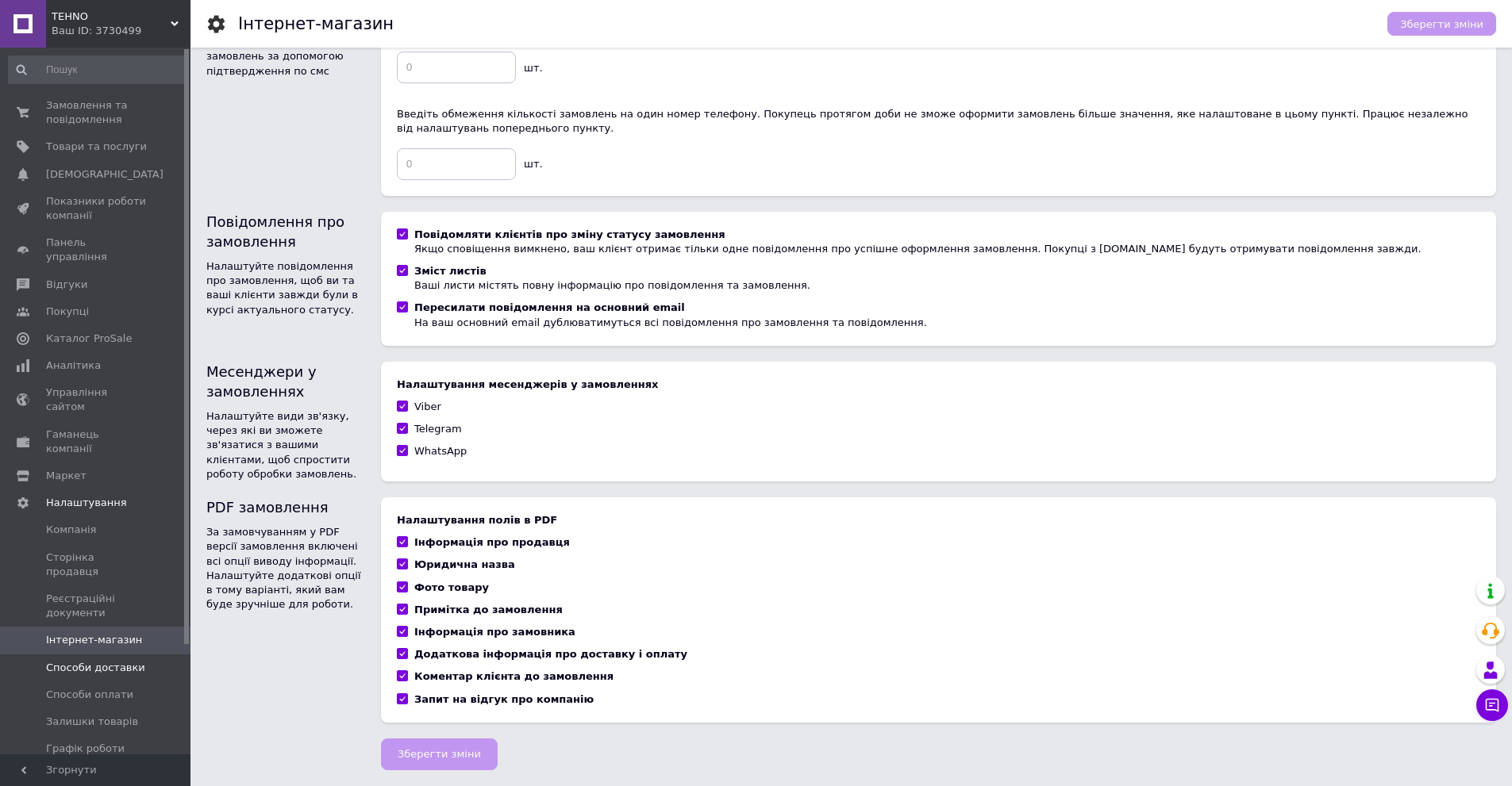
click at [76, 661] on span "Способи доставки" at bounding box center [96, 668] width 100 height 14
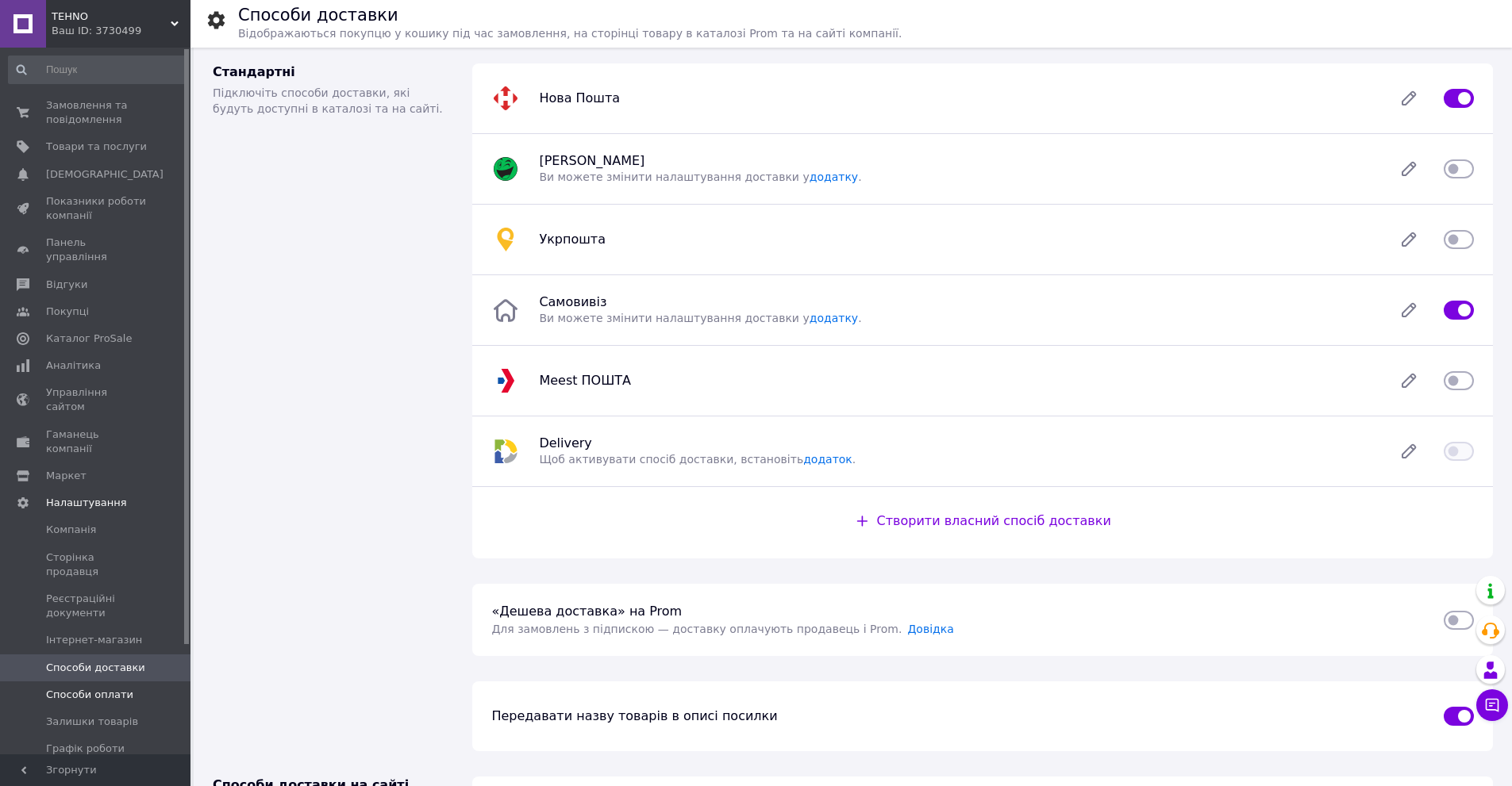
click at [88, 688] on span "Способи оплати" at bounding box center [90, 695] width 88 height 14
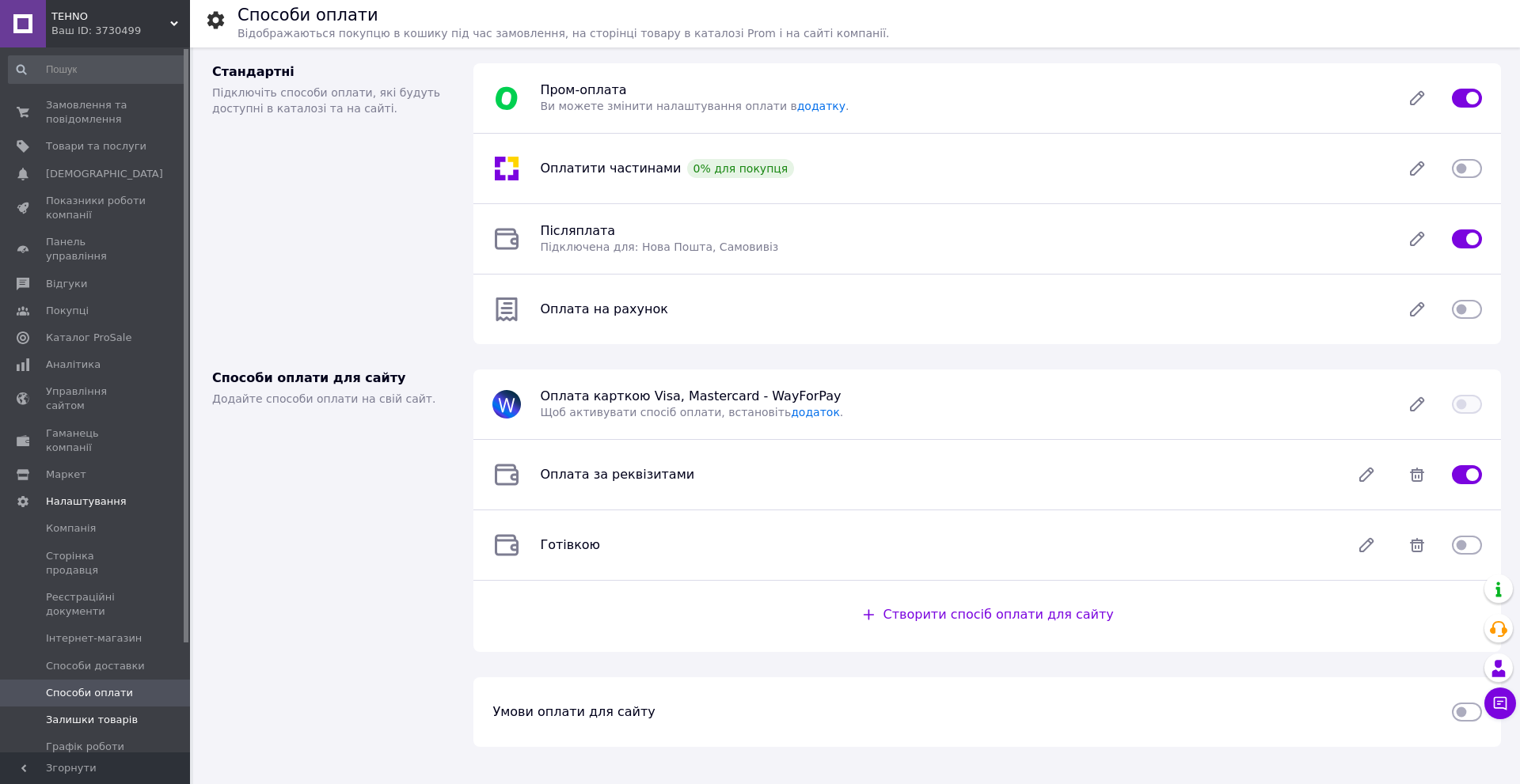
click at [87, 713] on span "Залишки товарів" at bounding box center [91, 720] width 91 height 14
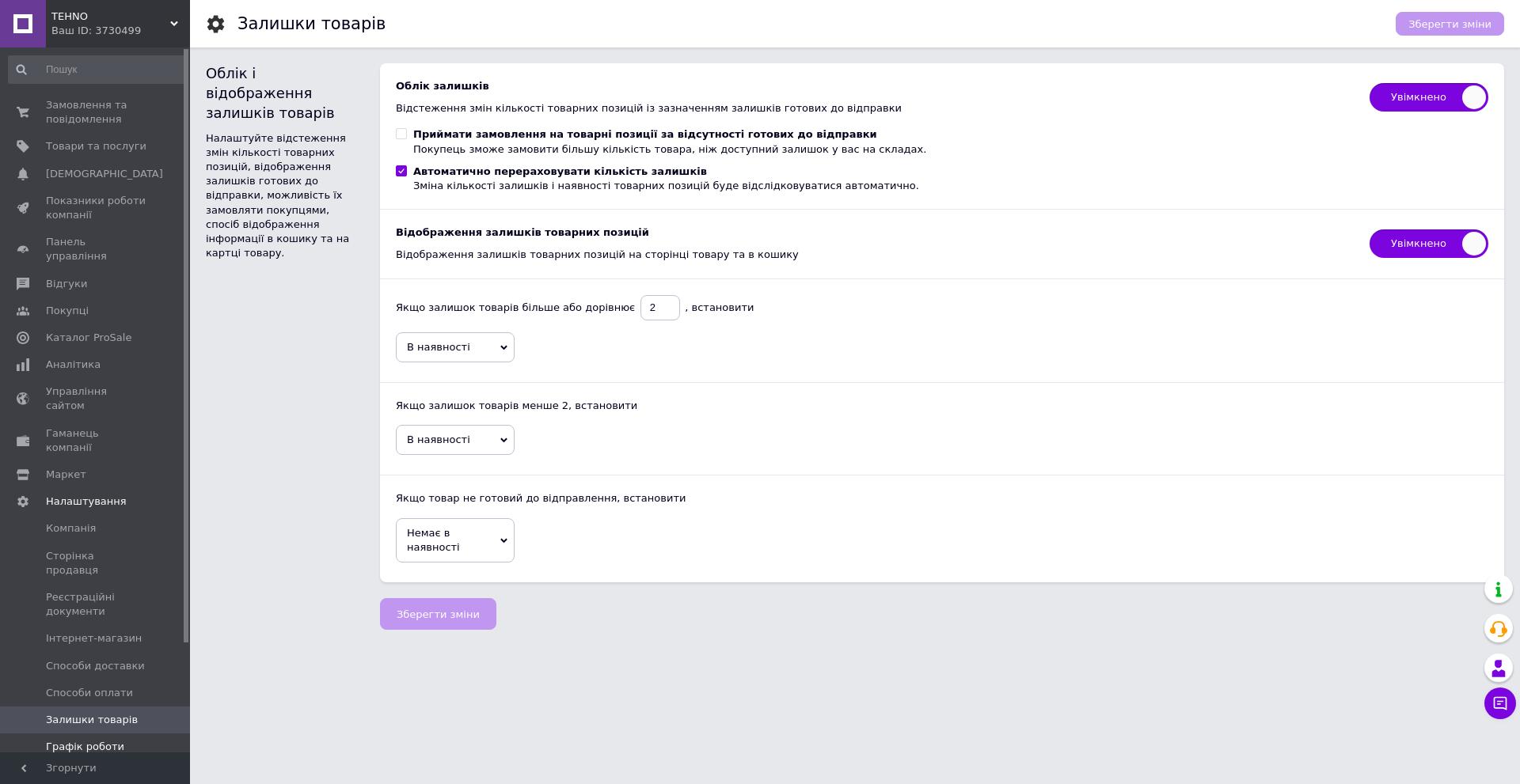
click at [98, 740] on span "Графік роботи" at bounding box center [84, 747] width 79 height 14
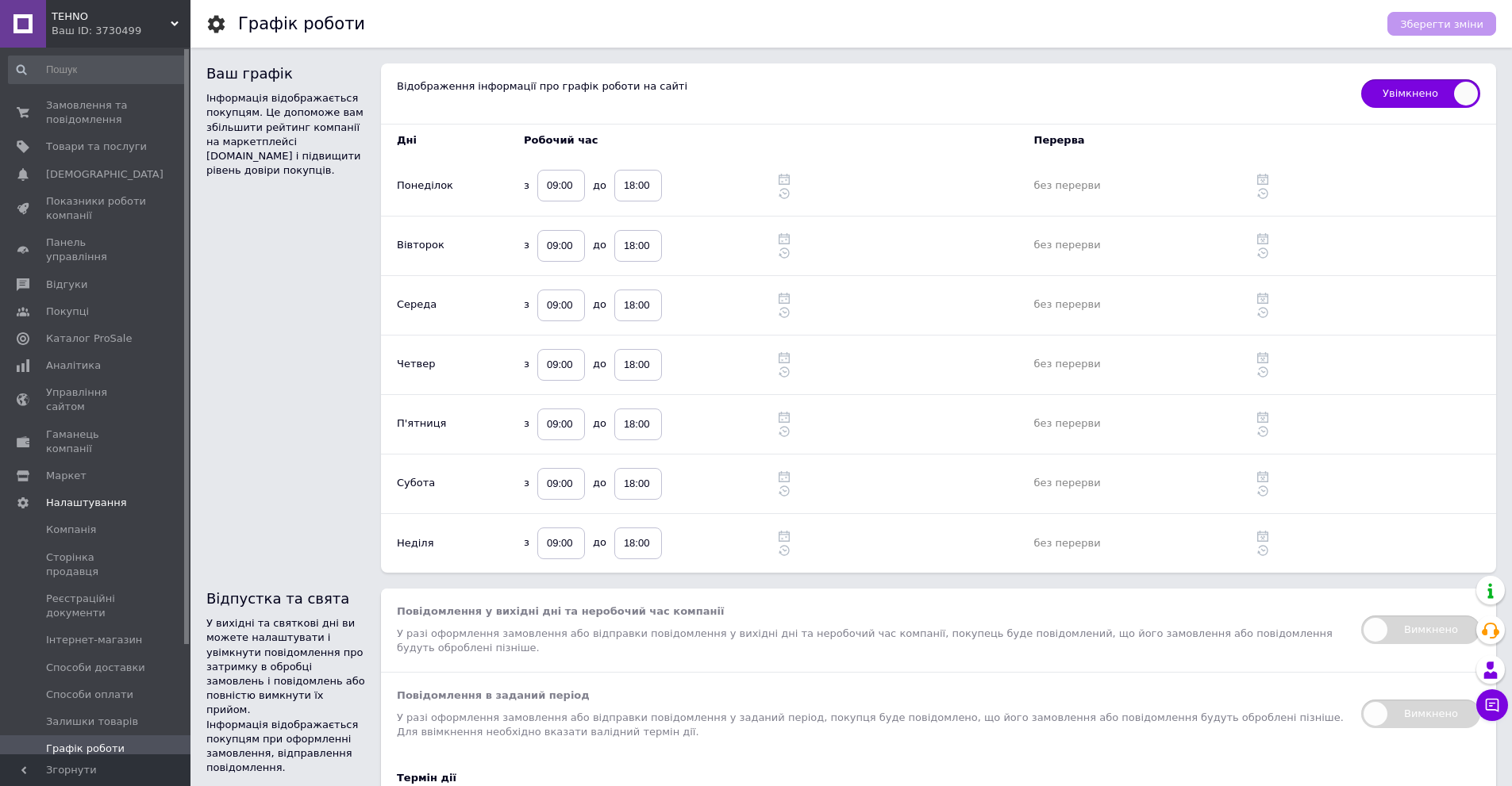
click at [88, 769] on span "Повернення та гарантія" at bounding box center [96, 783] width 101 height 29
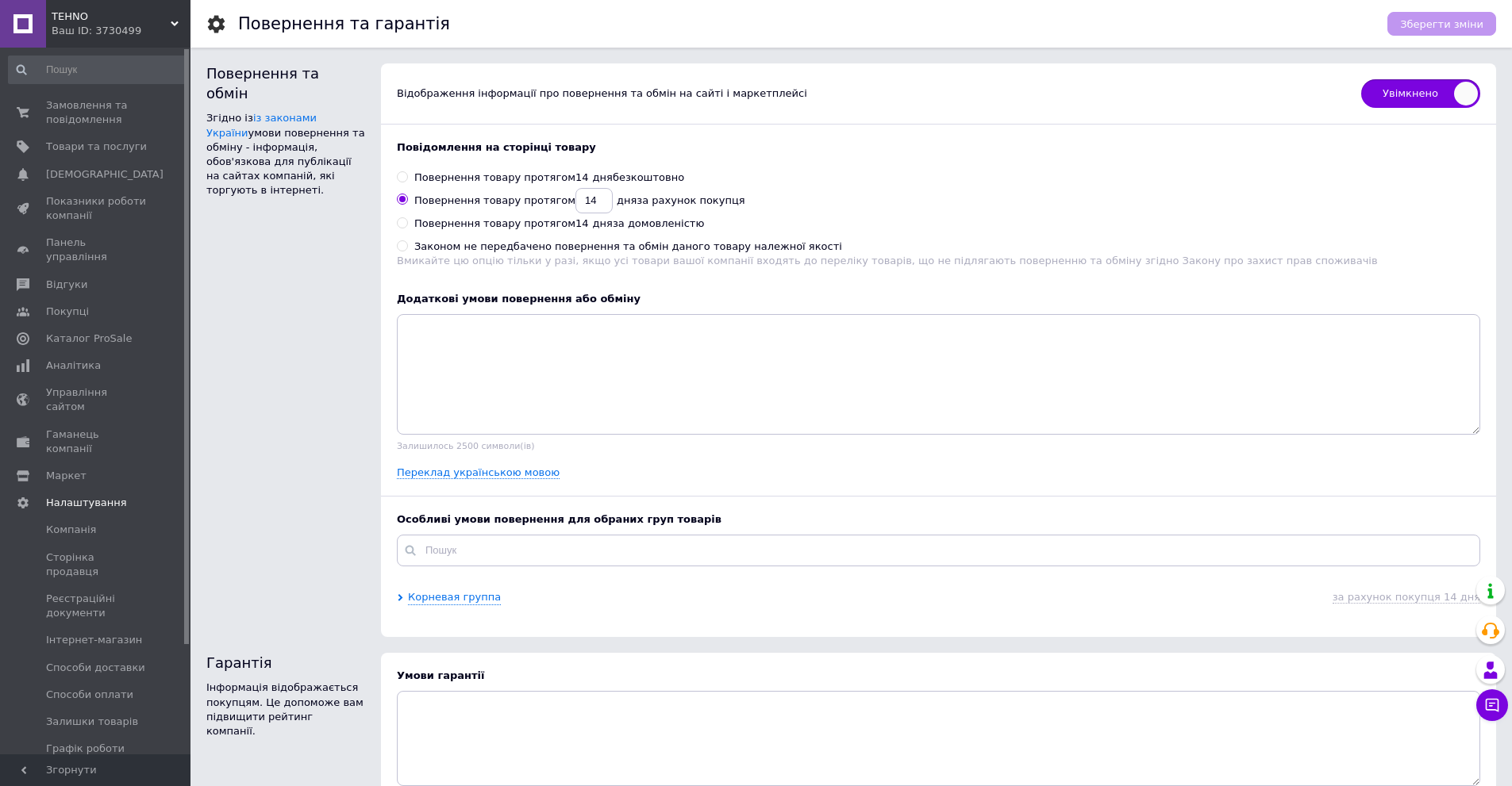
drag, startPoint x: 296, startPoint y: 390, endPoint x: 251, endPoint y: 338, distance: 68.8
click at [251, 338] on div "Повернення та обмін Згідно із із законами України умови повернення та обміну - …" at bounding box center [285, 351] width 174 height 590
click at [73, 103] on span "Замовлення та повідомлення" at bounding box center [96, 113] width 101 height 29
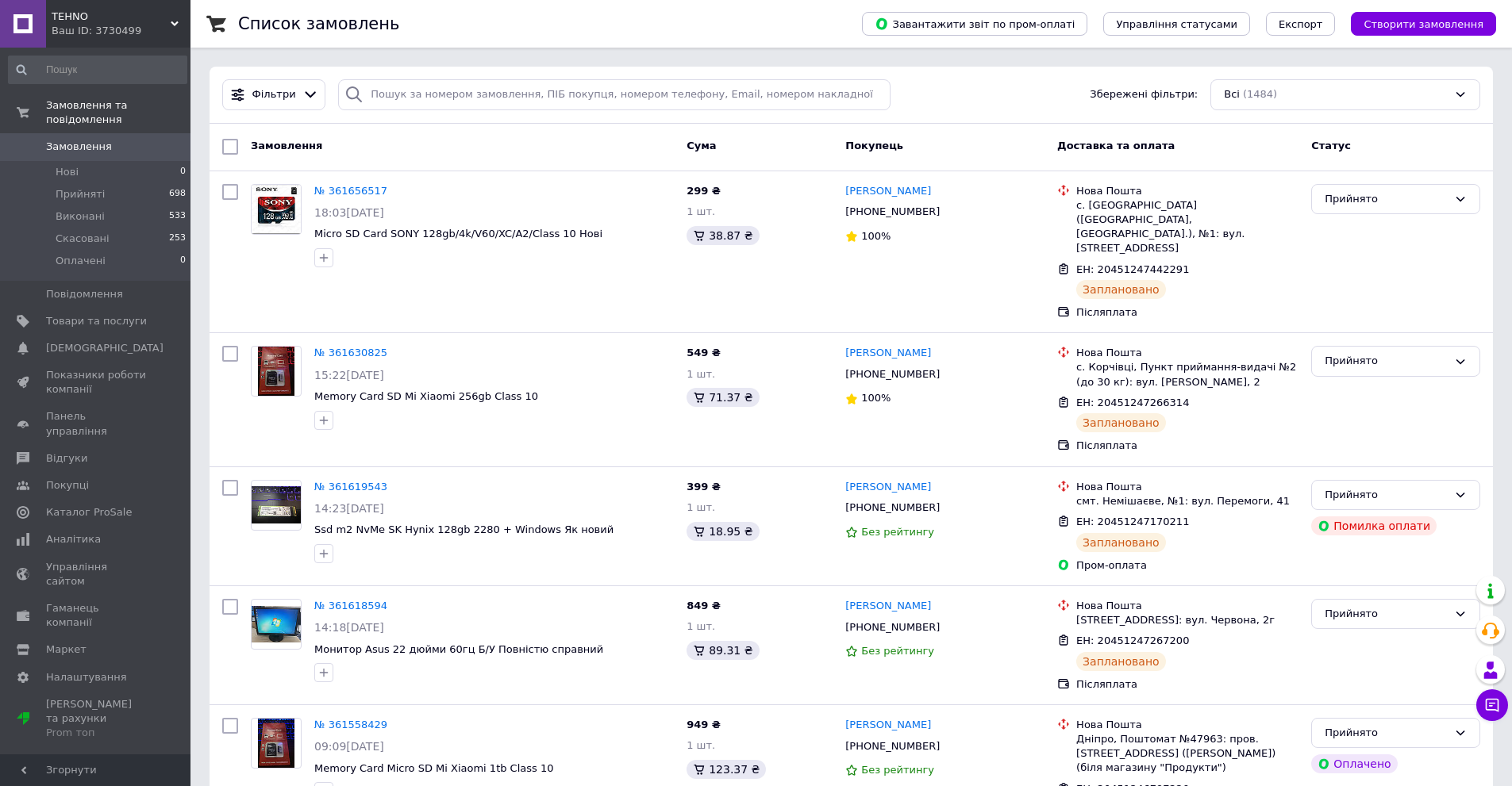
click at [89, 139] on span "Замовлення" at bounding box center [79, 146] width 66 height 14
drag, startPoint x: 398, startPoint y: 117, endPoint x: 375, endPoint y: 150, distance: 40.2
click at [375, 150] on div "Замовлення" at bounding box center [461, 146] width 436 height 29
click at [84, 560] on span "Управління сайтом" at bounding box center [96, 574] width 101 height 29
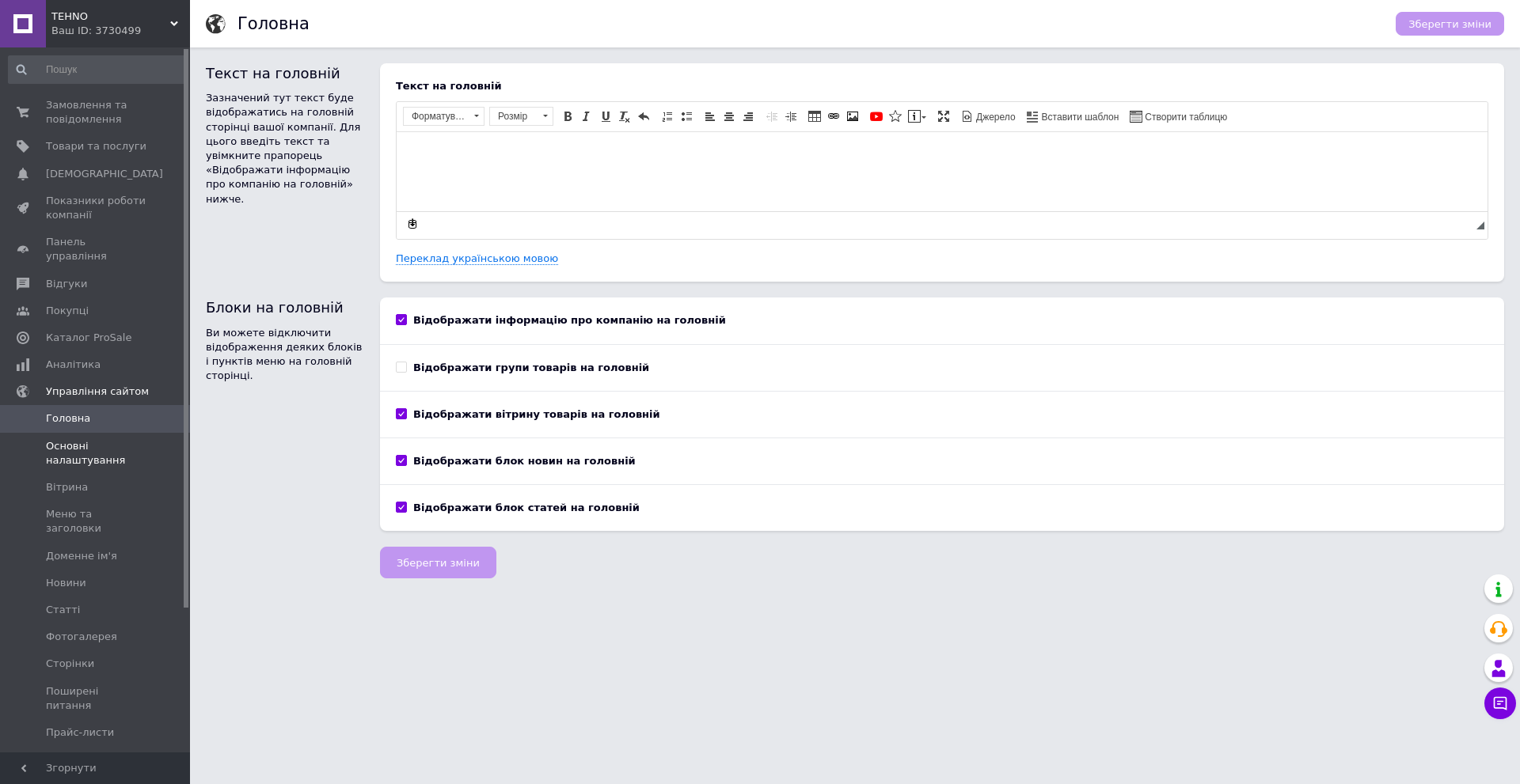
click at [84, 447] on span "Основні налаштування" at bounding box center [95, 453] width 100 height 29
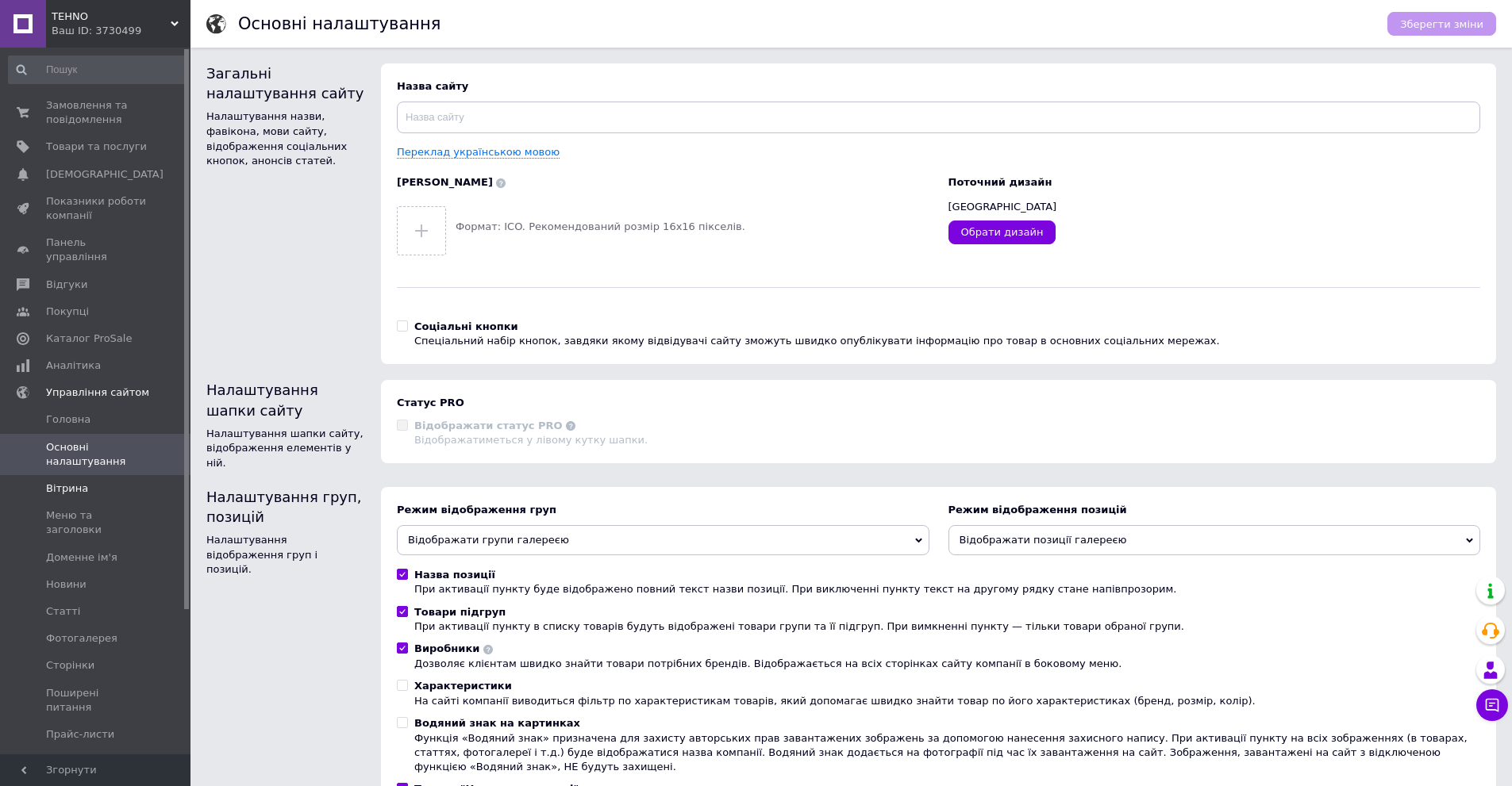
click at [81, 482] on span "Вітрина" at bounding box center [67, 489] width 42 height 14
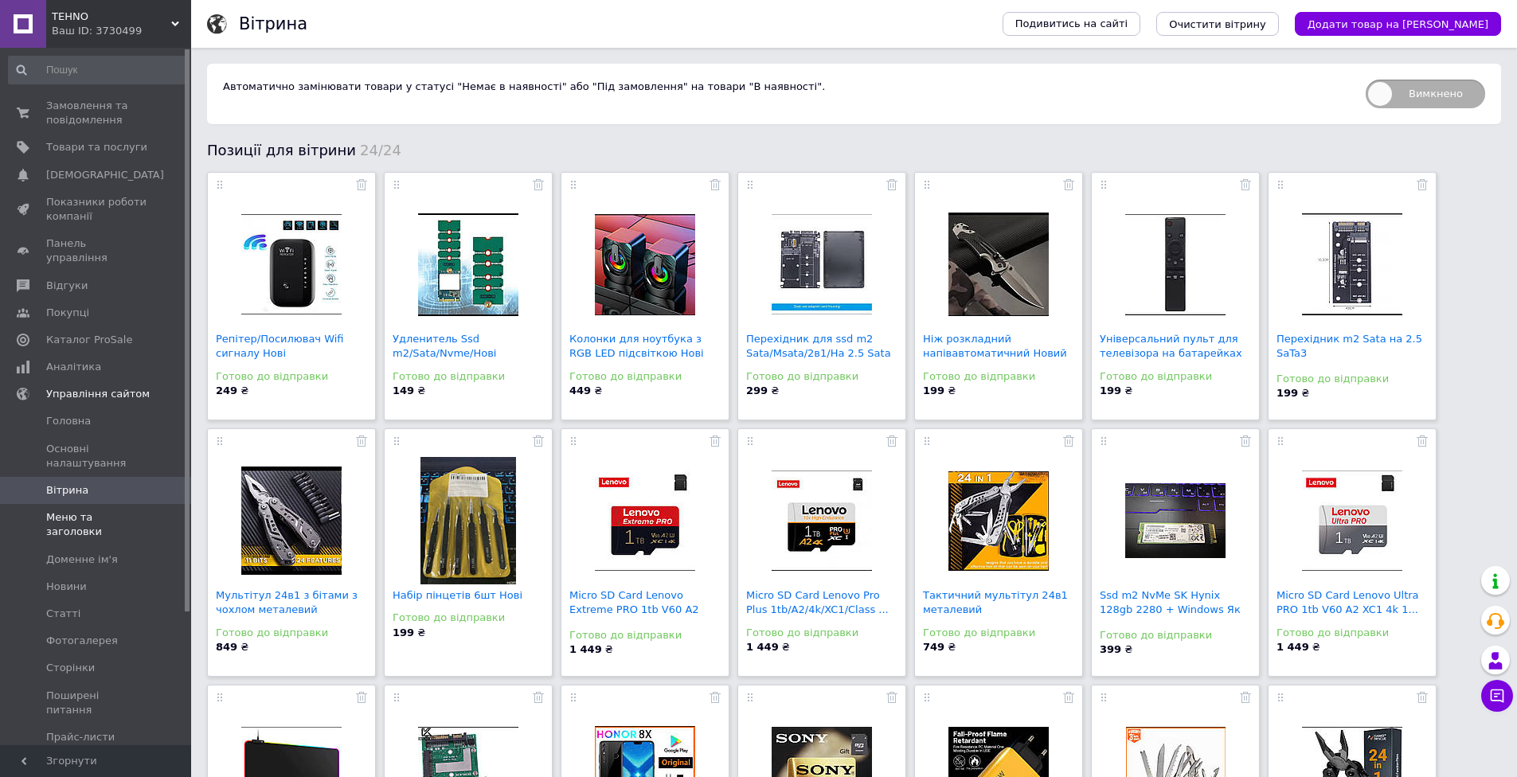
click at [93, 511] on span "Меню та заголовки" at bounding box center [96, 525] width 101 height 29
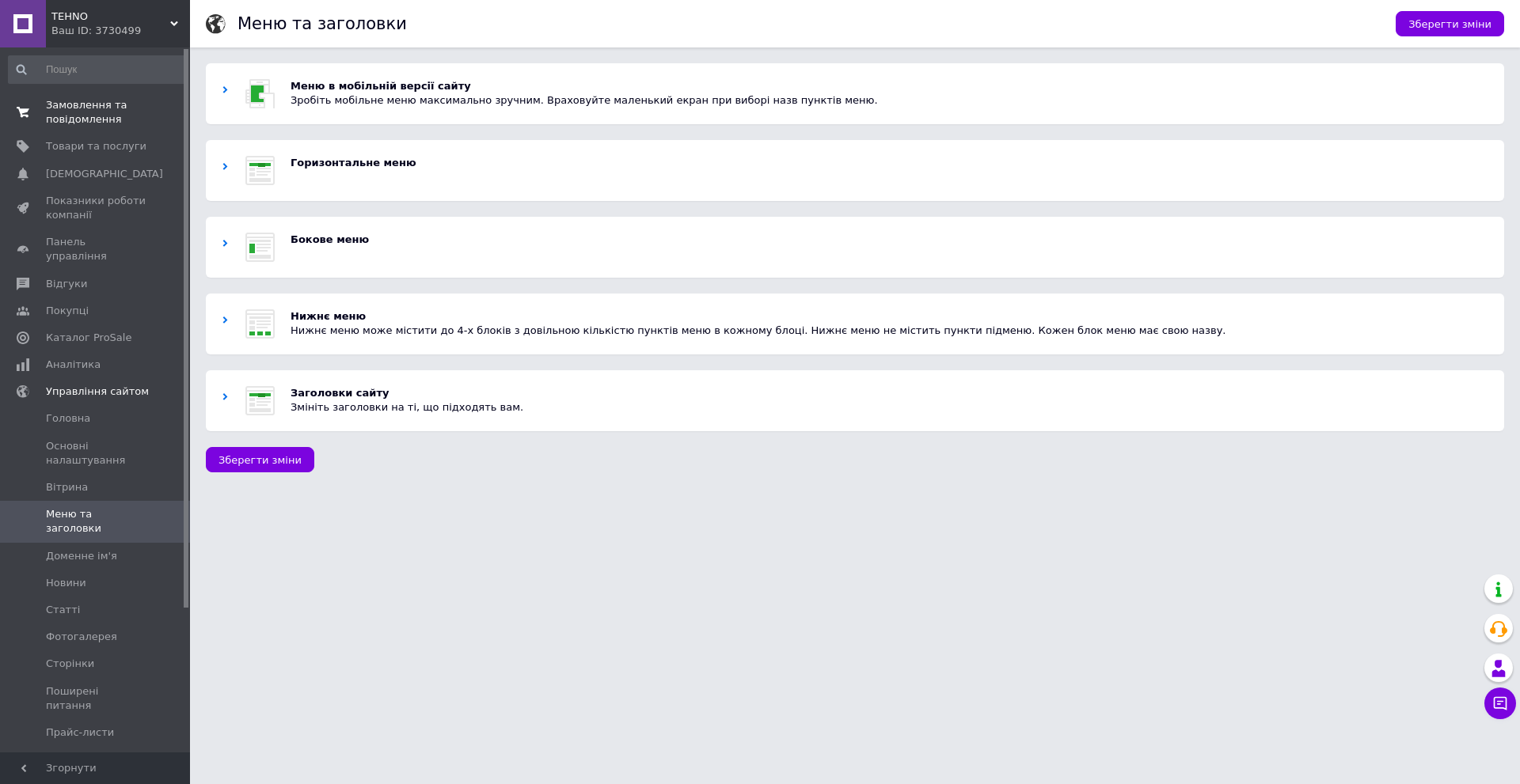
click at [87, 104] on span "Замовлення та повідомлення" at bounding box center [95, 112] width 100 height 29
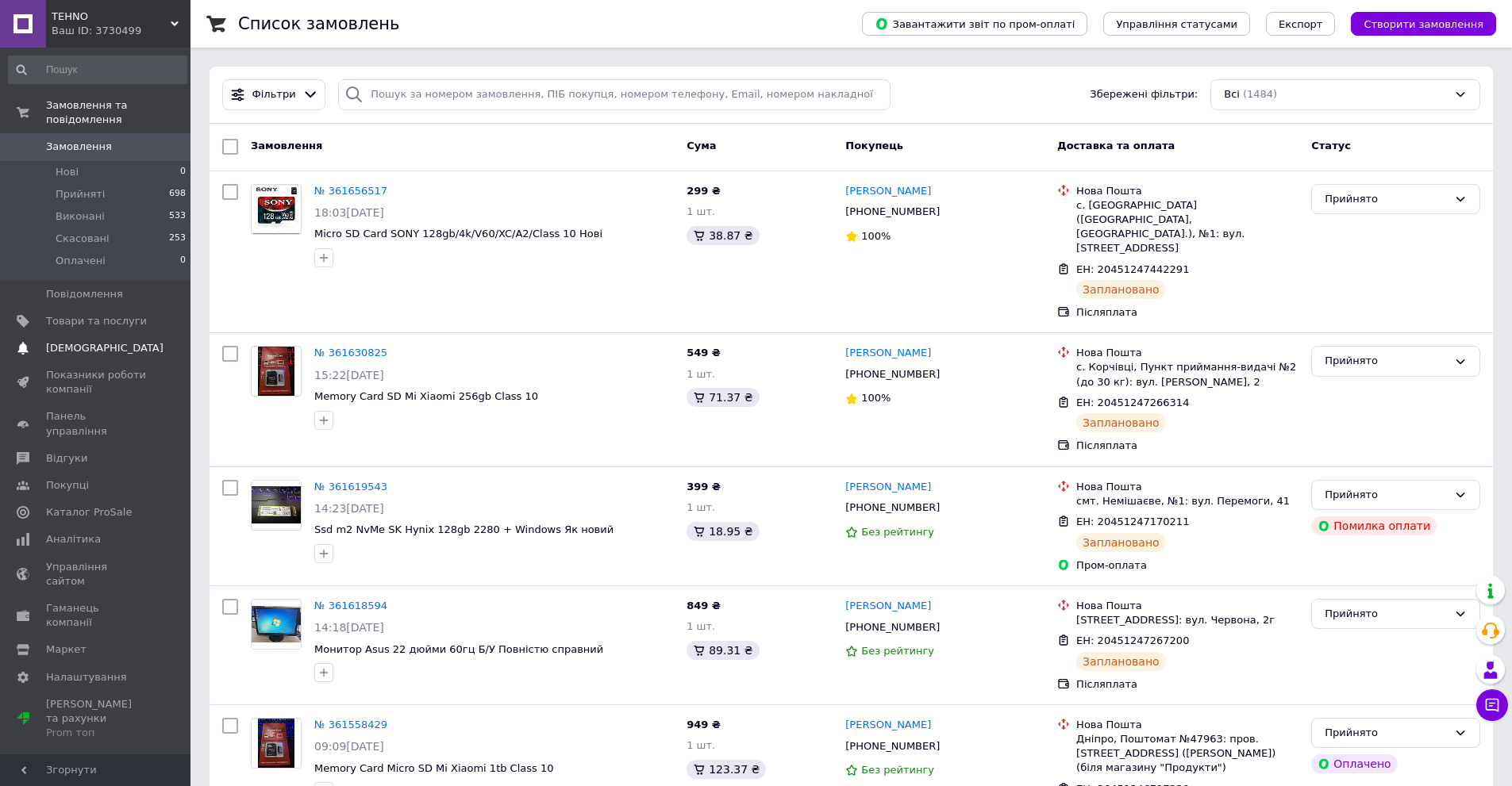
click at [86, 342] on span "[DEMOGRAPHIC_DATA]" at bounding box center [105, 349] width 118 height 14
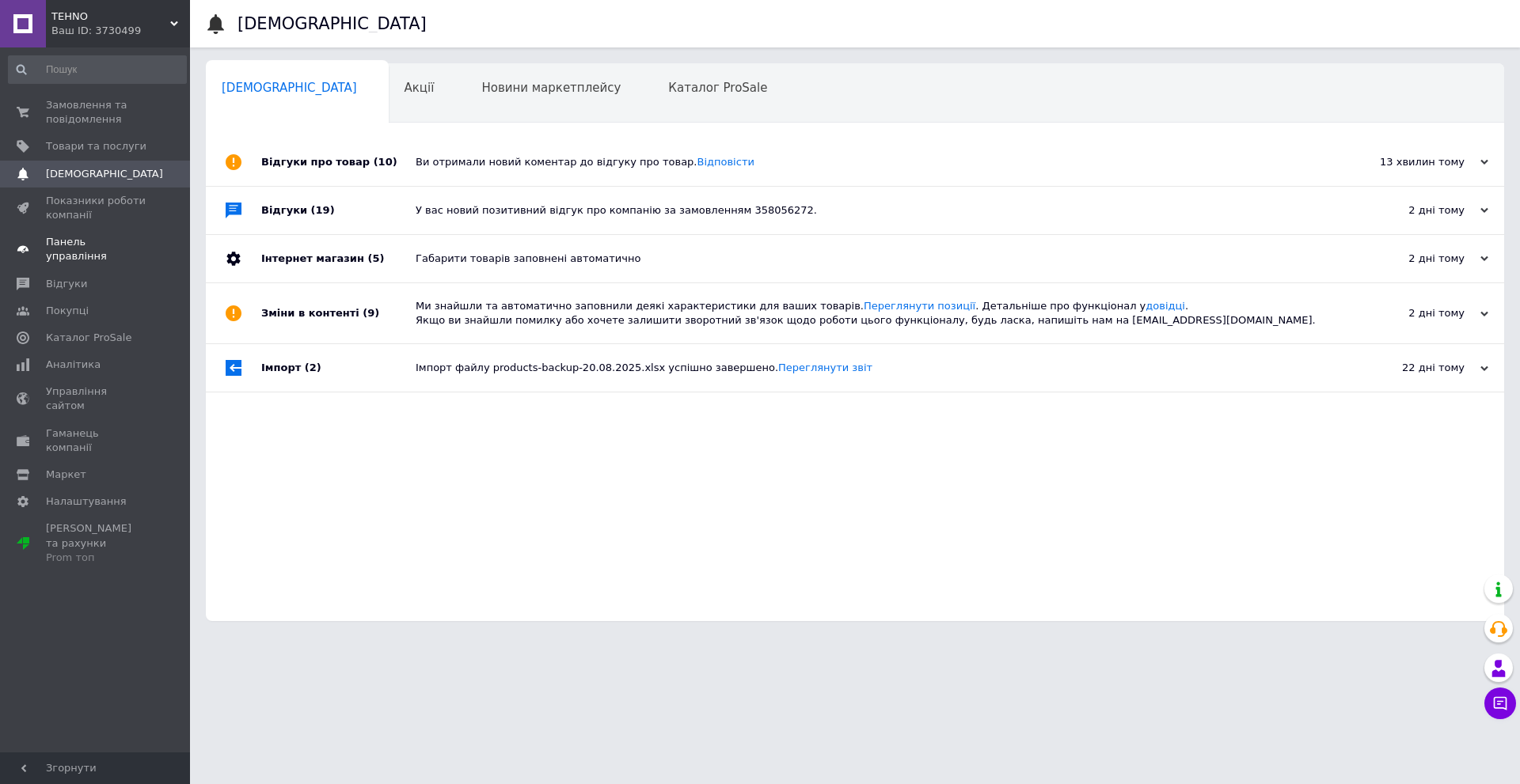
click at [85, 246] on span "Панель управління" at bounding box center [95, 249] width 100 height 29
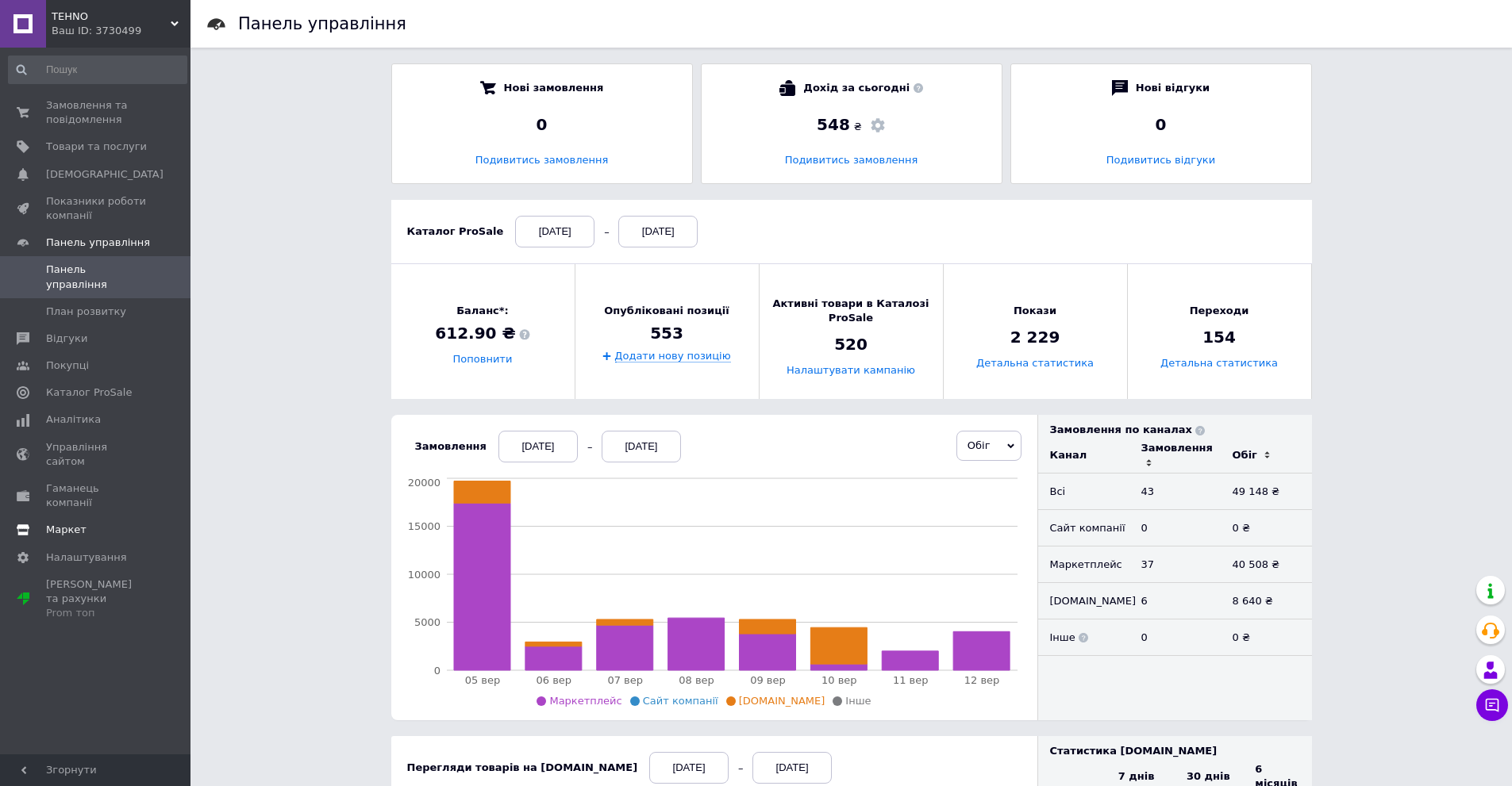
click at [65, 523] on span "Маркет" at bounding box center [66, 530] width 41 height 14
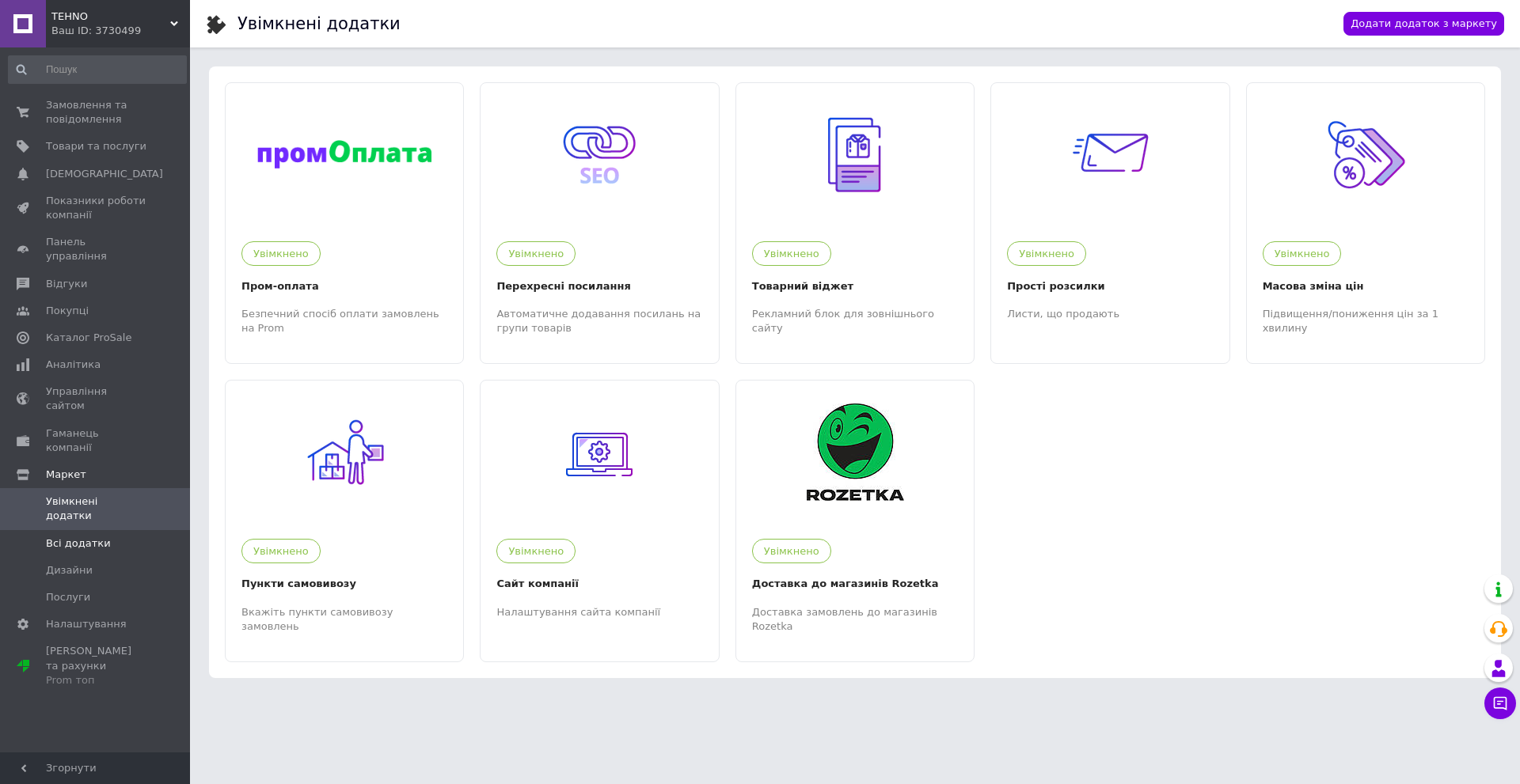
click at [83, 537] on span "Всі додатки" at bounding box center [78, 544] width 65 height 14
drag, startPoint x: 462, startPoint y: 7, endPoint x: 422, endPoint y: 7, distance: 40.0
click at [422, 7] on div "Увімкнені додатки" at bounding box center [782, 24] width 1091 height 48
click at [71, 563] on span "Дизайни" at bounding box center [69, 570] width 47 height 14
click at [65, 590] on span "Послуги" at bounding box center [68, 597] width 45 height 14
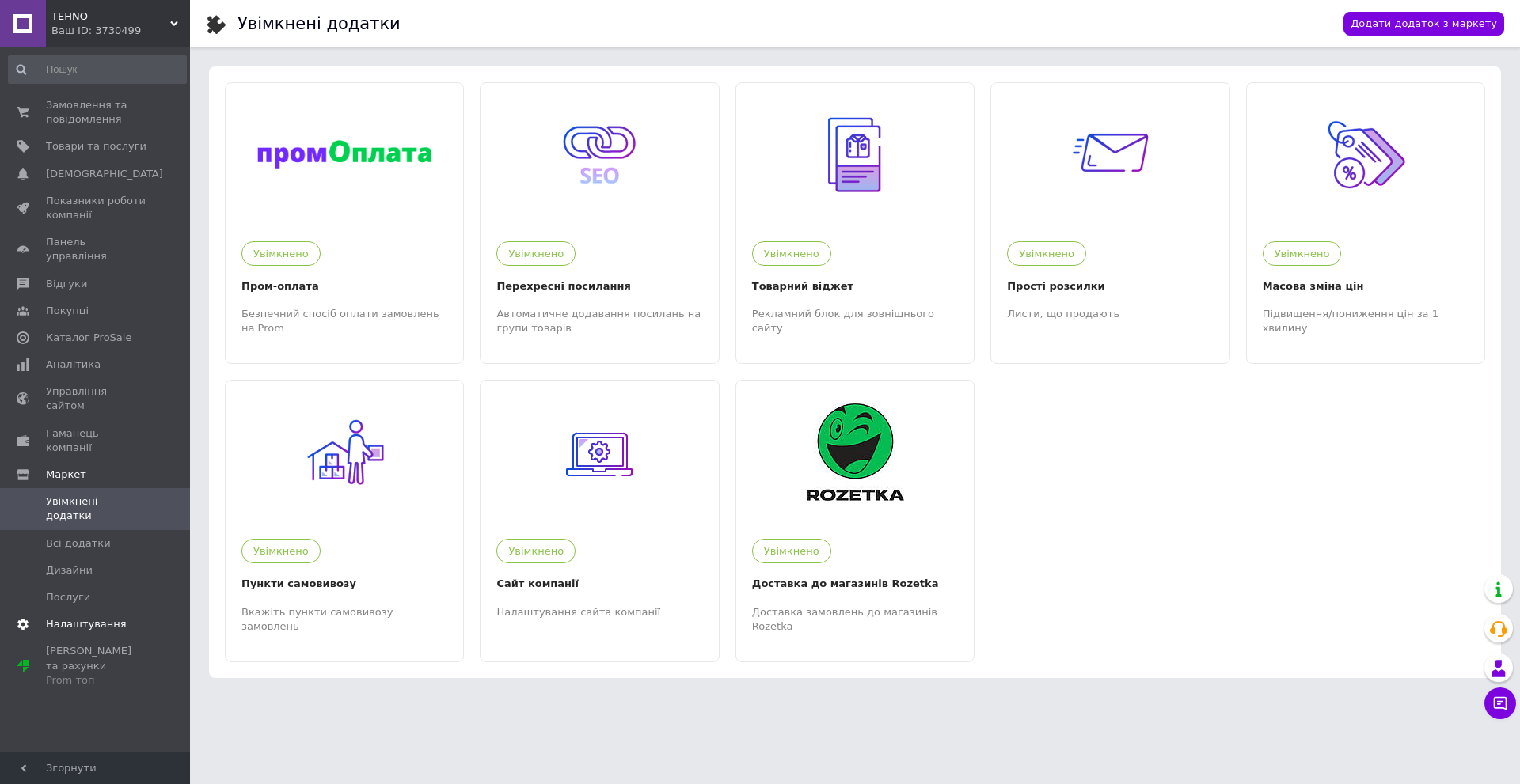
click at [87, 617] on span "Налаштування" at bounding box center [85, 624] width 81 height 14
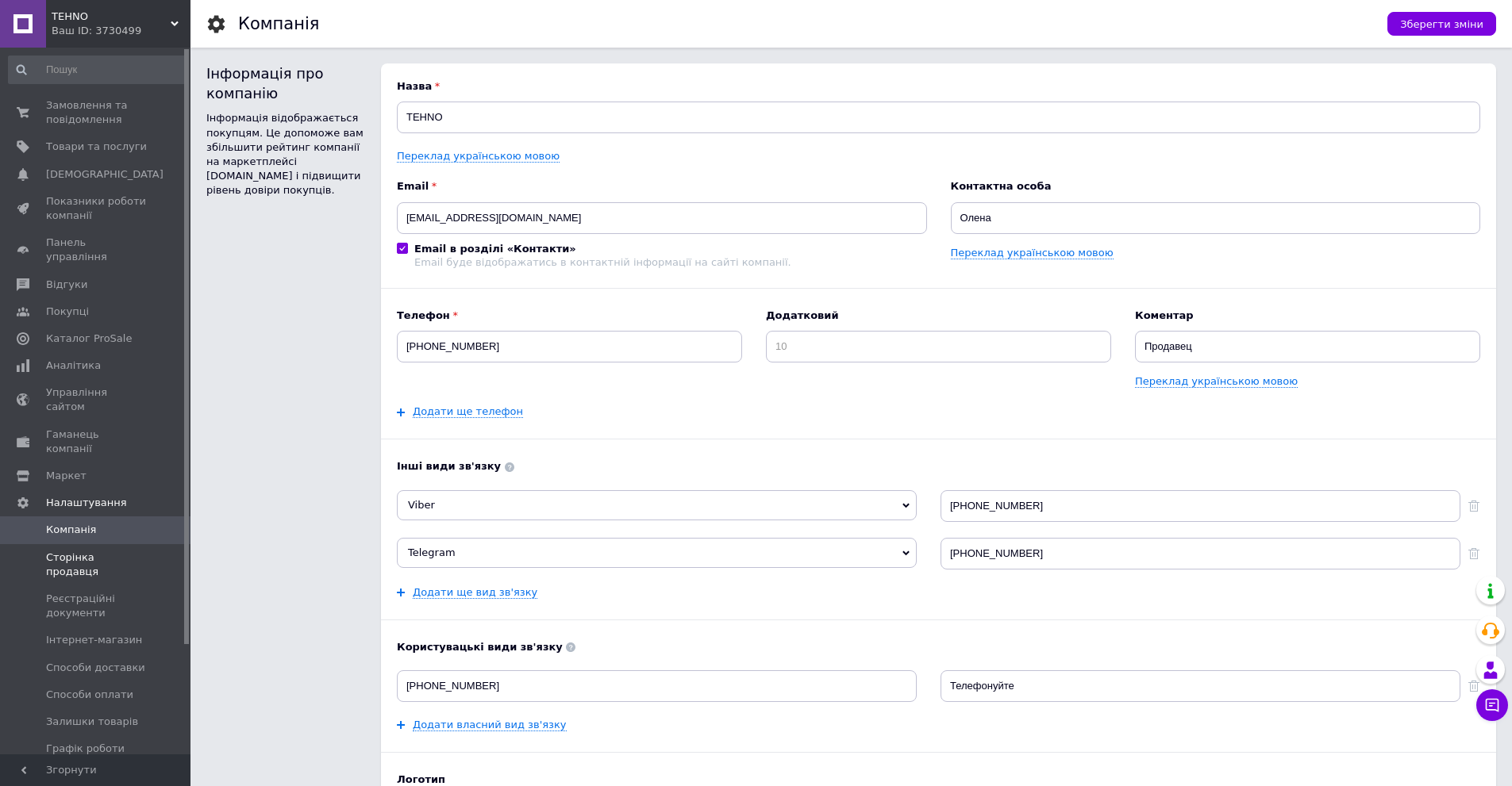
click at [104, 551] on span "Сторінка продавця" at bounding box center [96, 565] width 101 height 29
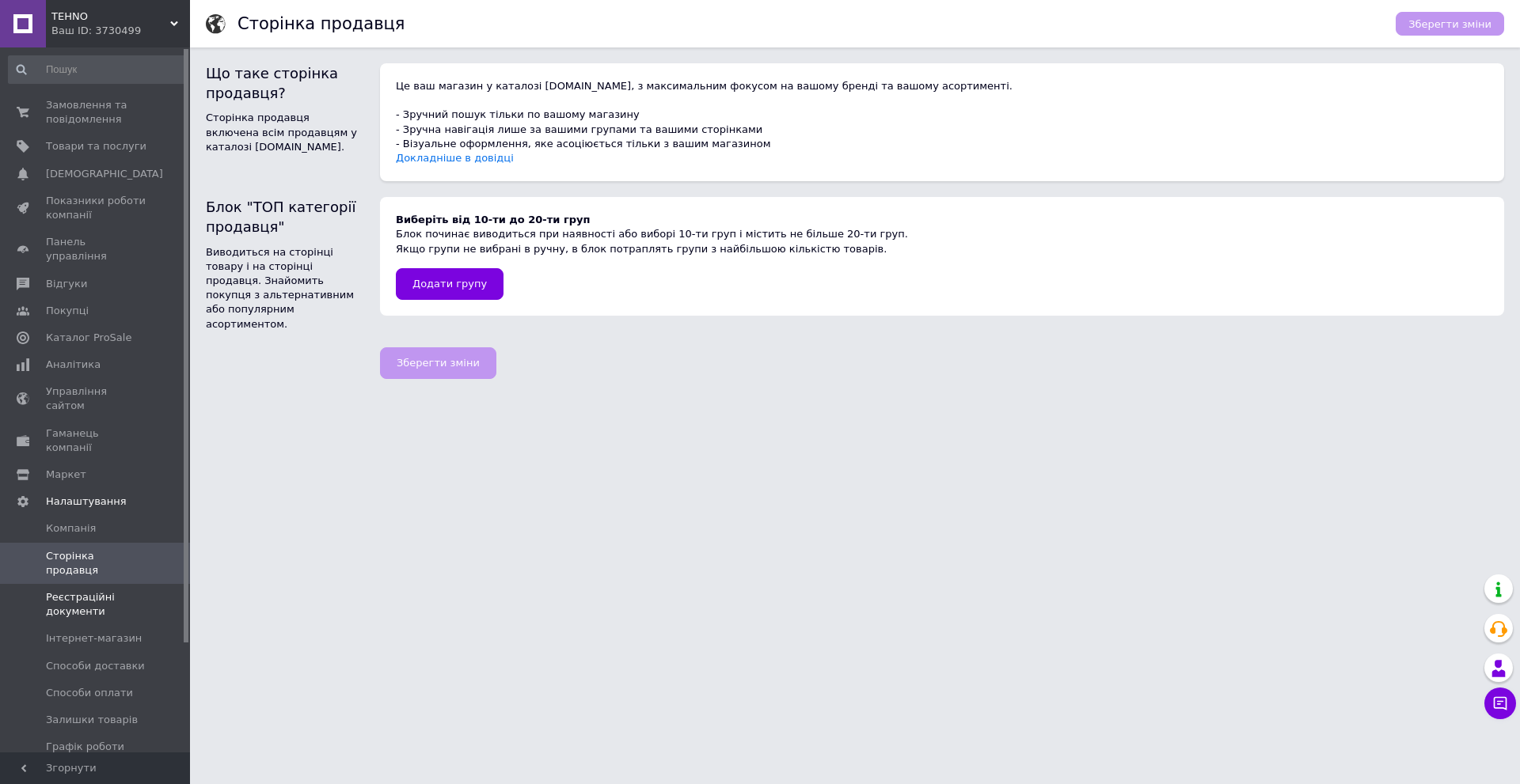
click at [87, 590] on span "Реєстраційні документи" at bounding box center [95, 604] width 100 height 29
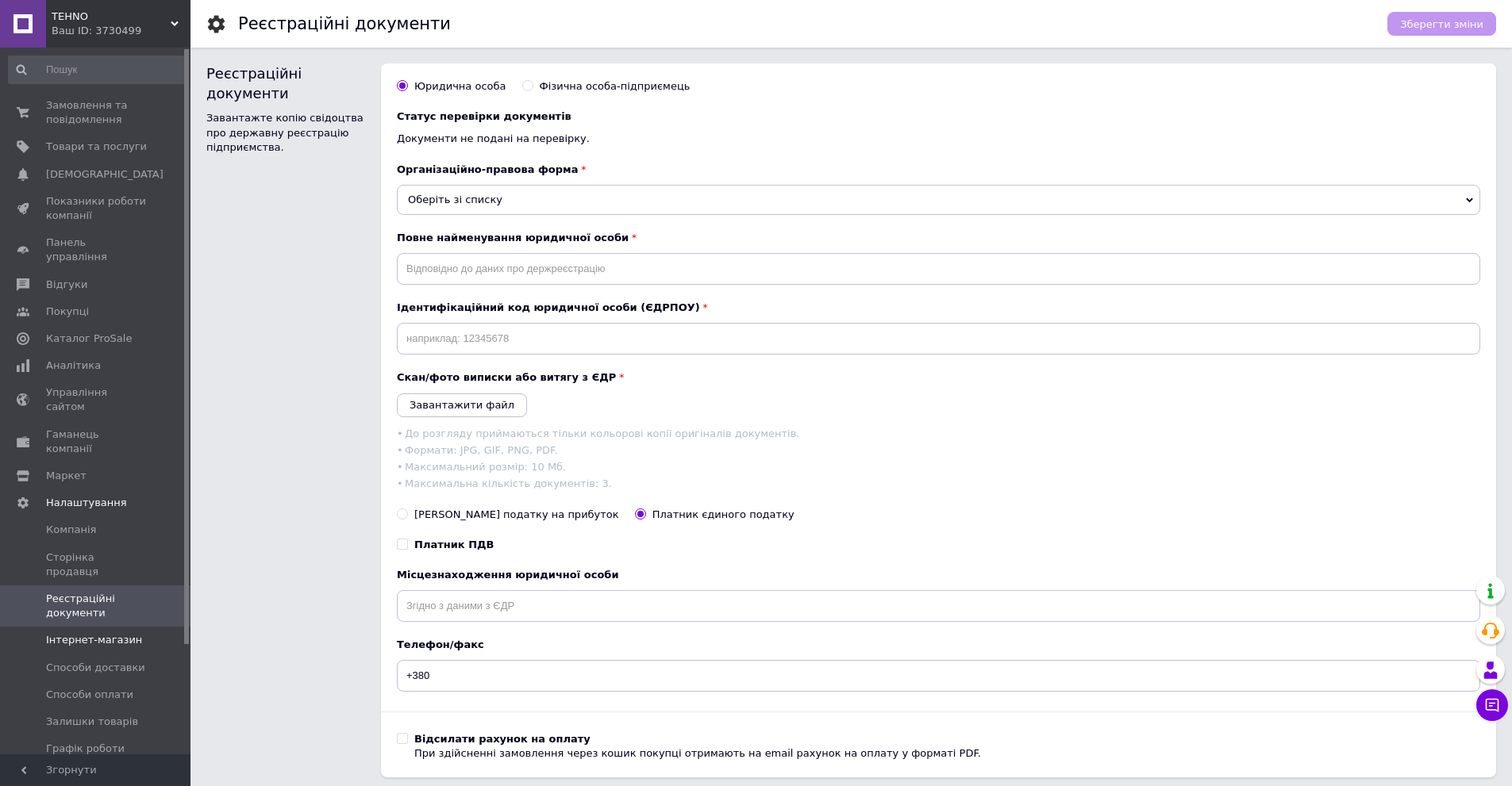
click at [112, 634] on span "Інтернет-магазин" at bounding box center [94, 641] width 96 height 14
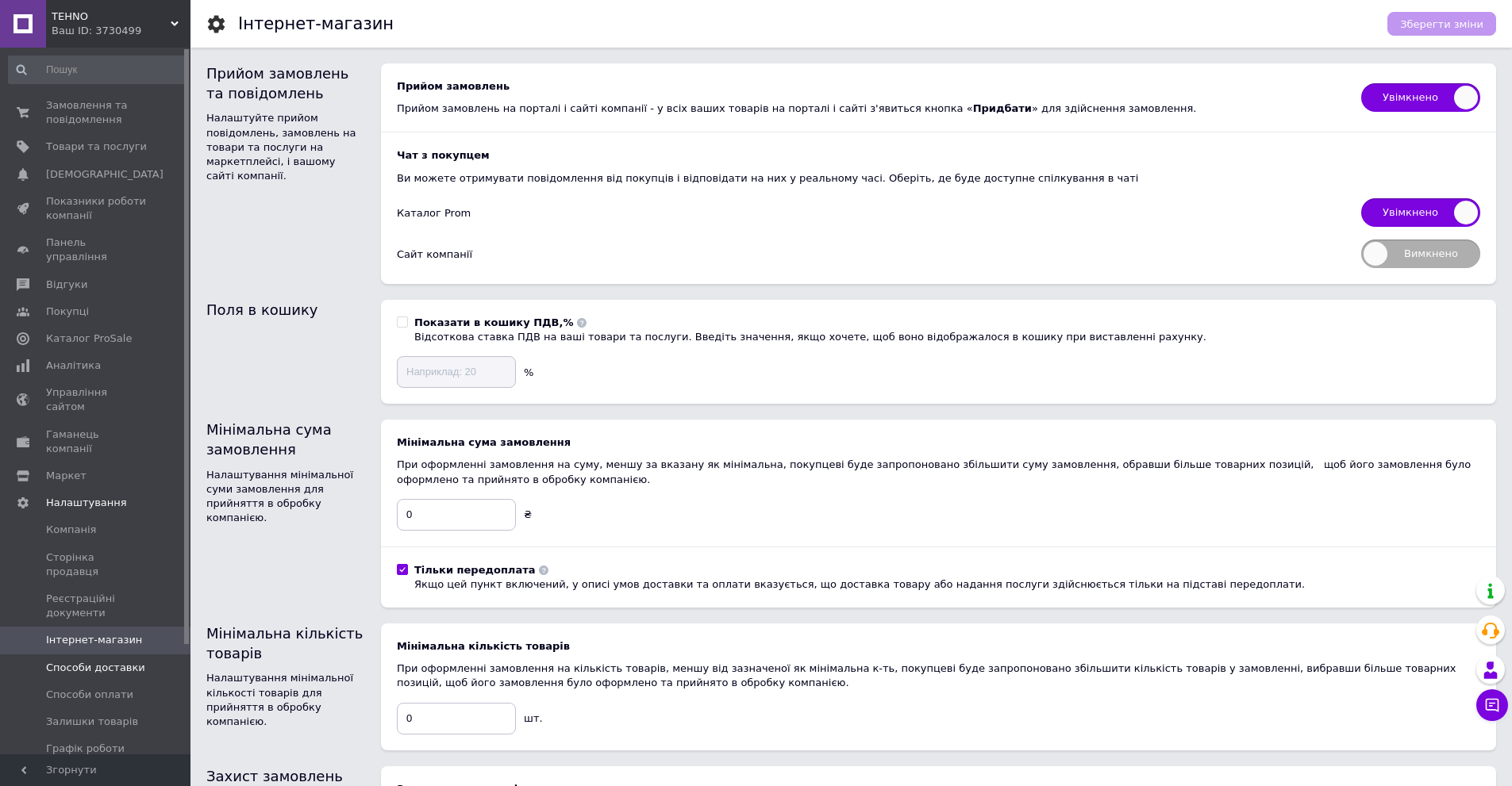
click at [133, 661] on span "Способи доставки" at bounding box center [96, 668] width 100 height 14
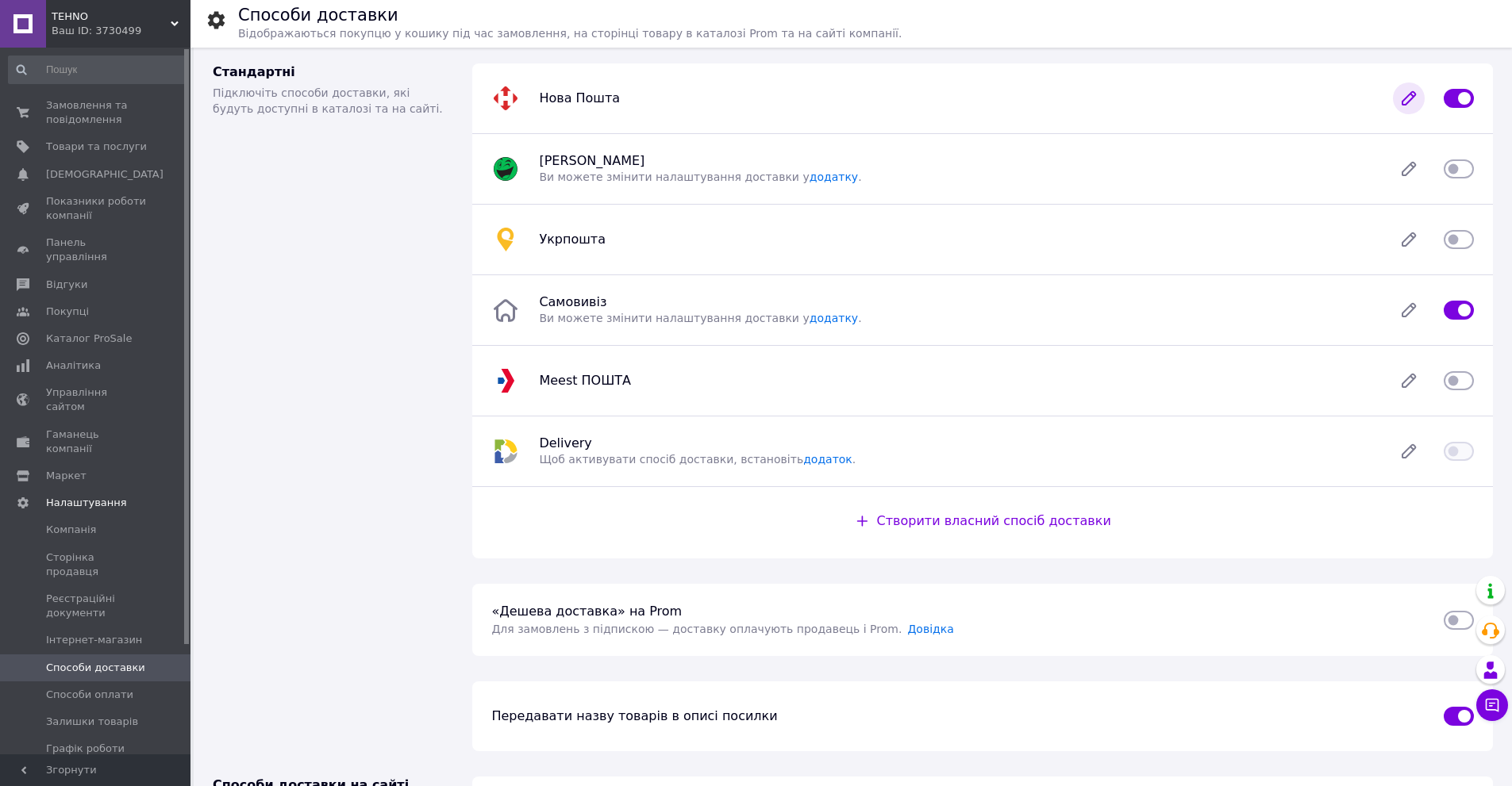
click at [1407, 98] on icon at bounding box center [1409, 98] width 13 height 13
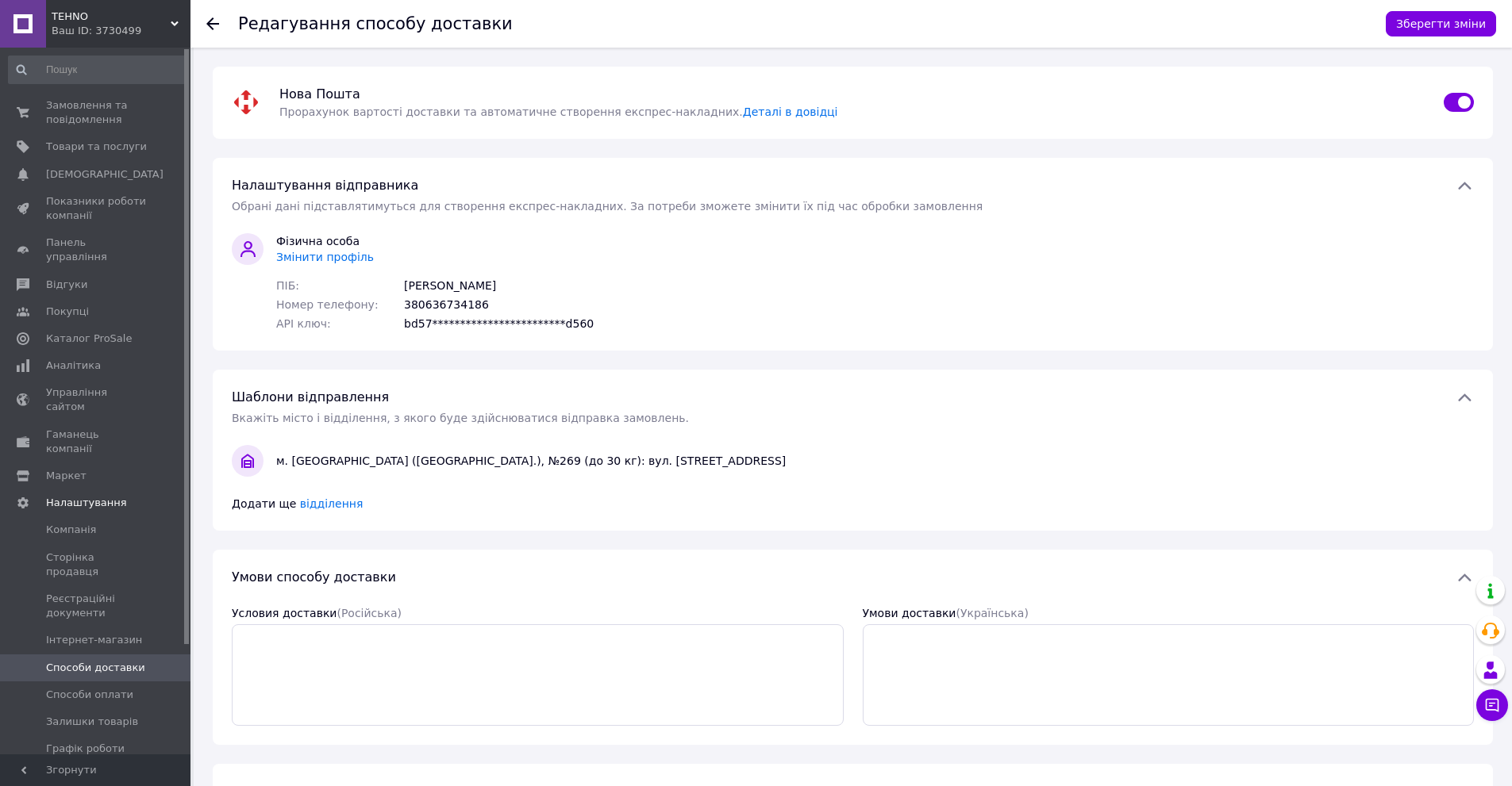
drag, startPoint x: 764, startPoint y: 252, endPoint x: 681, endPoint y: 240, distance: 83.9
click at [681, 240] on div "**********" at bounding box center [852, 282] width 1255 height 99
click at [326, 252] on span "Змінити профіль" at bounding box center [325, 257] width 98 height 13
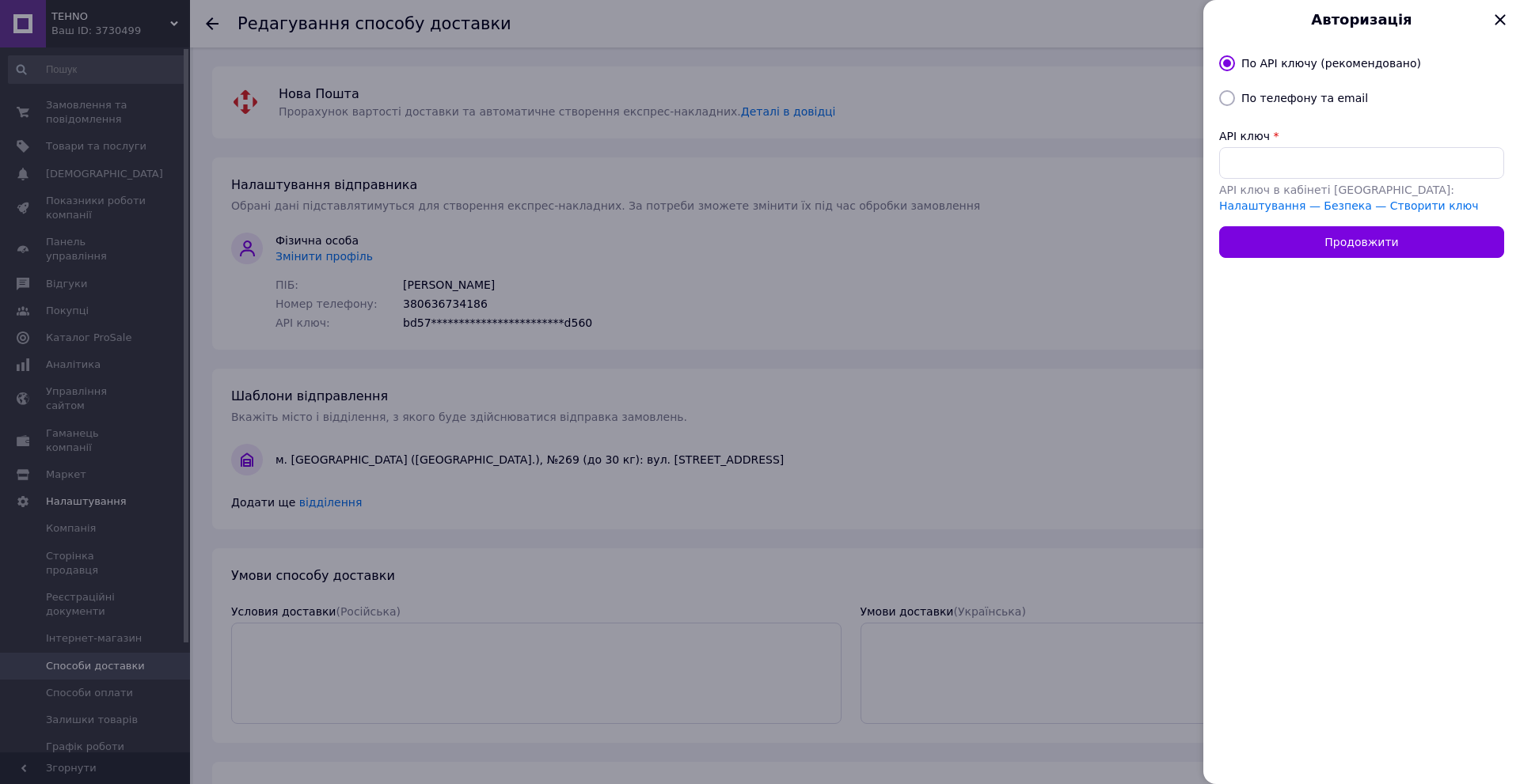
click at [937, 100] on div at bounding box center [760, 392] width 1520 height 784
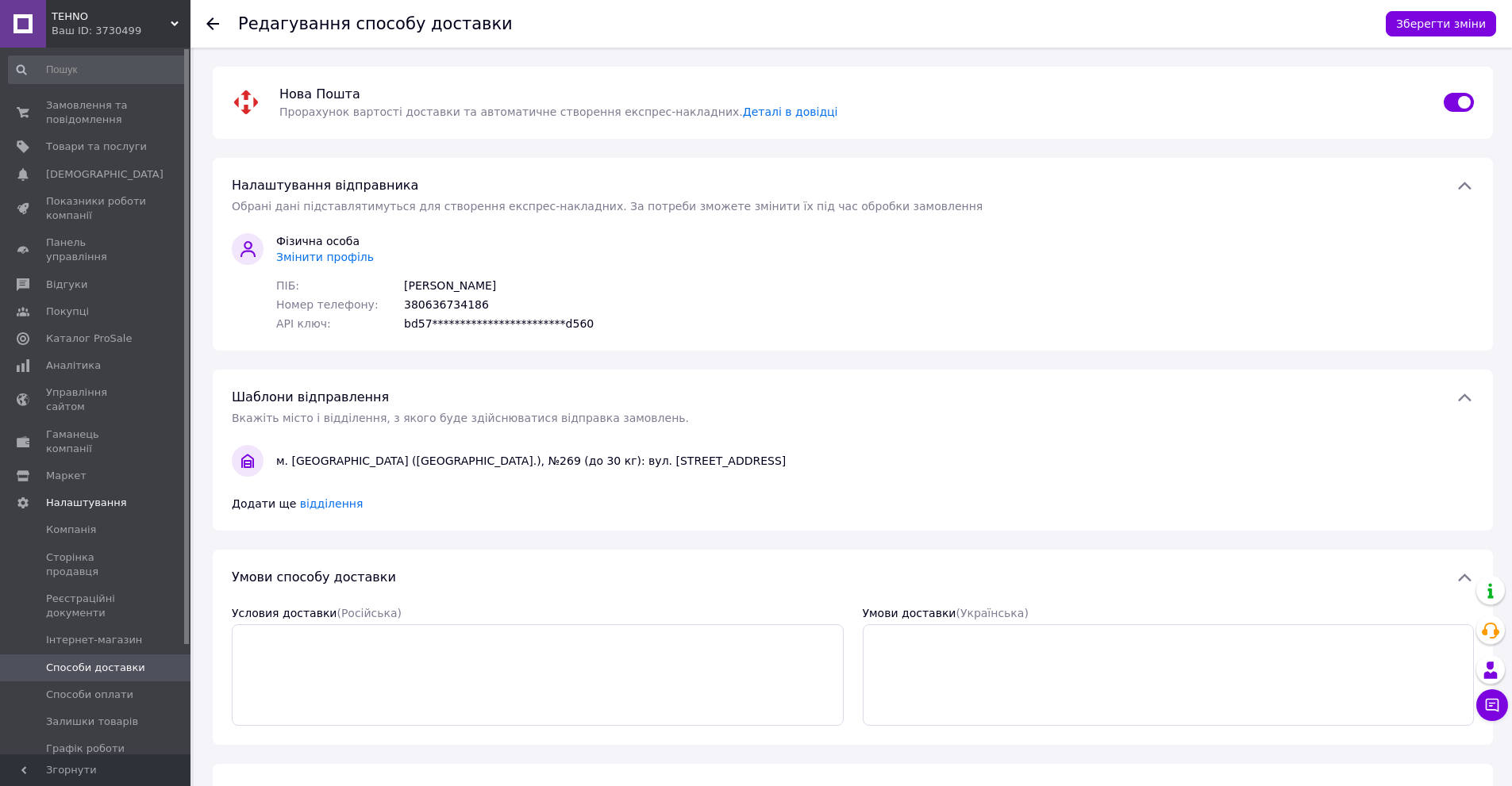
drag, startPoint x: 531, startPoint y: 234, endPoint x: 493, endPoint y: 218, distance: 41.2
click at [493, 218] on div "**********" at bounding box center [852, 255] width 1281 height 193
click at [108, 108] on span "Замовлення та повідомлення" at bounding box center [96, 113] width 101 height 29
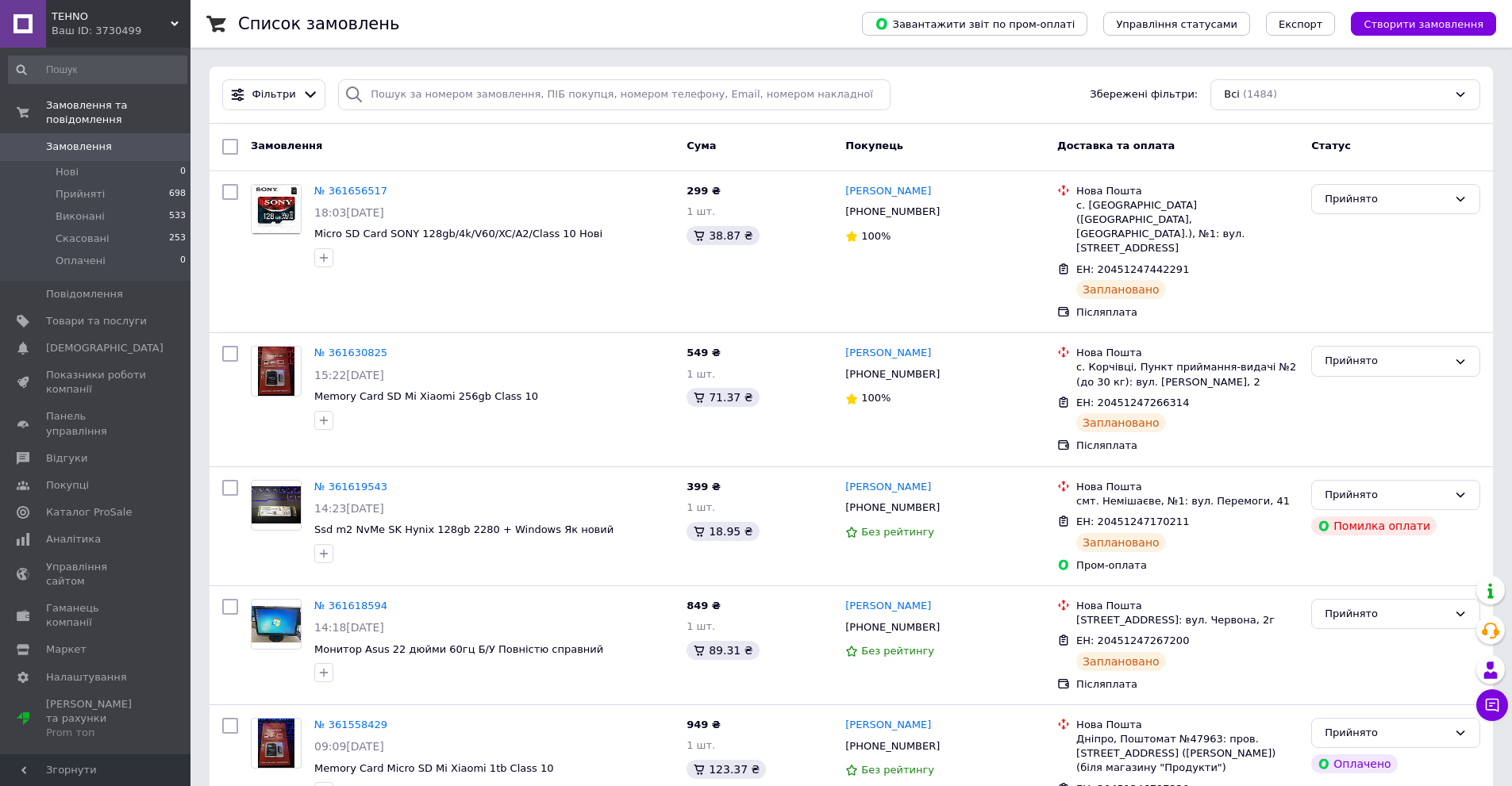
drag, startPoint x: 490, startPoint y: 15, endPoint x: 473, endPoint y: 10, distance: 17.7
click at [473, 10] on div "Список замовлень" at bounding box center [534, 24] width 592 height 48
drag, startPoint x: 358, startPoint y: 135, endPoint x: 341, endPoint y: 131, distance: 17.5
drag, startPoint x: 341, startPoint y: 131, endPoint x: 326, endPoint y: 127, distance: 15.5
click at [326, 127] on div "Замовлення Cума Покупець Доставка та оплата Статус" at bounding box center [851, 147] width 1284 height 48
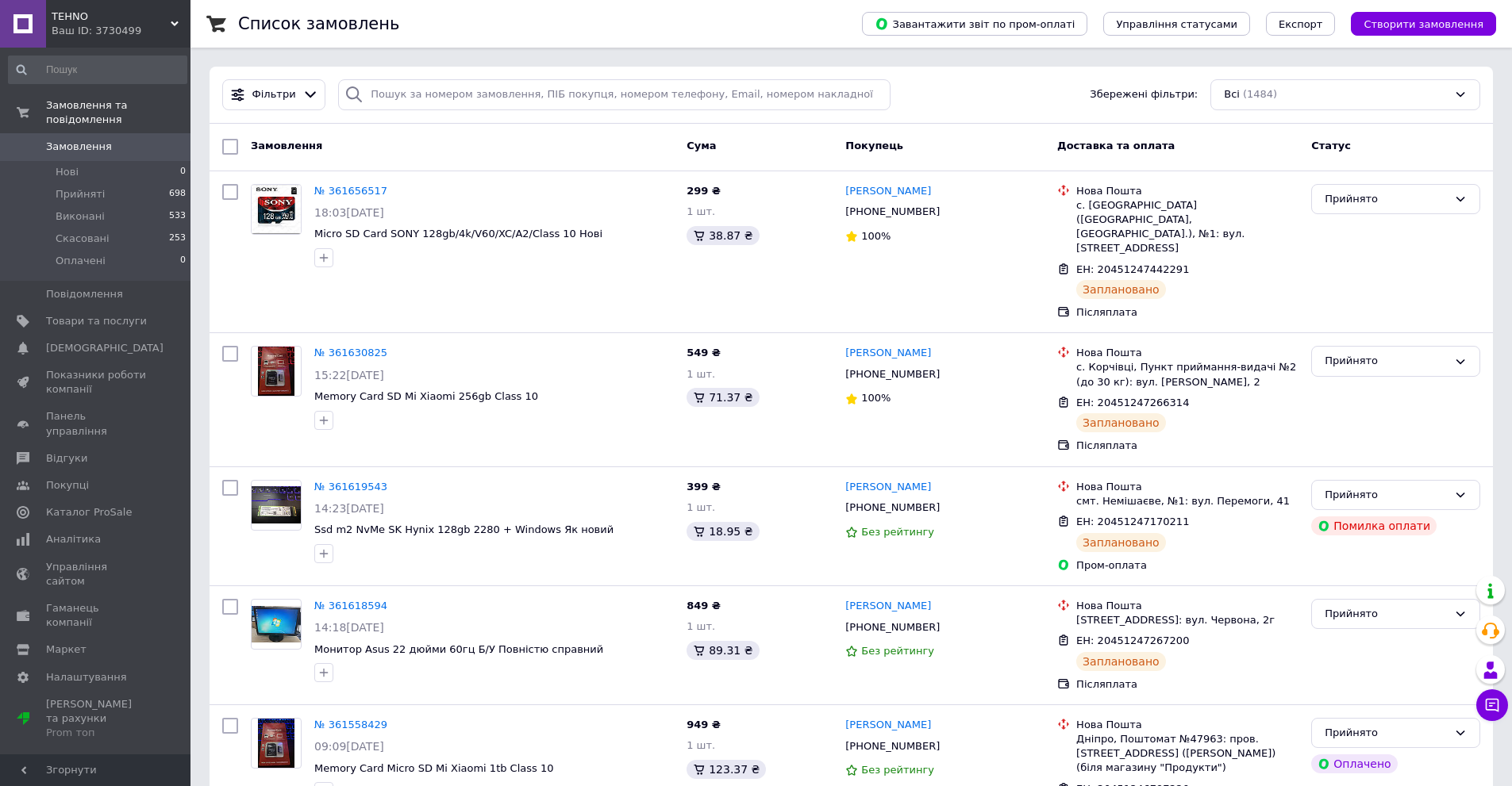
click at [177, 19] on div "TEHNO Ваш ID: 3730499" at bounding box center [118, 24] width 145 height 48
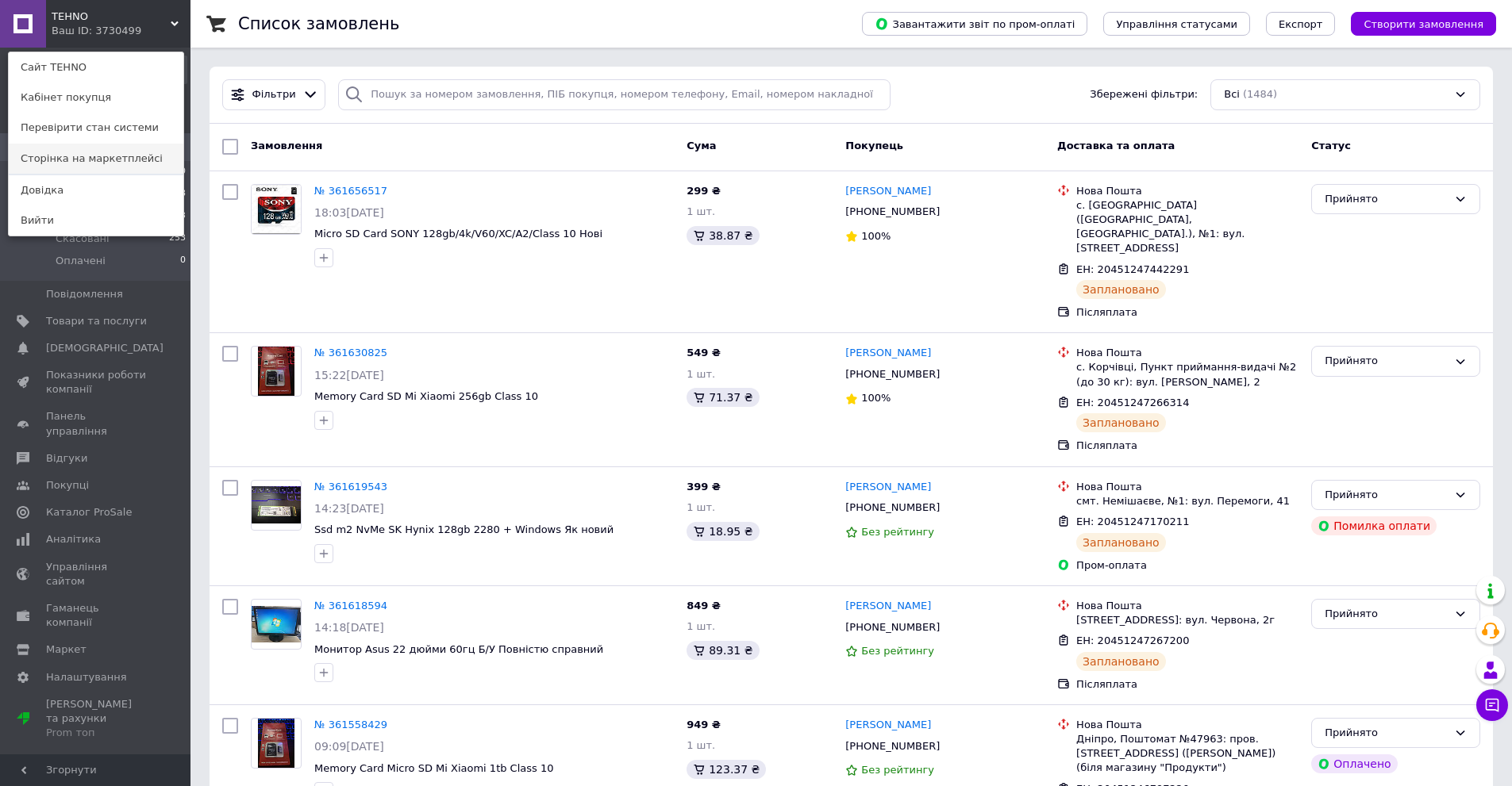
click at [82, 158] on link "Сторінка на маркетплейсі" at bounding box center [96, 158] width 174 height 30
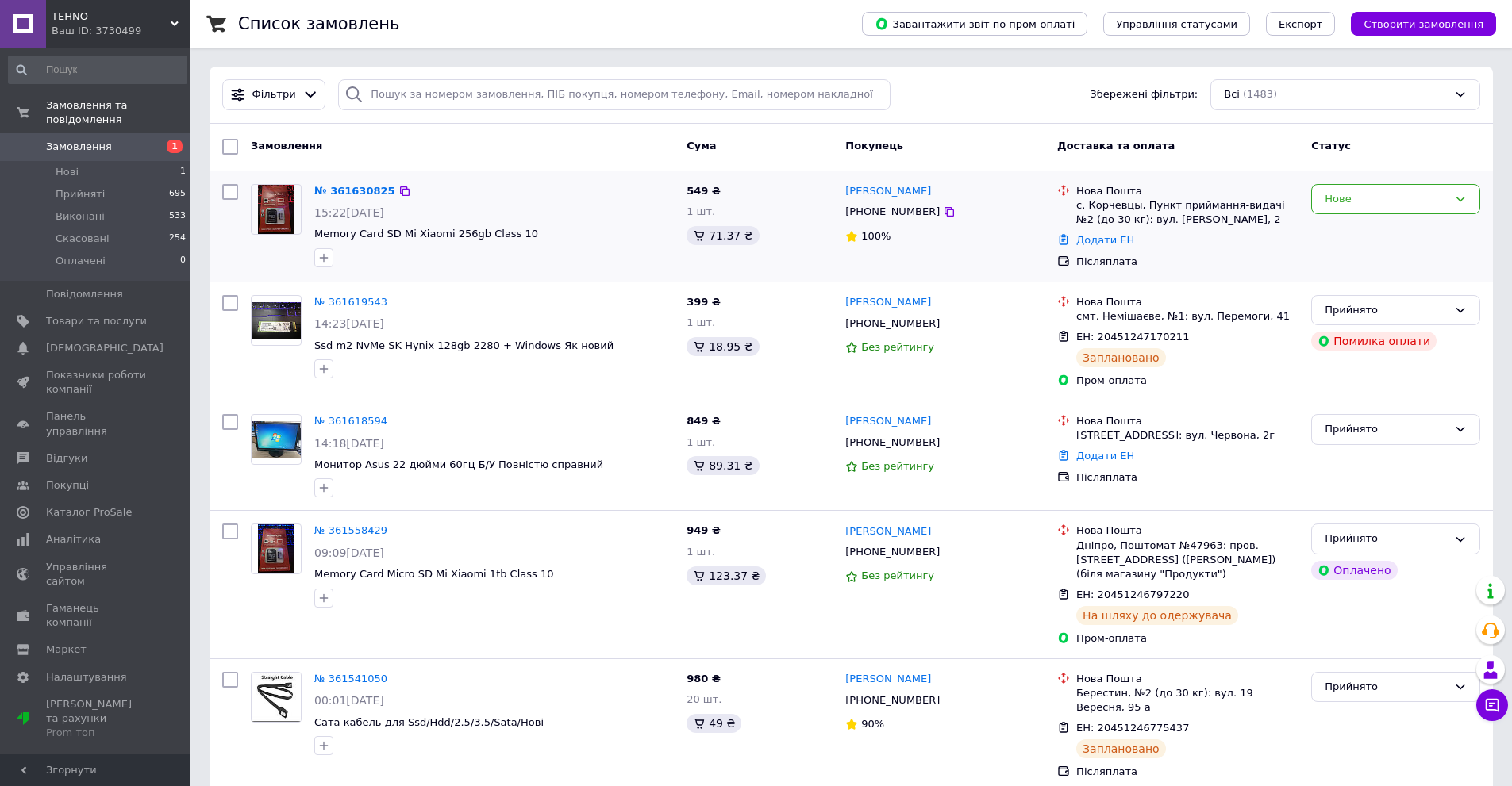
drag, startPoint x: 567, startPoint y: 212, endPoint x: 538, endPoint y: 187, distance: 38.3
click at [538, 187] on div "№ 361630825" at bounding box center [494, 191] width 363 height 18
click at [123, 139] on span "Замовлення" at bounding box center [96, 146] width 101 height 14
click at [92, 314] on span "Товари та послуги" at bounding box center [96, 321] width 101 height 14
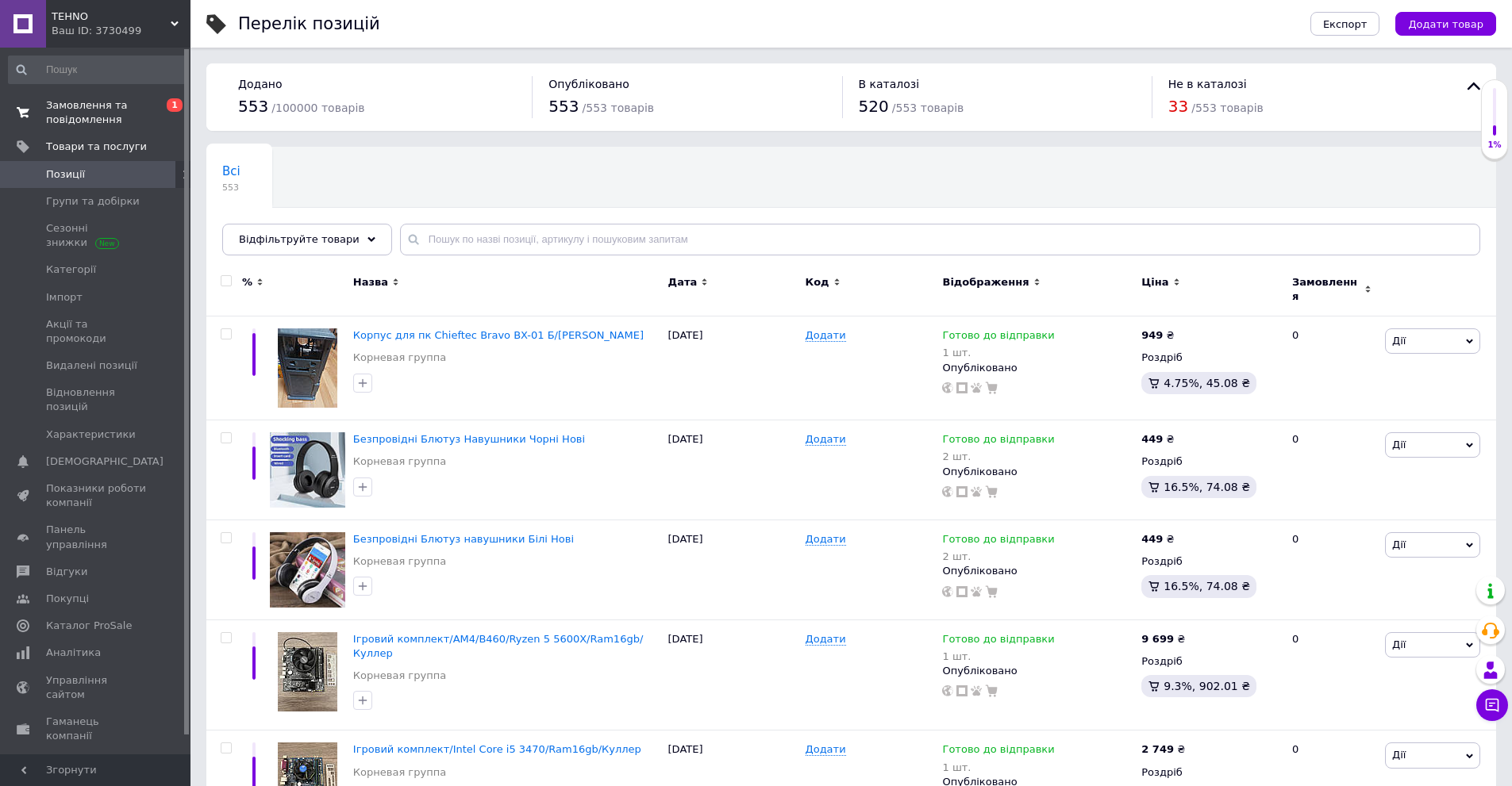
click at [84, 118] on span "Замовлення та повідомлення" at bounding box center [96, 113] width 101 height 29
click at [96, 105] on span "Замовлення та повідомлення" at bounding box center [96, 113] width 101 height 29
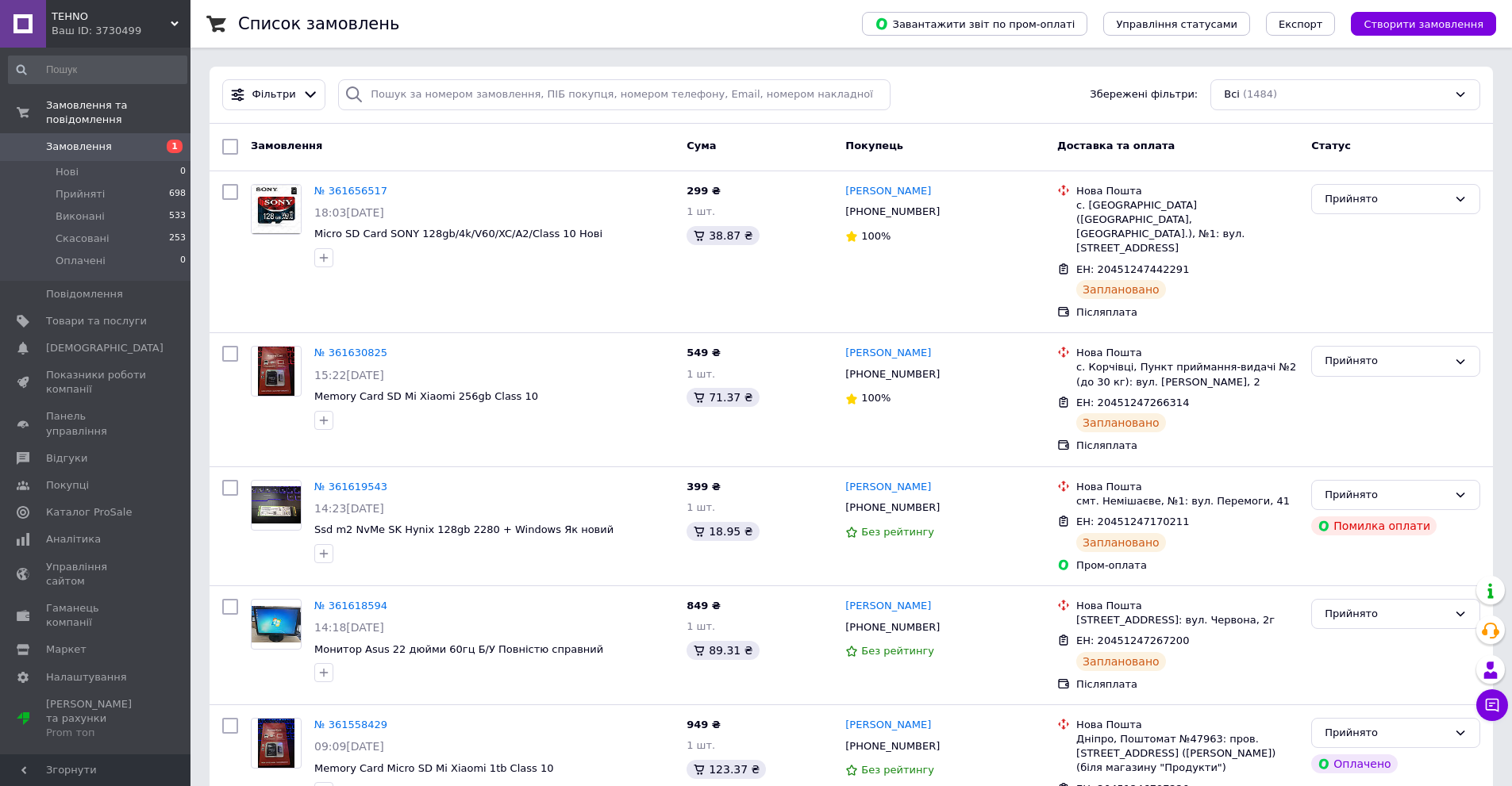
click at [122, 26] on div "Ваш ID: 3730499" at bounding box center [121, 31] width 139 height 14
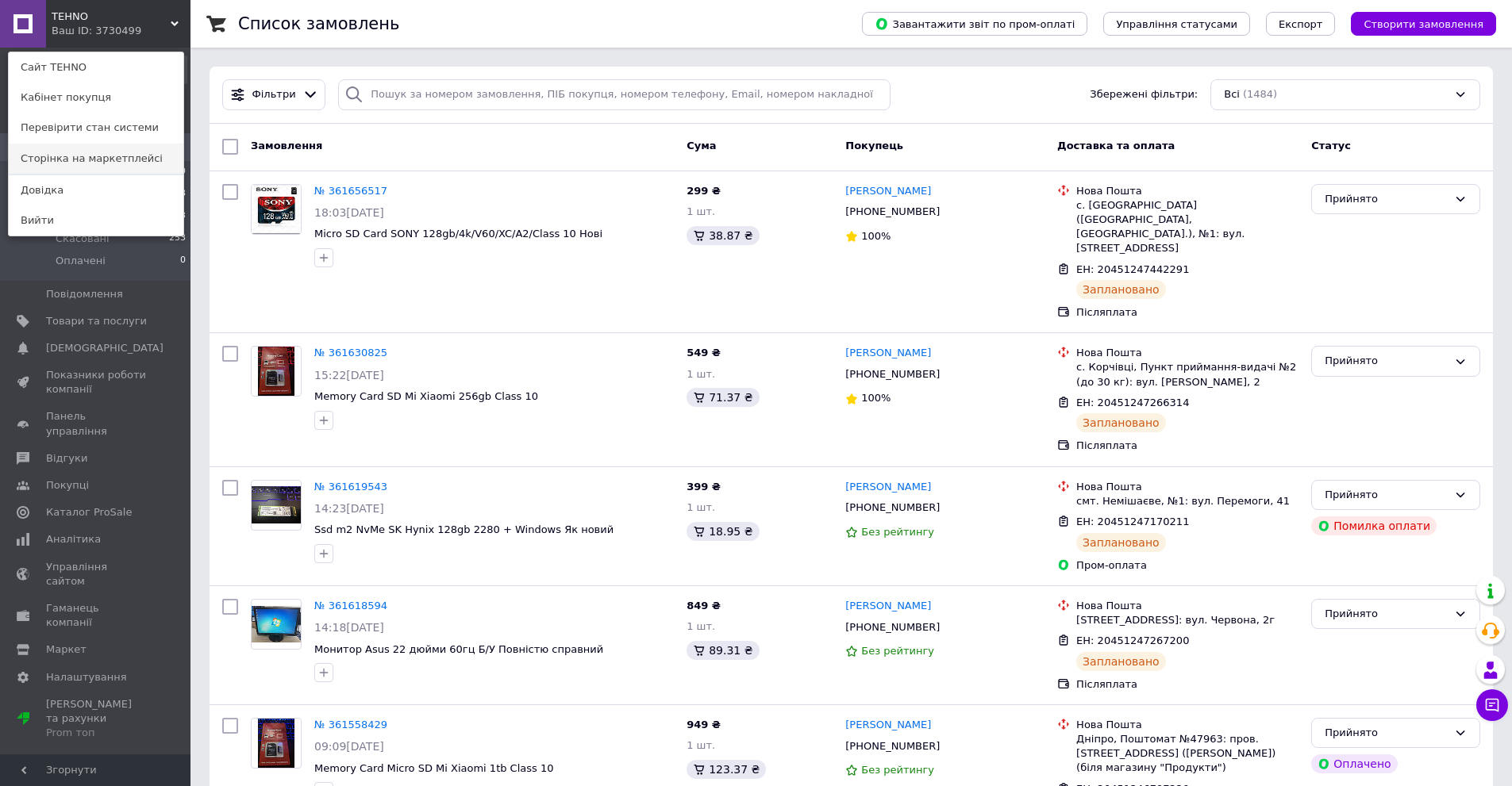
click at [78, 156] on link "Сторінка на маркетплейсі" at bounding box center [96, 158] width 174 height 30
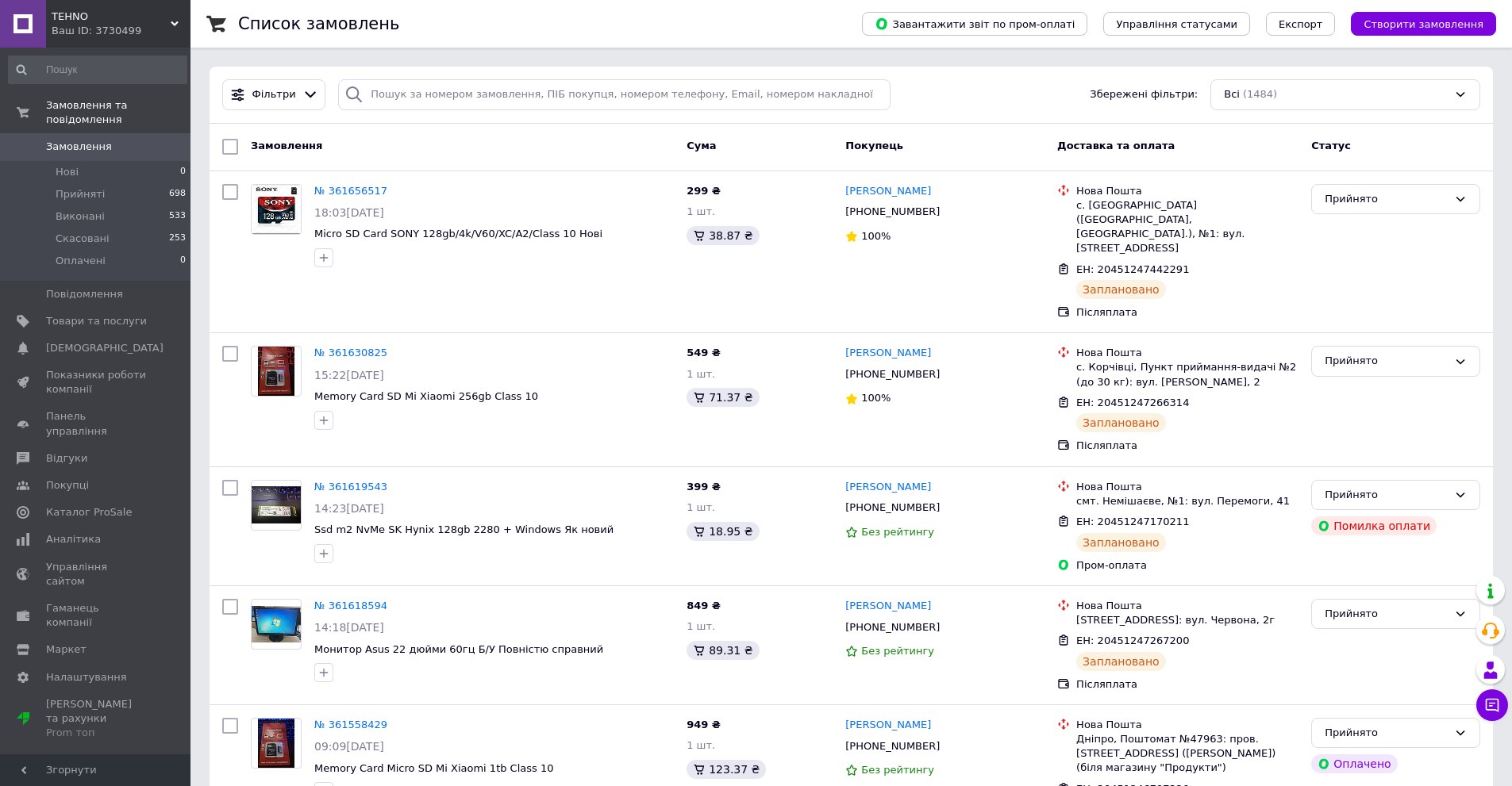
drag, startPoint x: 365, startPoint y: 142, endPoint x: 356, endPoint y: 134, distance: 12.0
click at [357, 134] on div "Замовлення" at bounding box center [461, 146] width 436 height 29
drag, startPoint x: 399, startPoint y: 283, endPoint x: 369, endPoint y: 271, distance: 32.3
click at [369, 271] on div "№ 361656517 18:03, 12.09.2025 Micro SD Card SONY 128gb/4k/V60/XC/A2/Class 10 Но…" at bounding box center [494, 225] width 373 height 96
click at [79, 139] on span "Замовлення" at bounding box center [79, 146] width 66 height 14
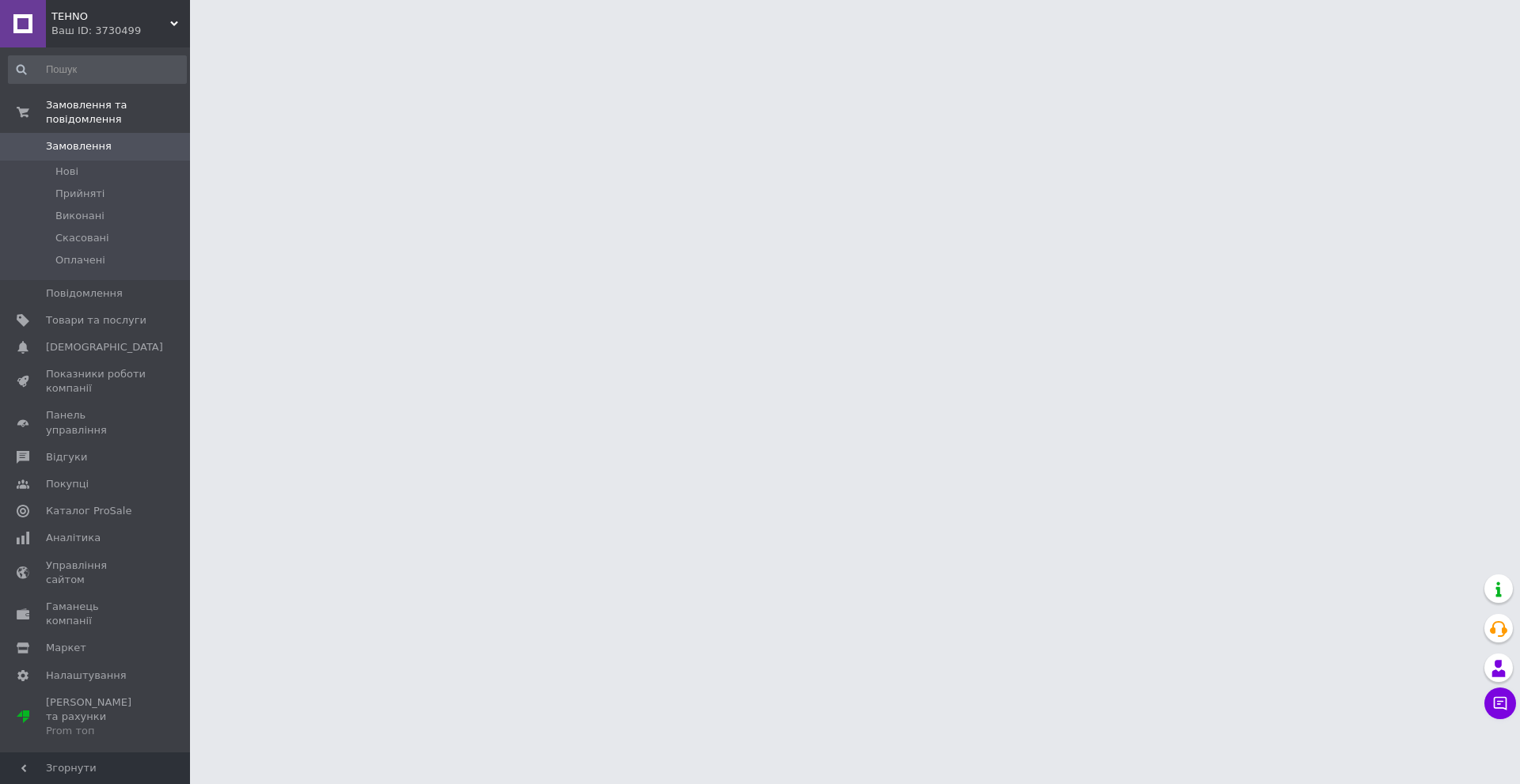
drag, startPoint x: 525, startPoint y: 37, endPoint x: 551, endPoint y: 16, distance: 33.4
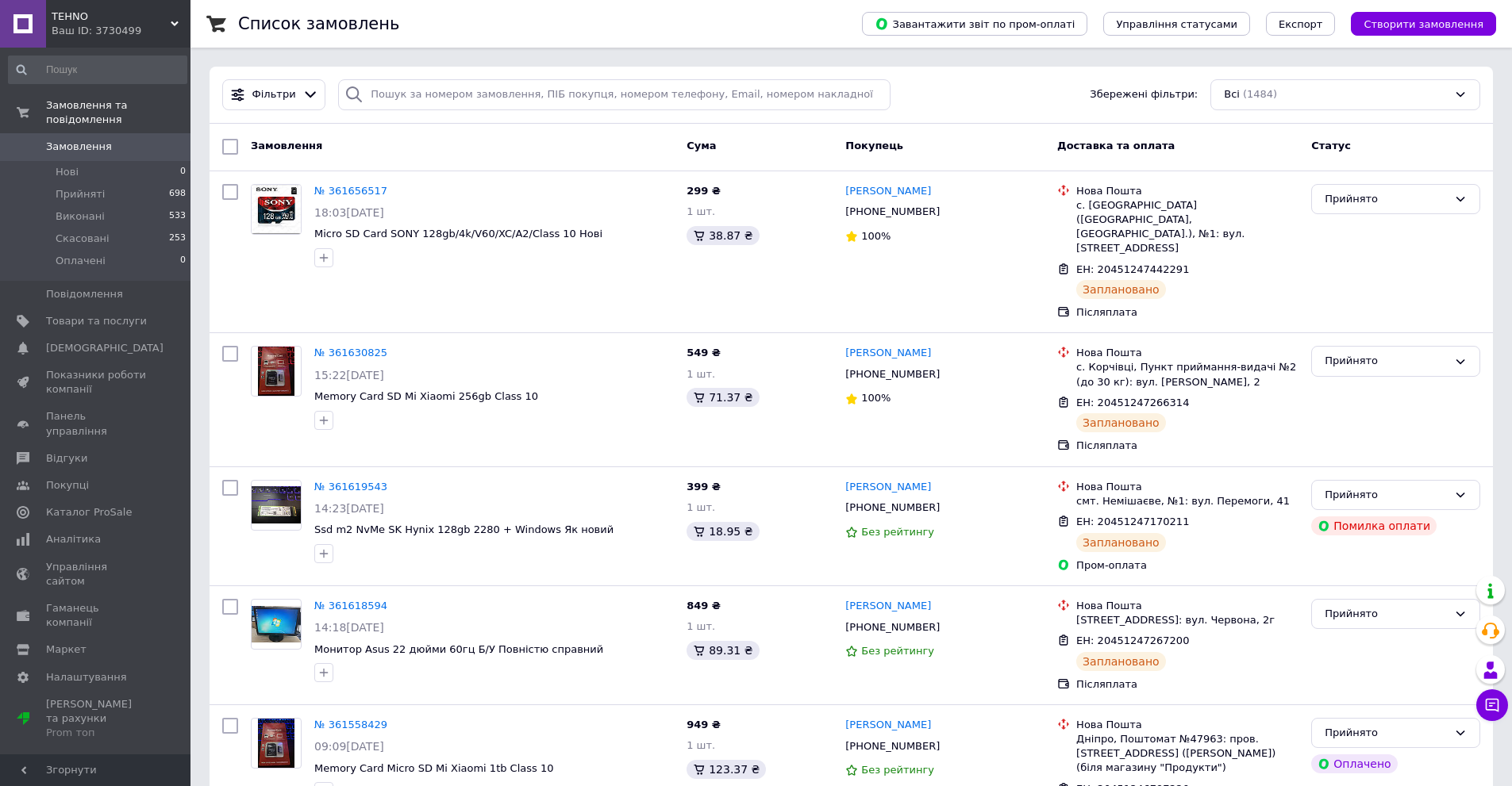
drag, startPoint x: 552, startPoint y: 16, endPoint x: 524, endPoint y: 11, distance: 28.4
click at [524, 11] on div "Список замовлень" at bounding box center [534, 24] width 592 height 48
